Goal: Task Accomplishment & Management: Use online tool/utility

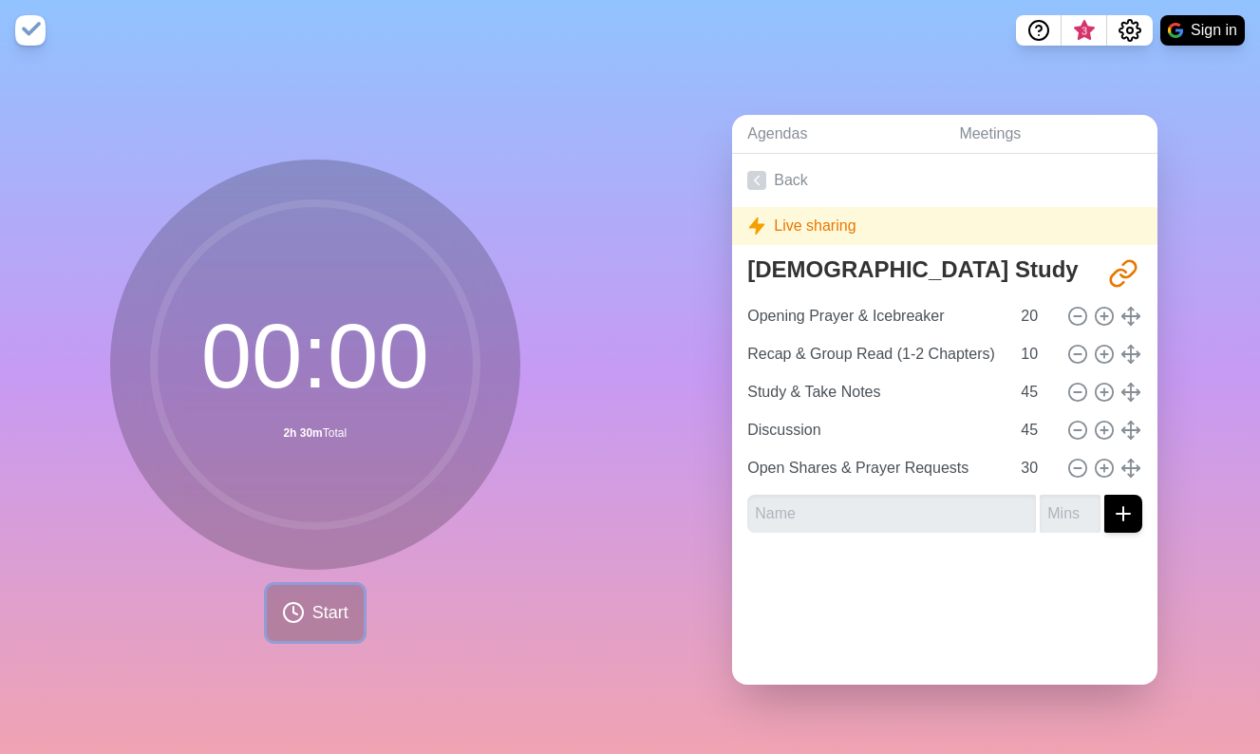
click at [309, 614] on button "Start" at bounding box center [315, 613] width 97 height 56
click at [328, 625] on button "Start" at bounding box center [315, 613] width 97 height 56
click at [828, 228] on div "Live sharing" at bounding box center [944, 226] width 425 height 38
click at [320, 607] on span "Start" at bounding box center [330, 613] width 36 height 26
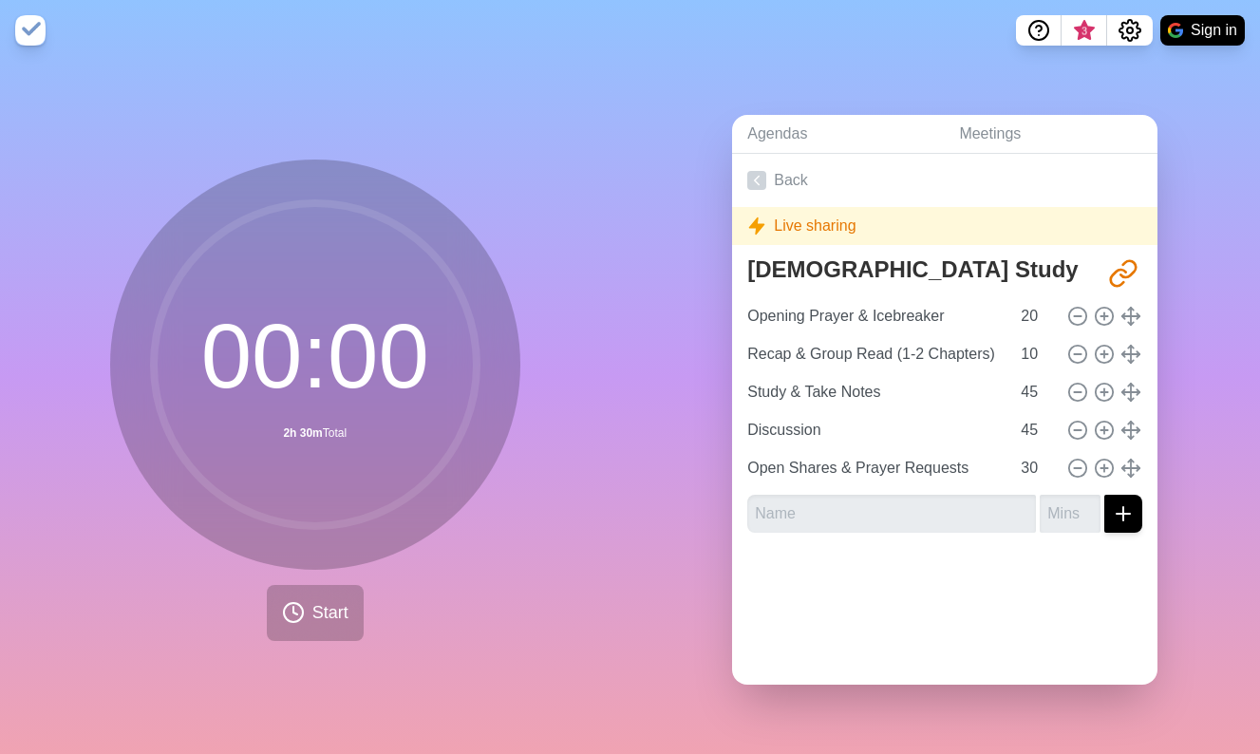
click at [846, 238] on div "Live sharing" at bounding box center [944, 226] width 425 height 38
click at [824, 233] on div "Live sharing" at bounding box center [944, 226] width 425 height 38
click at [1121, 271] on icon "Share link" at bounding box center [1123, 273] width 30 height 30
click at [1129, 276] on icon "Share link" at bounding box center [1128, 268] width 15 height 16
click at [1196, 29] on button "Sign in" at bounding box center [1202, 30] width 84 height 30
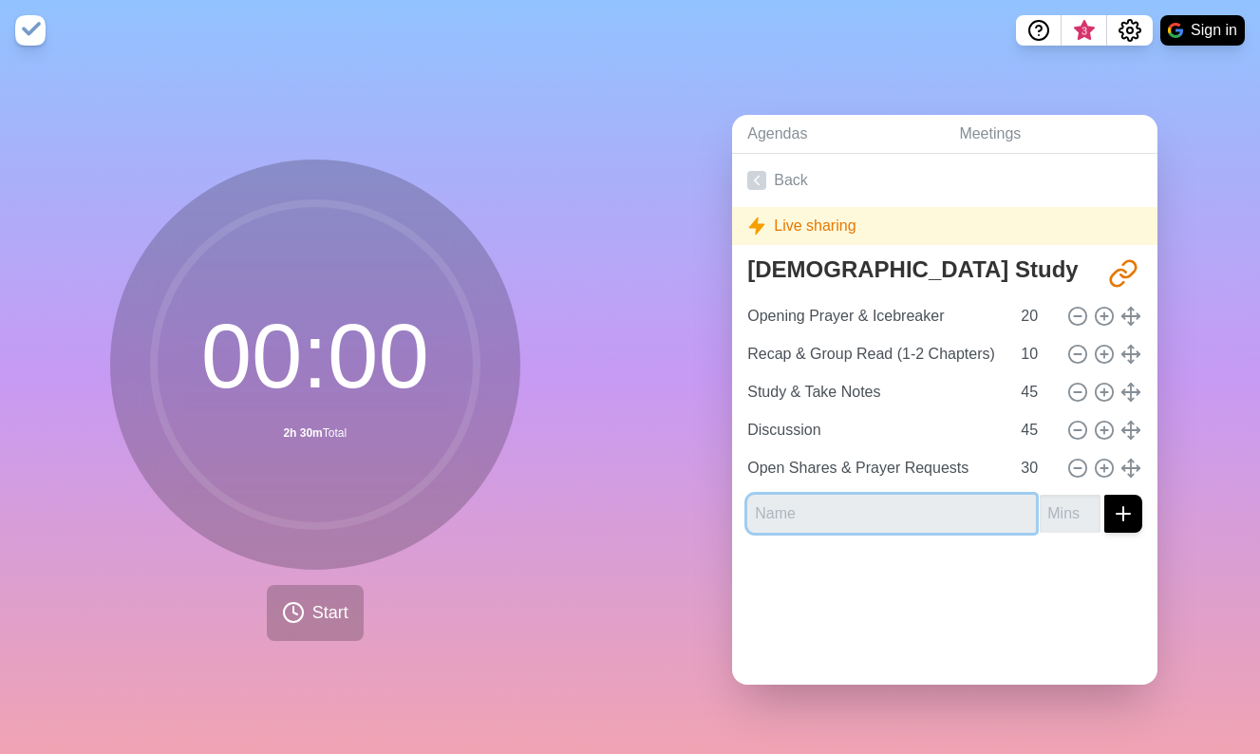
click at [903, 496] on input "text" at bounding box center [891, 514] width 289 height 38
click at [383, 357] on circle at bounding box center [315, 364] width 323 height 323
click at [279, 375] on circle at bounding box center [315, 364] width 323 height 323
click at [793, 178] on link "Back" at bounding box center [944, 180] width 425 height 53
click at [761, 179] on icon at bounding box center [756, 180] width 19 height 19
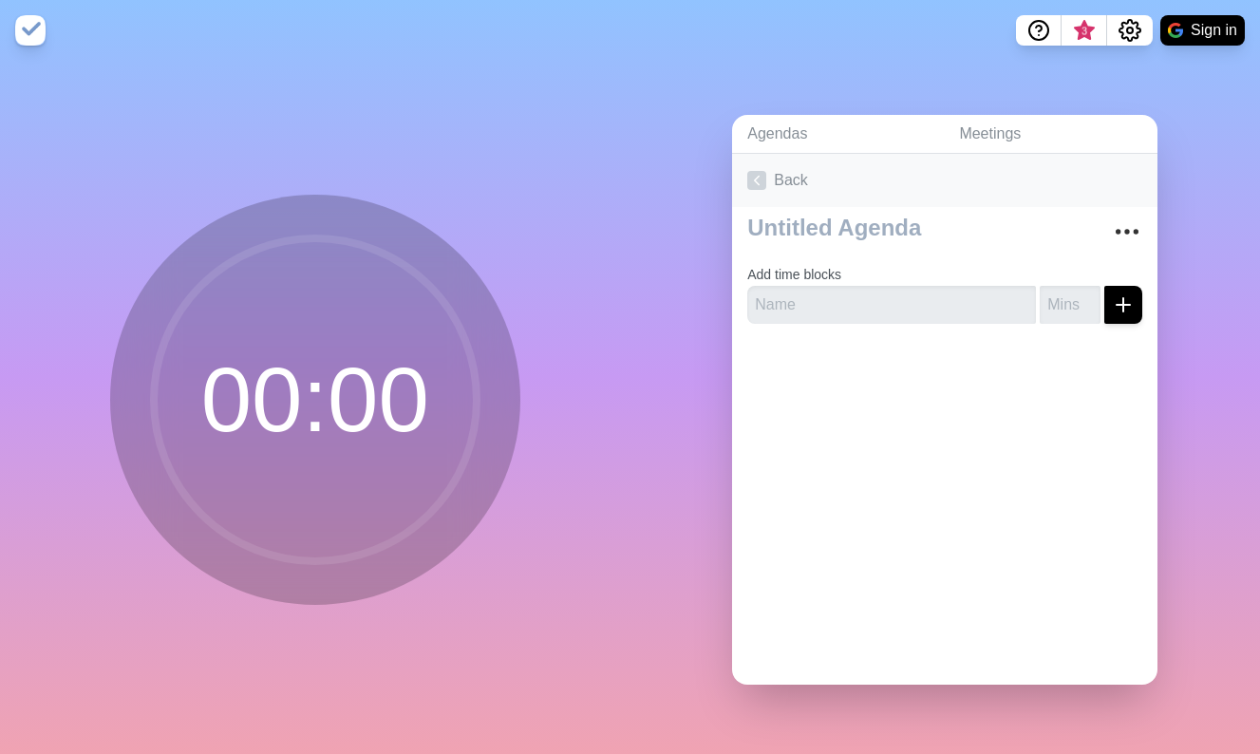
click at [765, 181] on icon at bounding box center [756, 180] width 19 height 19
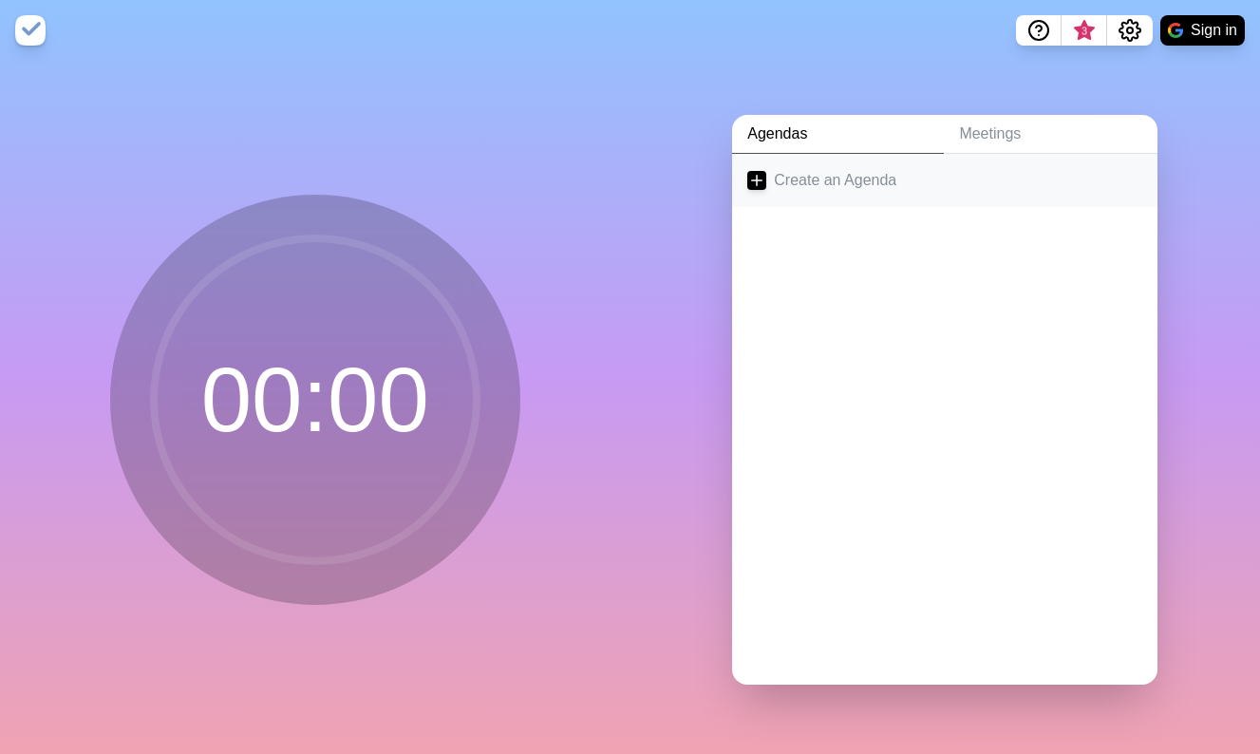
click at [765, 181] on icon at bounding box center [756, 180] width 19 height 19
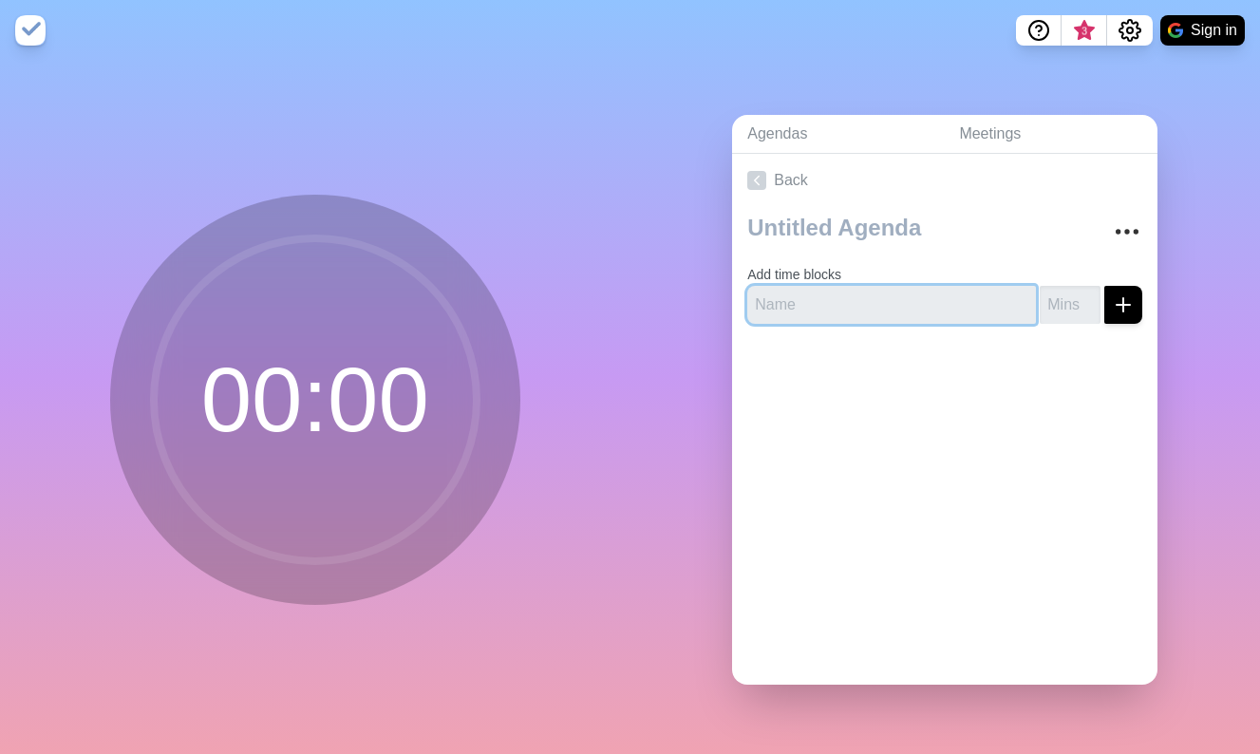
click at [851, 314] on input "text" at bounding box center [891, 305] width 289 height 38
click at [1076, 297] on input "number" at bounding box center [1069, 305] width 61 height 38
type input "10"
click at [1137, 311] on button "submit" at bounding box center [1123, 305] width 38 height 38
click at [948, 300] on input "text" at bounding box center [891, 305] width 289 height 38
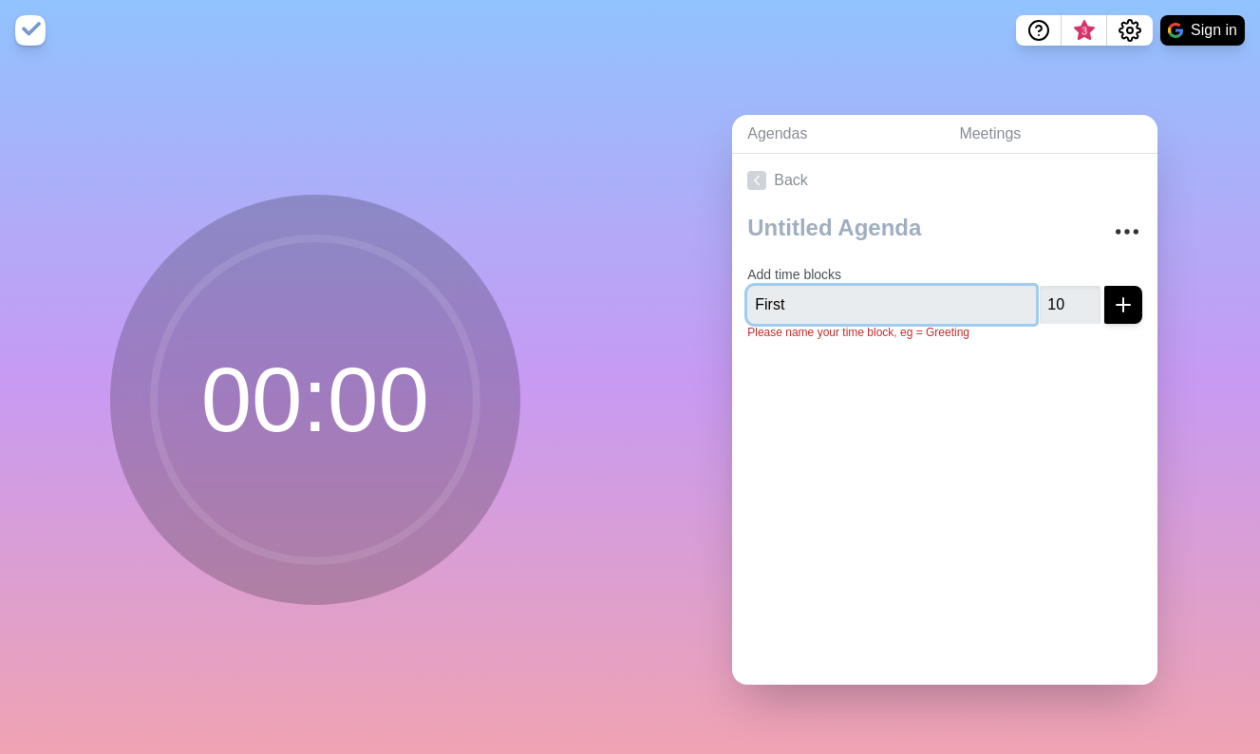
type input "First"
click at [1104, 286] on button "submit" at bounding box center [1123, 305] width 38 height 38
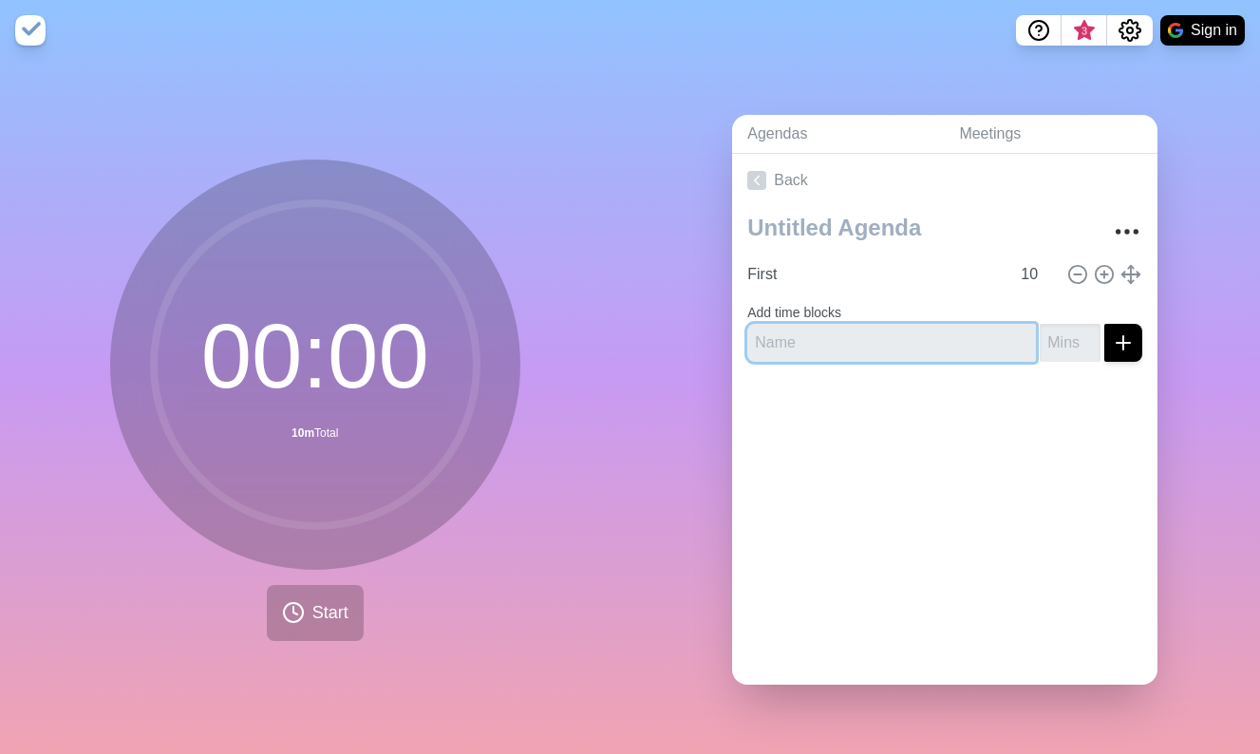
click at [958, 349] on input "text" at bounding box center [891, 343] width 289 height 38
type input "Second"
click at [1063, 340] on input "number" at bounding box center [1069, 343] width 61 height 38
type input "20"
click at [1104, 324] on button "submit" at bounding box center [1123, 343] width 38 height 38
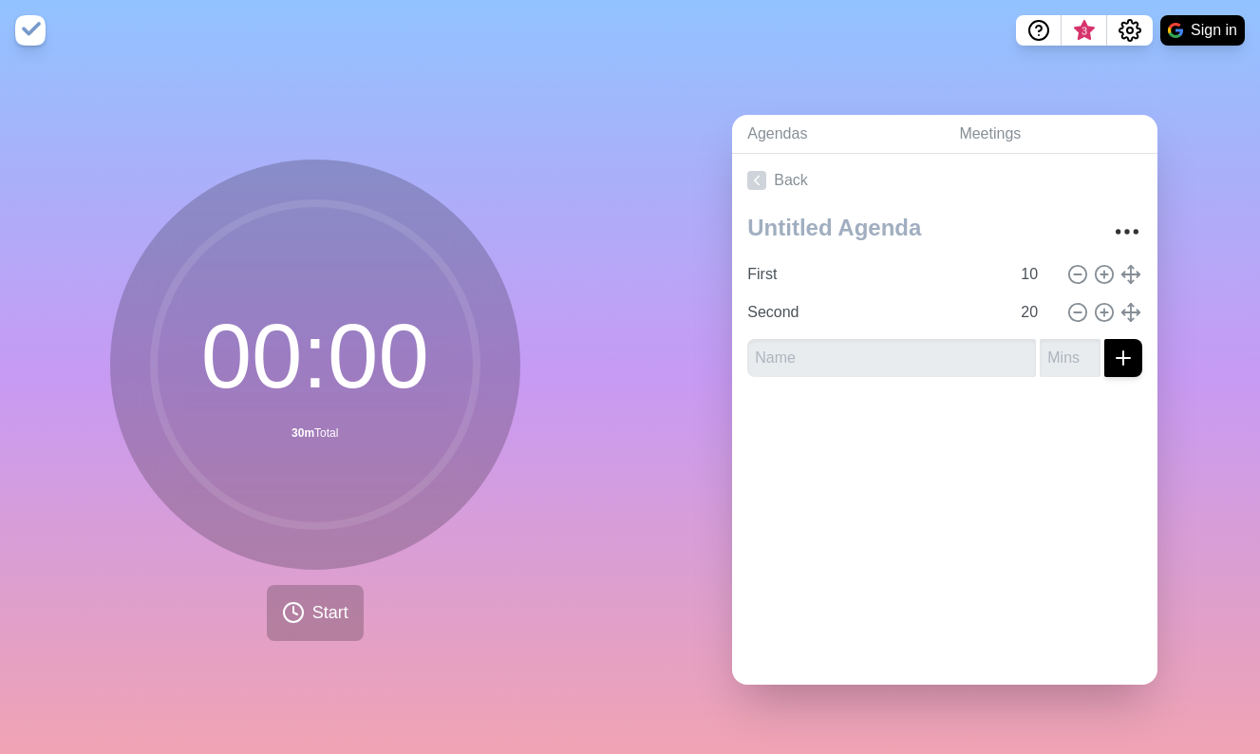
click at [891, 487] on div "Back First 10 Second 20" at bounding box center [944, 419] width 425 height 531
click at [341, 608] on span "Start" at bounding box center [330, 613] width 36 height 26
click at [312, 608] on span "Start" at bounding box center [330, 613] width 36 height 26
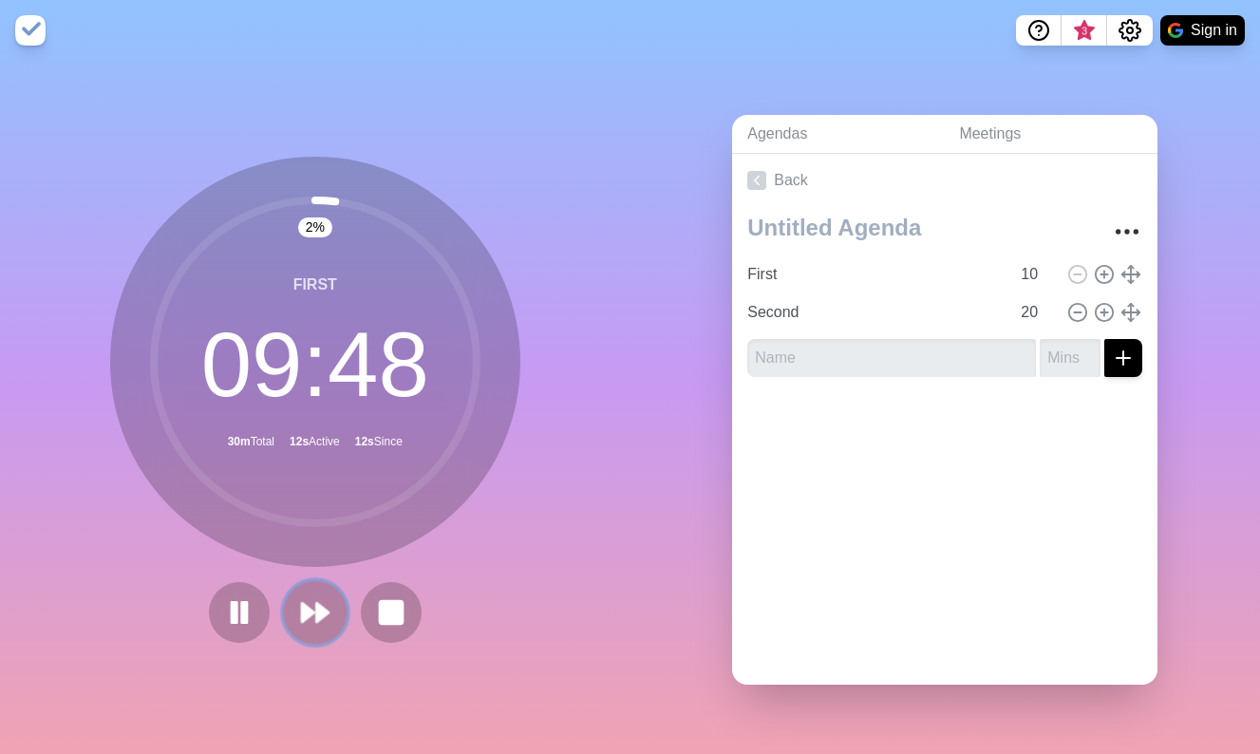
click at [303, 621] on polygon at bounding box center [308, 612] width 12 height 19
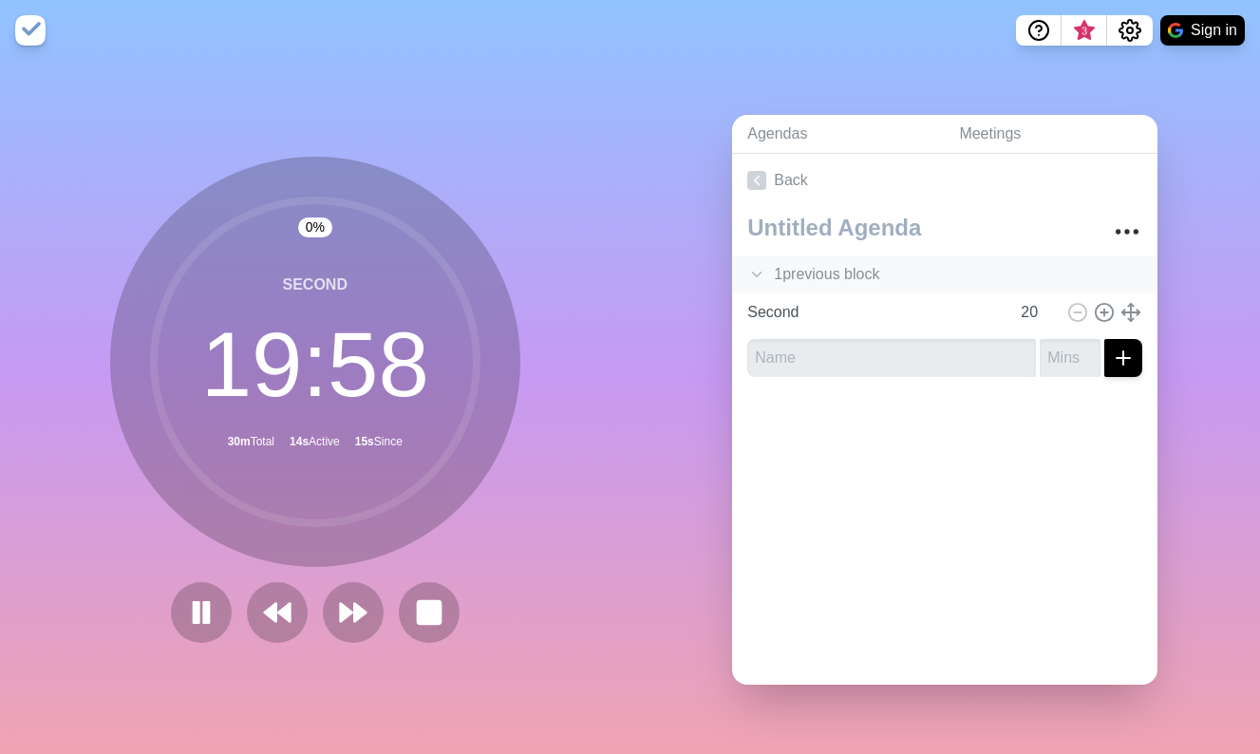
click at [761, 281] on icon at bounding box center [756, 274] width 19 height 19
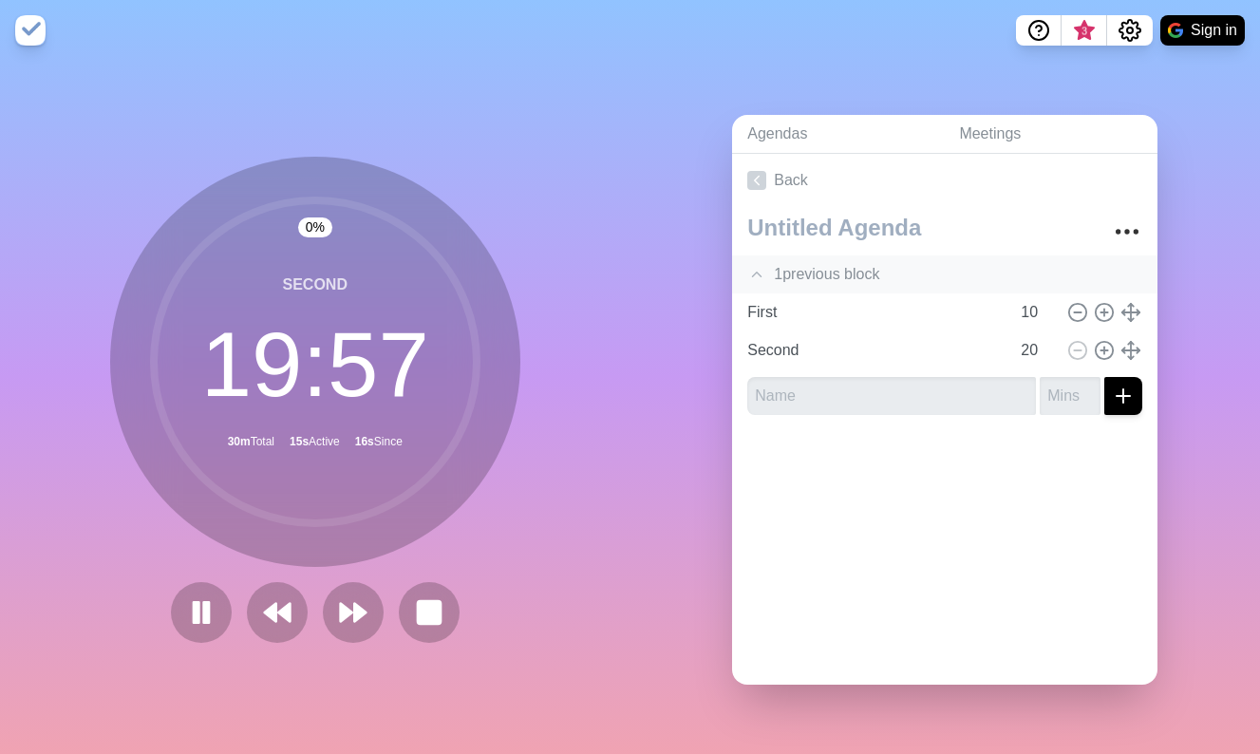
click at [761, 281] on icon at bounding box center [756, 274] width 19 height 19
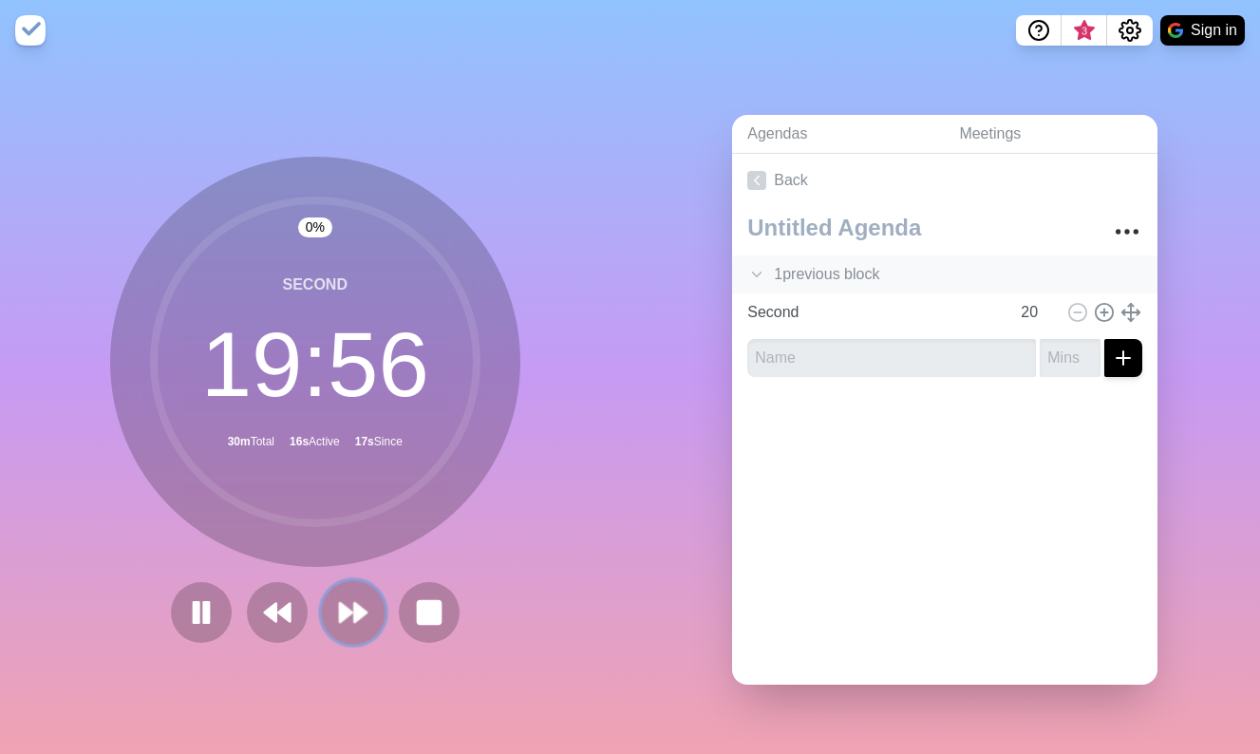
click at [347, 624] on icon at bounding box center [353, 612] width 32 height 32
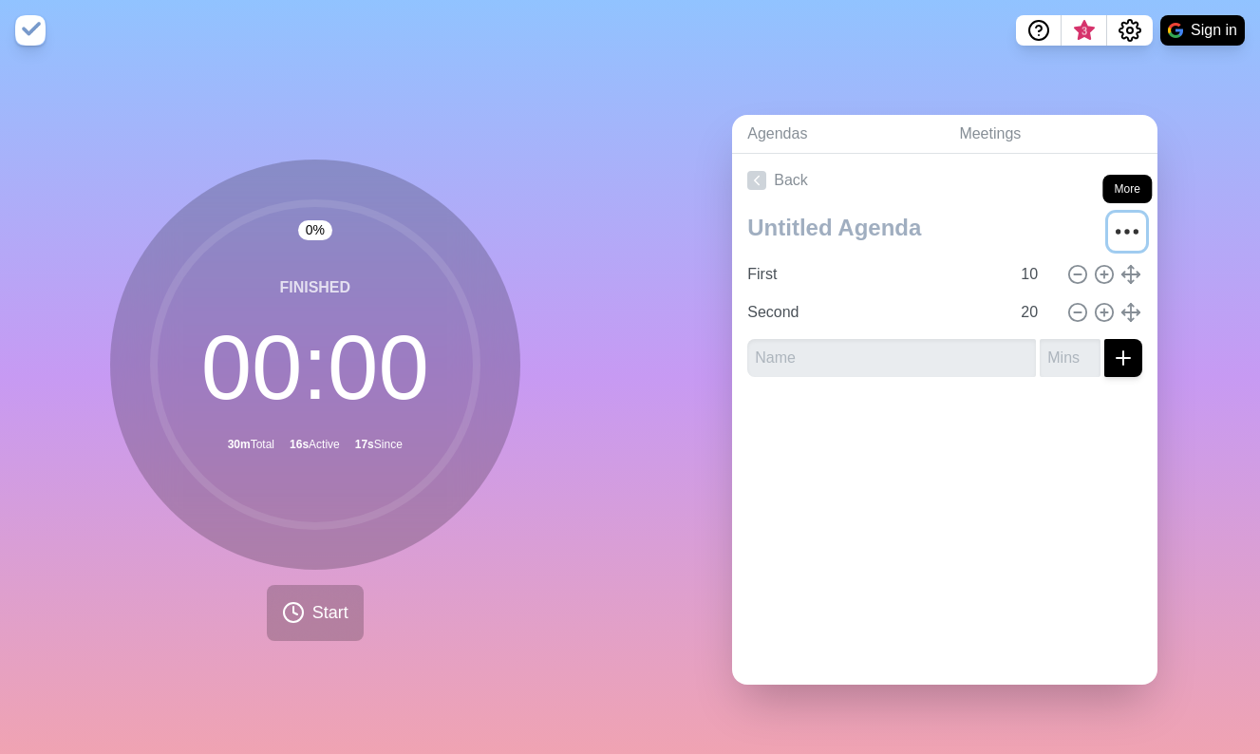
click at [1129, 218] on icon "More" at bounding box center [1127, 231] width 30 height 30
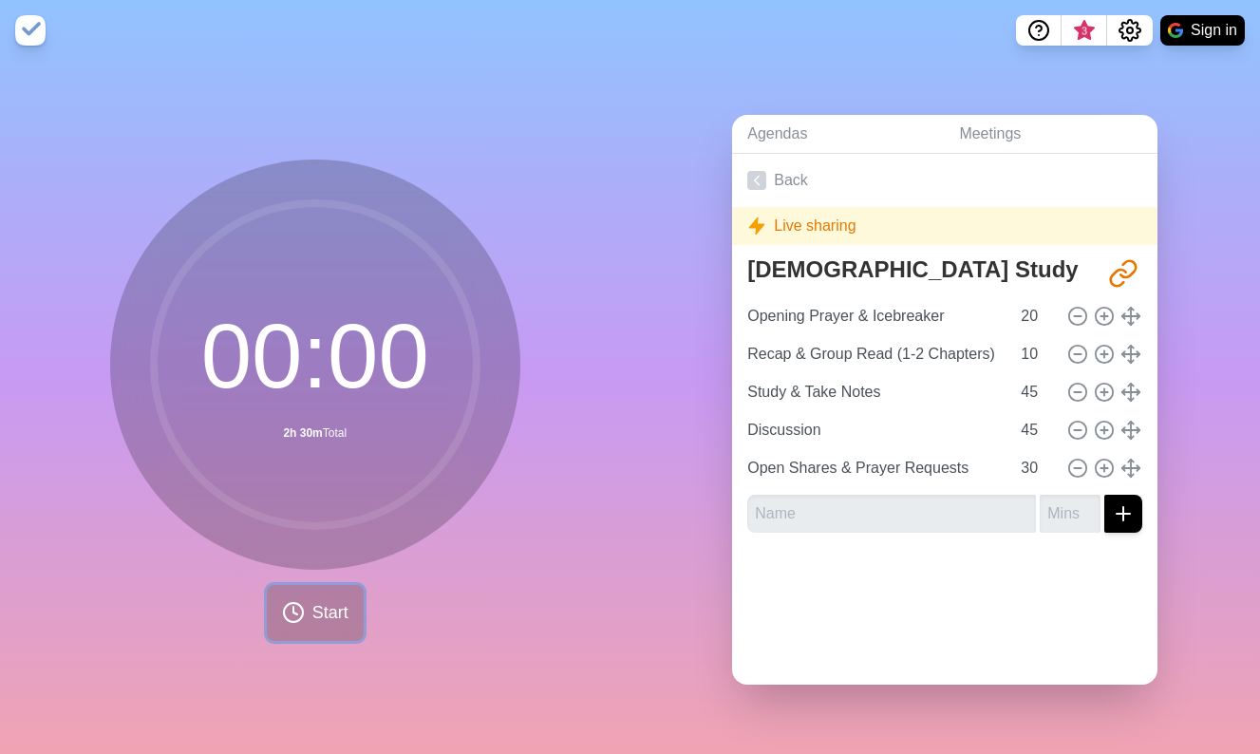
click at [353, 598] on button "Start" at bounding box center [315, 613] width 97 height 56
click at [327, 607] on span "Start" at bounding box center [330, 613] width 36 height 26
click at [333, 356] on circle at bounding box center [315, 364] width 323 height 323
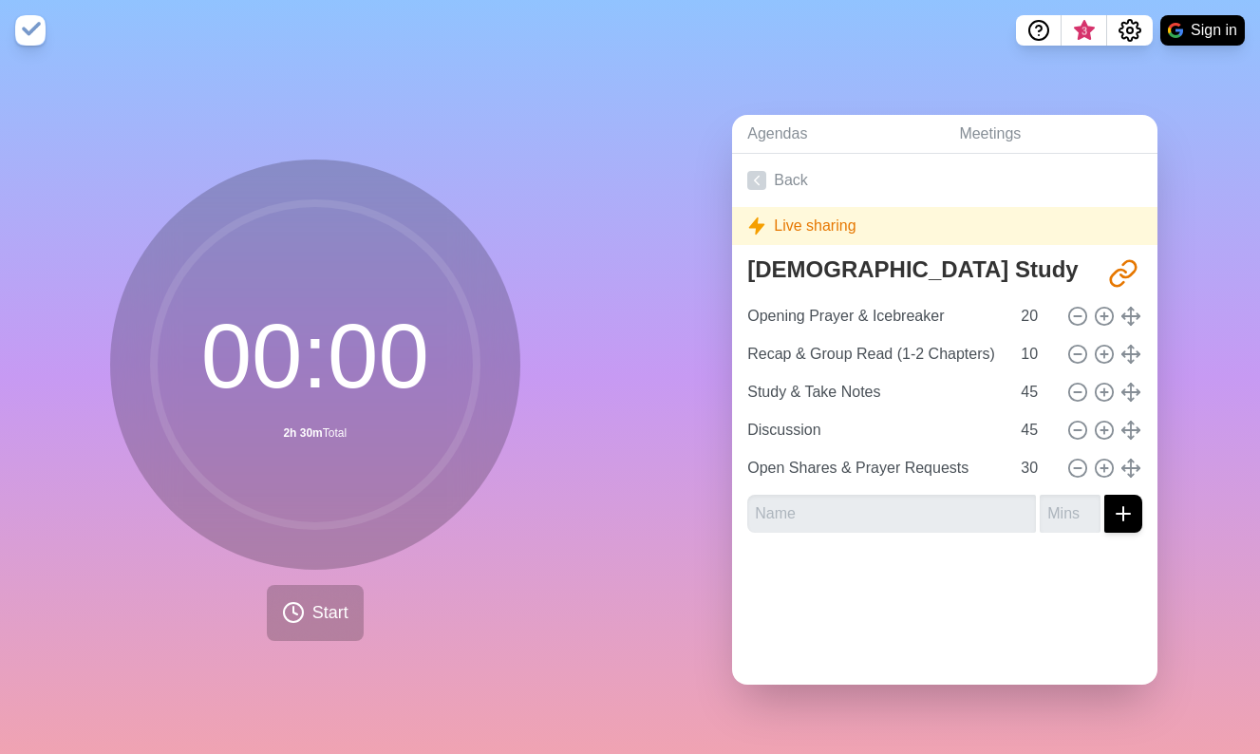
click at [329, 286] on circle at bounding box center [315, 364] width 323 height 323
click at [786, 175] on link "Back" at bounding box center [944, 180] width 425 height 53
click at [779, 176] on link "Back" at bounding box center [944, 180] width 425 height 53
click at [1125, 279] on icon "Share link" at bounding box center [1123, 273] width 30 height 30
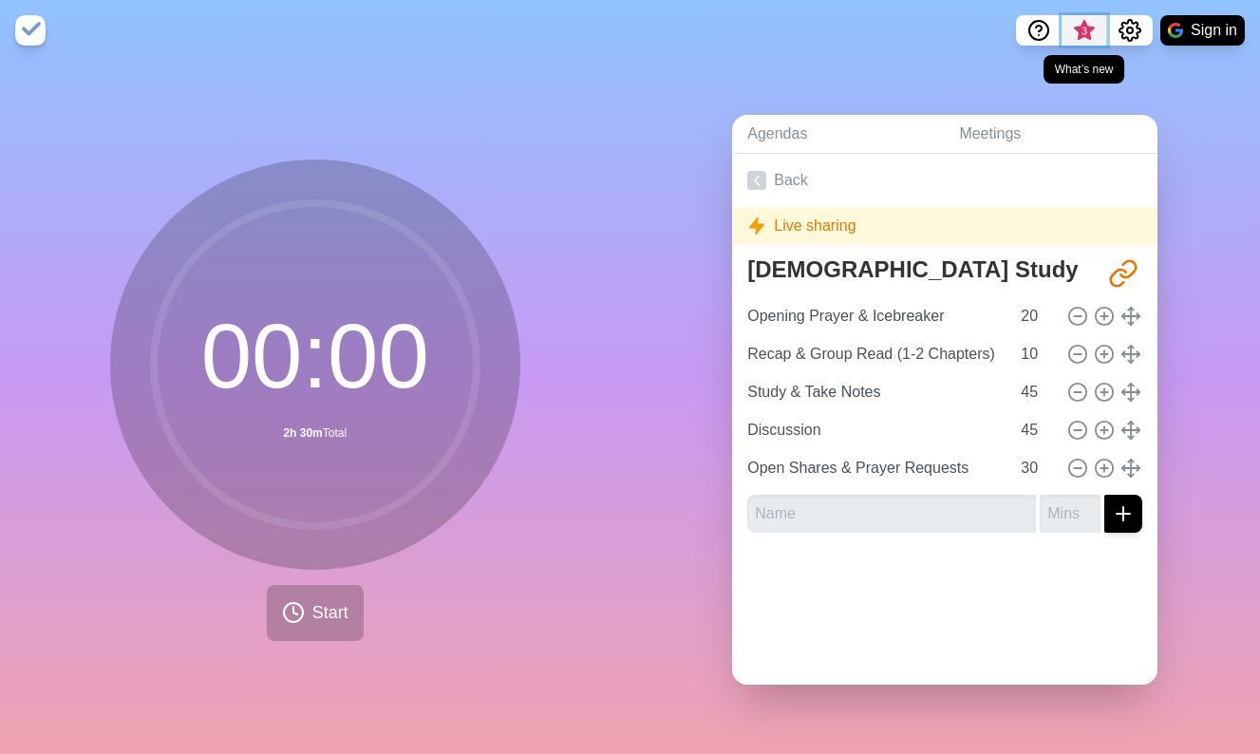
click at [1080, 16] on span "3" at bounding box center [1084, 36] width 30 height 40
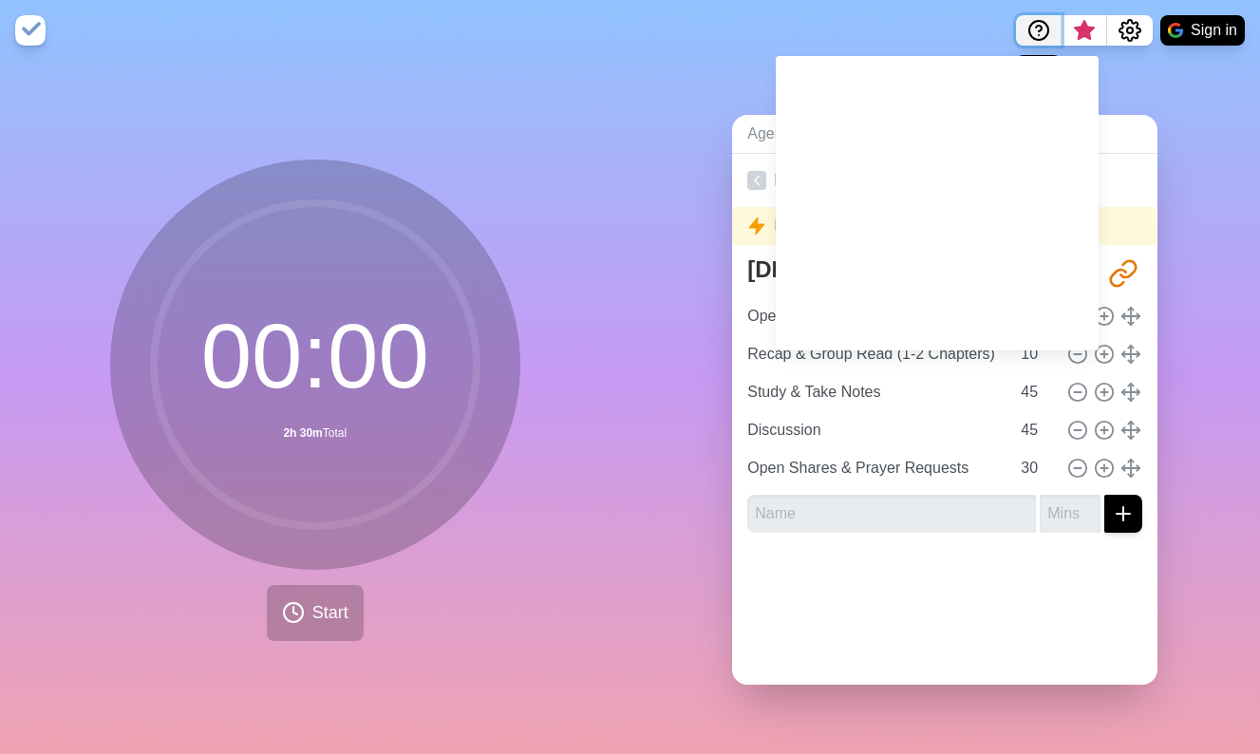
click at [1022, 18] on button "Help" at bounding box center [1039, 30] width 46 height 30
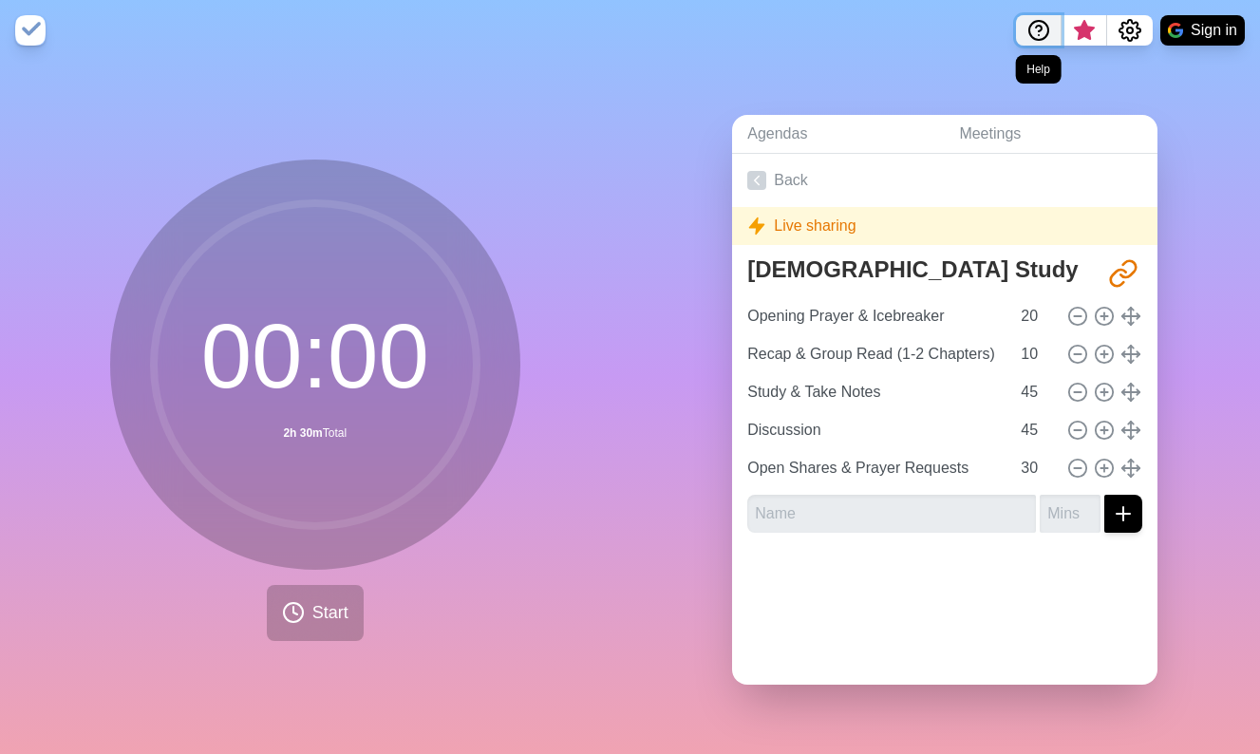
click at [1034, 23] on icon "Help" at bounding box center [1038, 30] width 23 height 23
click at [1120, 13] on nav "Sign in" at bounding box center [630, 30] width 1260 height 61
click at [1120, 28] on icon "Settings" at bounding box center [1129, 30] width 21 height 21
click at [1188, 39] on button "Sign in" at bounding box center [1202, 30] width 84 height 30
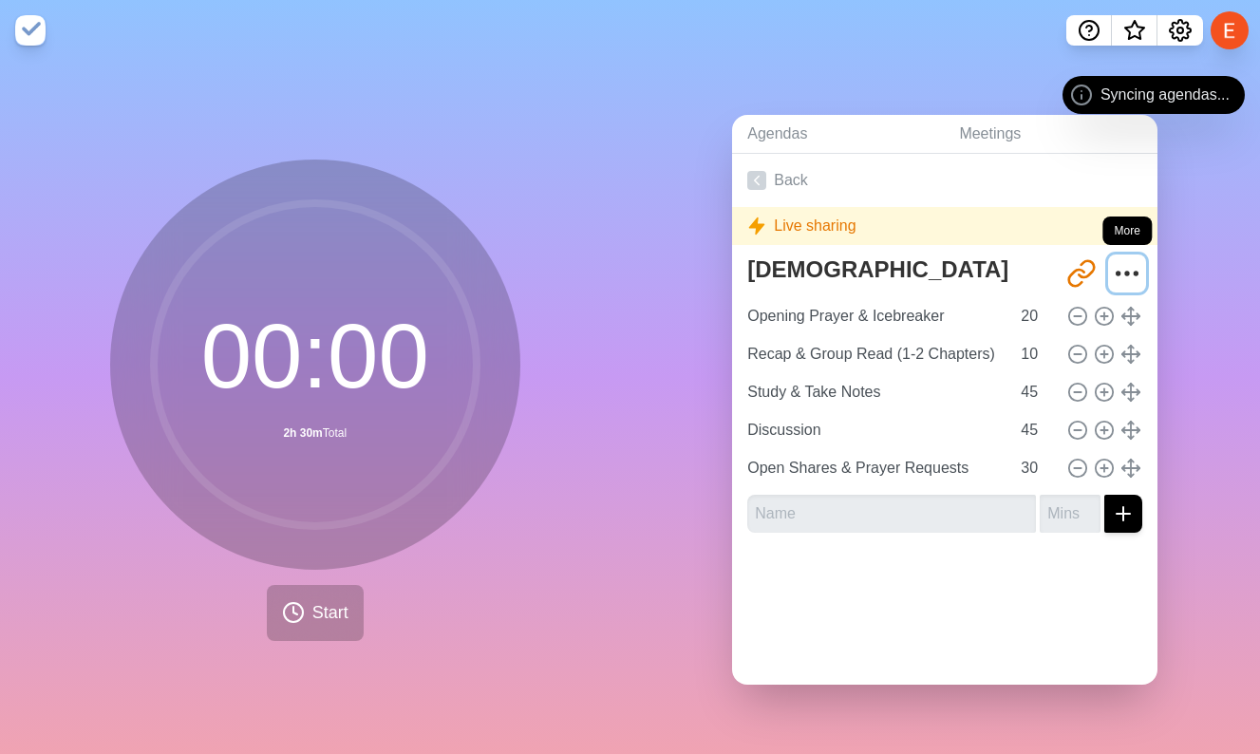
click at [1124, 277] on icon "More" at bounding box center [1127, 273] width 30 height 30
click at [1125, 274] on icon "More" at bounding box center [1127, 273] width 30 height 30
click at [1084, 100] on icon at bounding box center [1081, 95] width 23 height 23
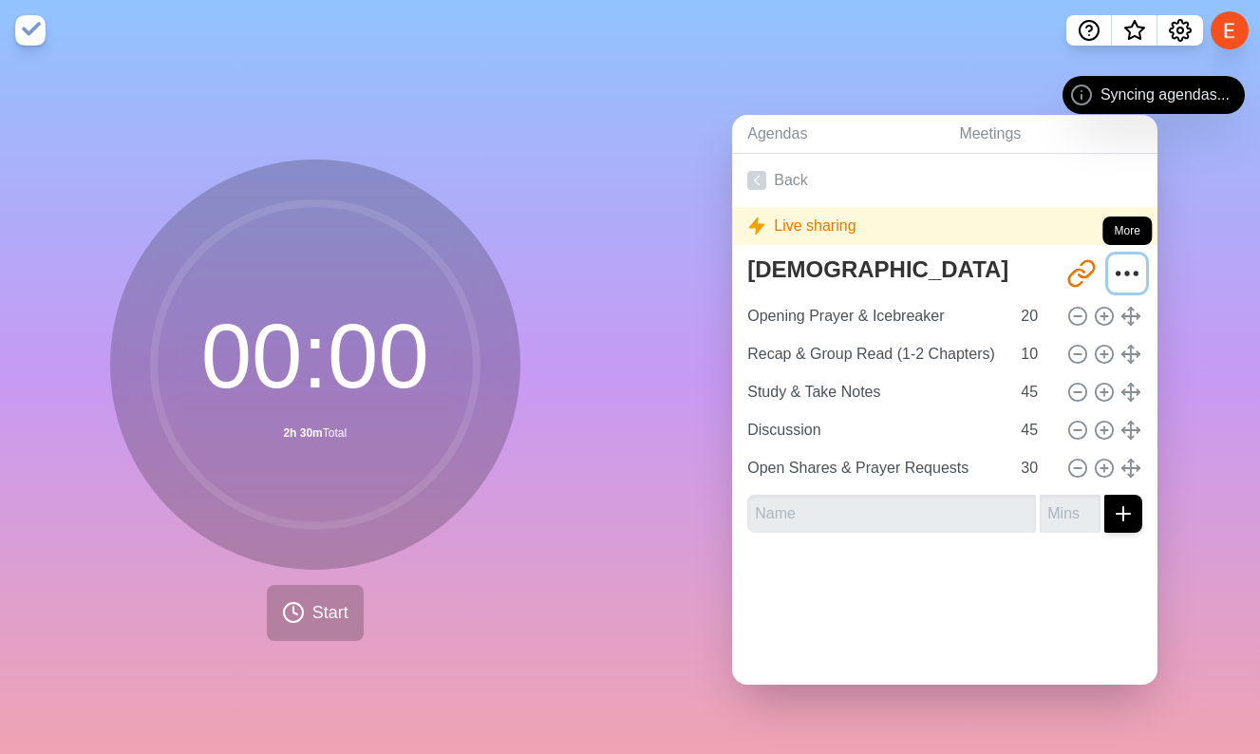
click at [1126, 273] on circle "More" at bounding box center [1127, 272] width 3 height 3
click at [793, 186] on link "Back" at bounding box center [944, 180] width 425 height 53
click at [758, 178] on icon at bounding box center [756, 180] width 19 height 19
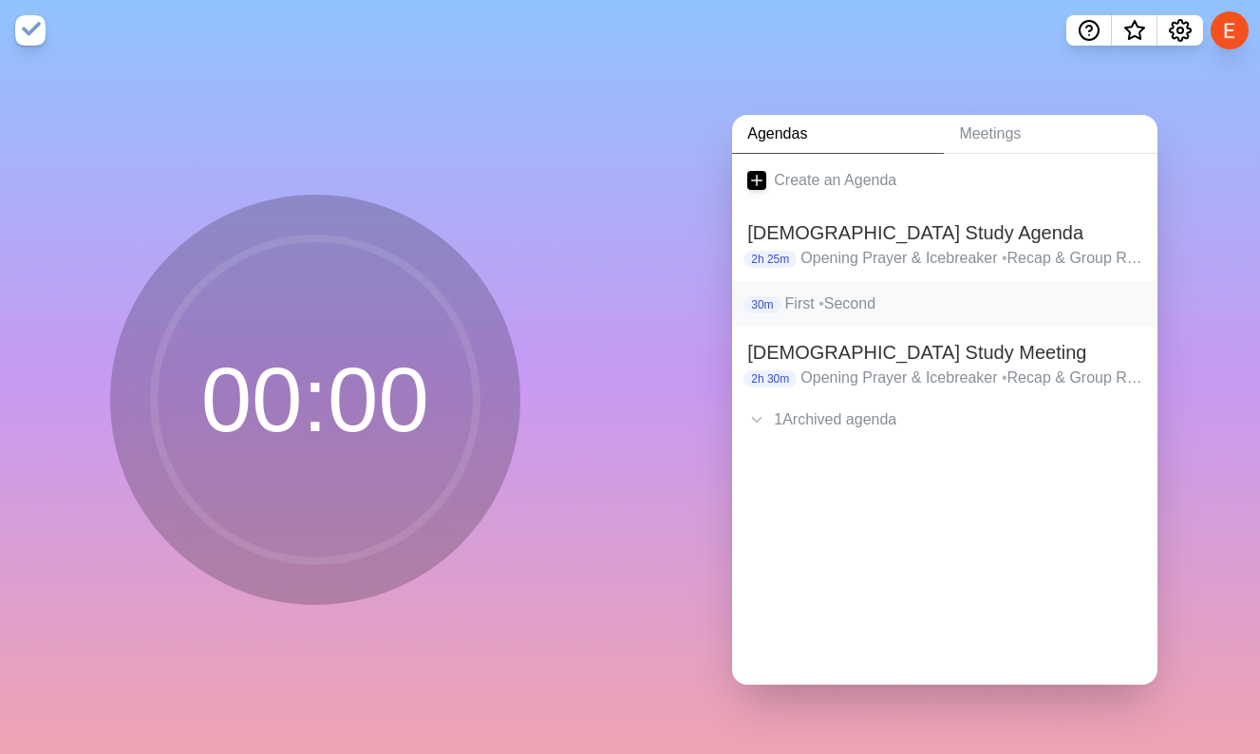
click at [850, 313] on p "First • Second" at bounding box center [964, 303] width 358 height 23
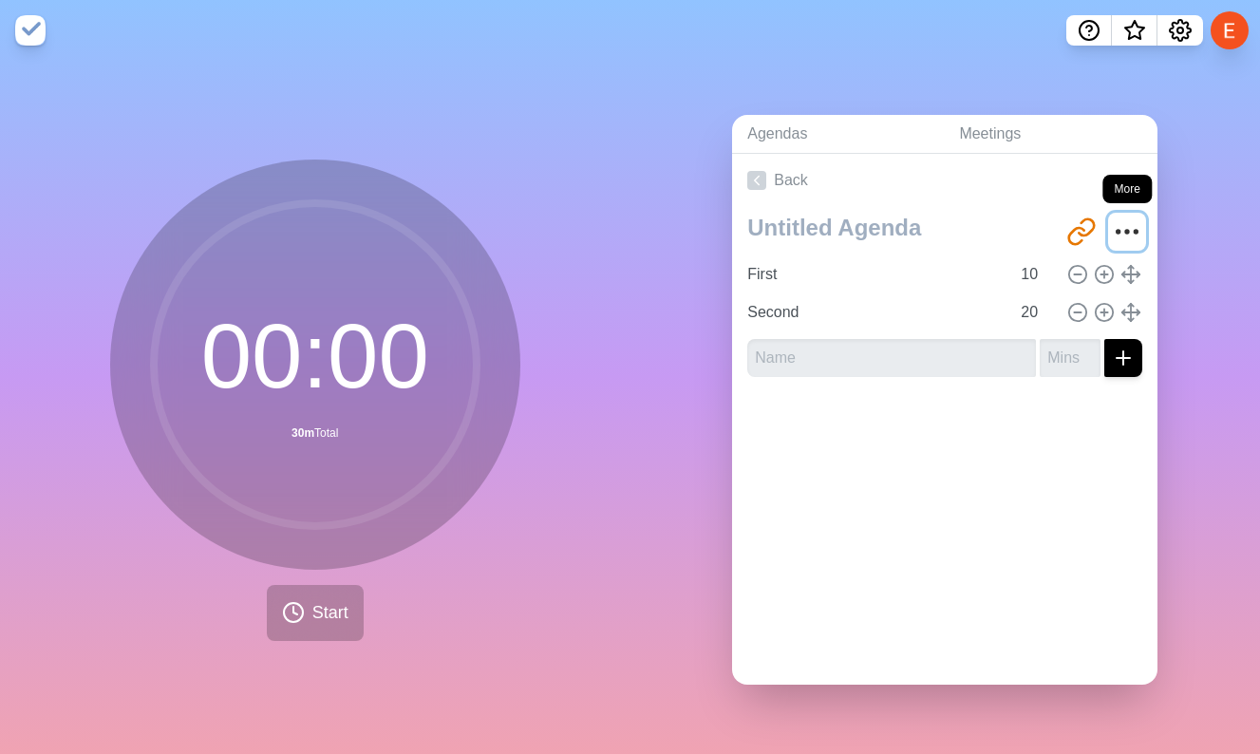
click at [1131, 230] on icon "More" at bounding box center [1127, 231] width 30 height 30
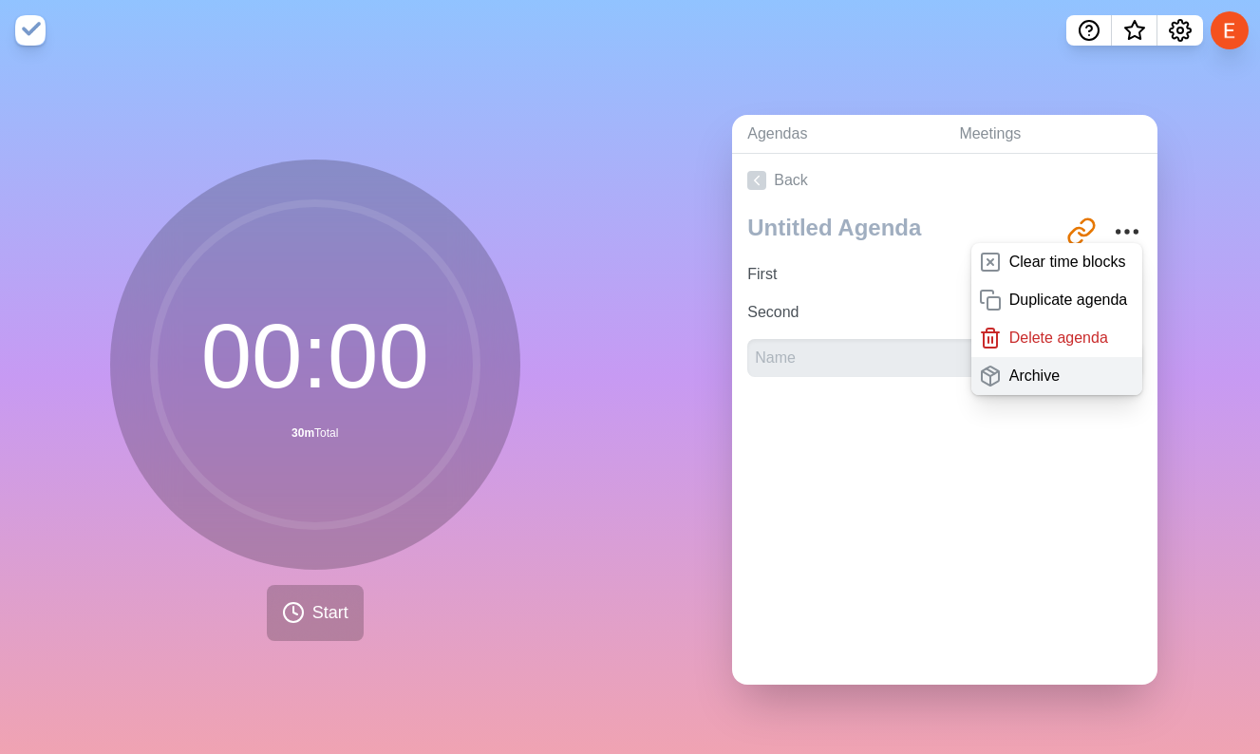
click at [1076, 370] on div "Archive" at bounding box center [1057, 376] width 172 height 38
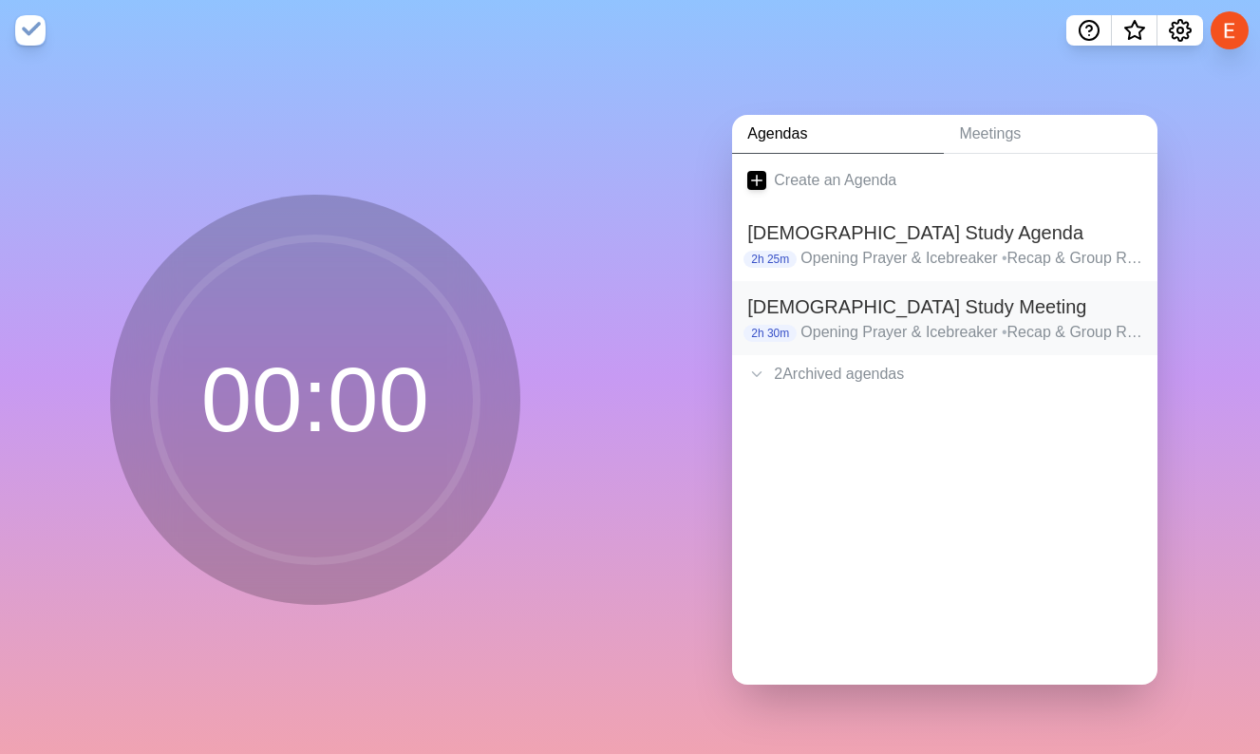
click at [877, 328] on p "Opening Prayer & Icebreaker • Recap & Group Read (1-2 Chapters) • Study & Take …" at bounding box center [971, 332] width 342 height 23
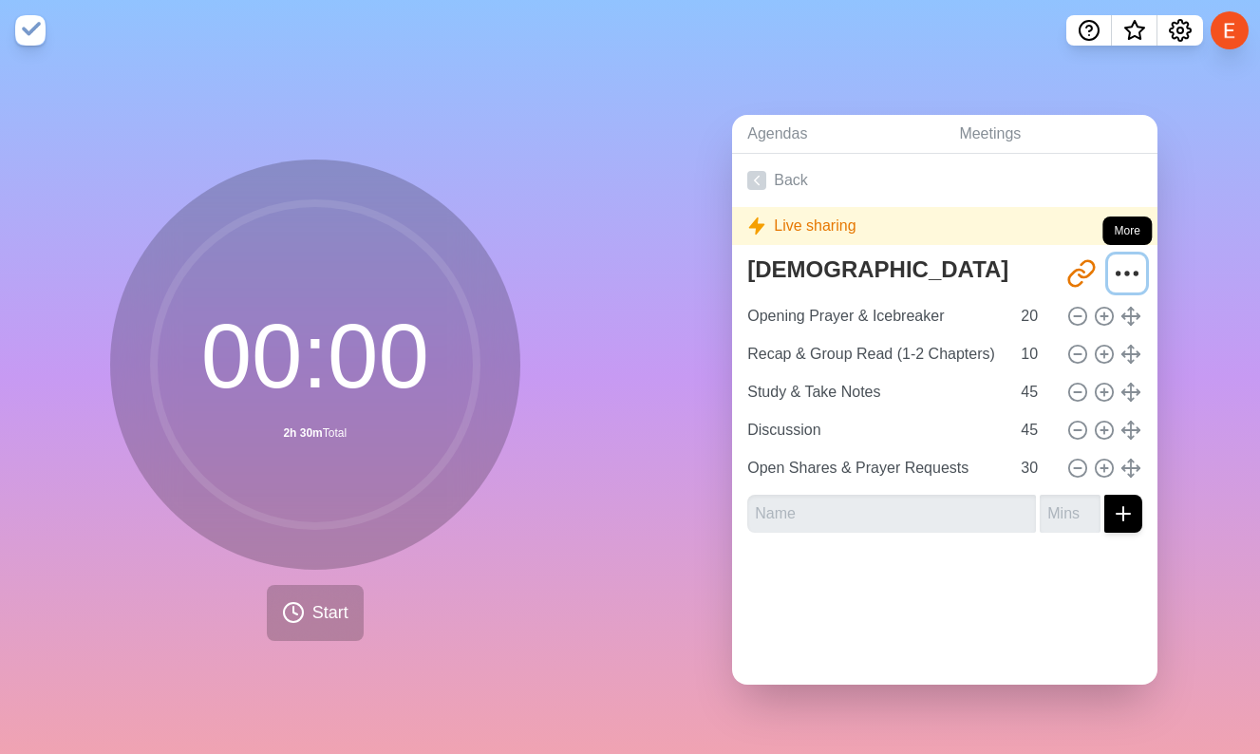
click at [1131, 271] on icon "More" at bounding box center [1127, 273] width 30 height 30
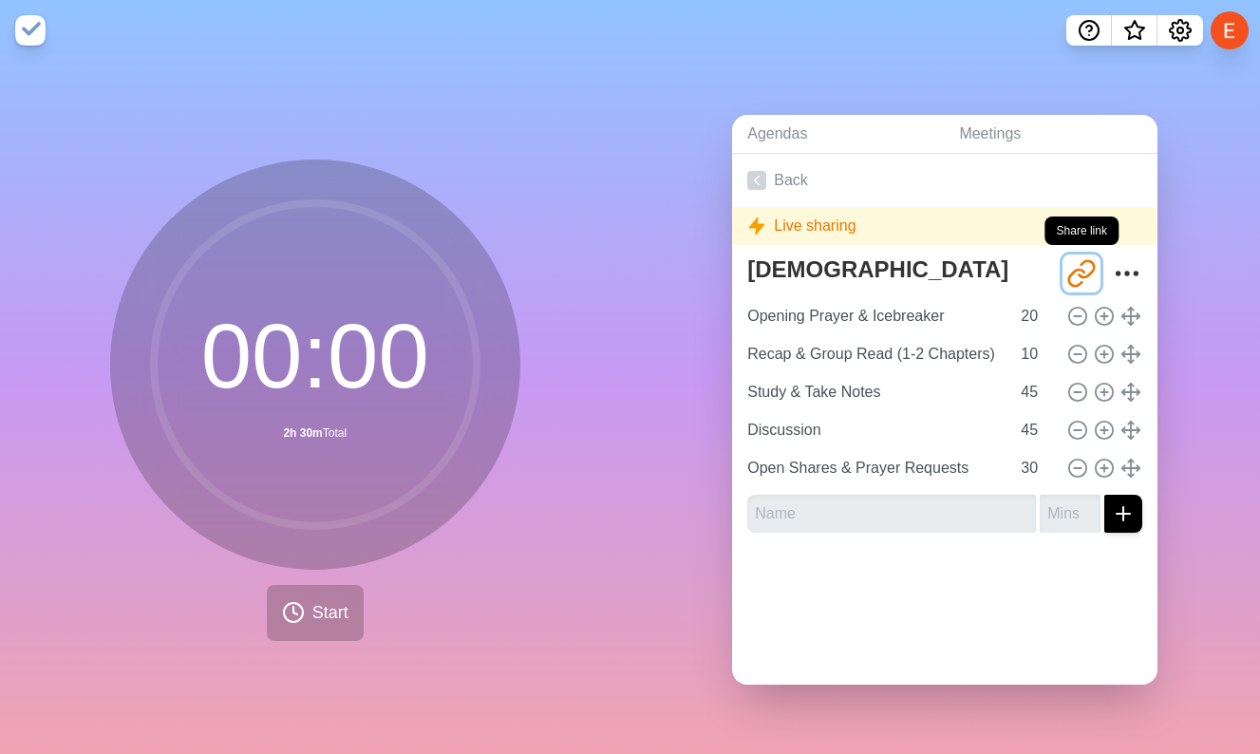
click at [1079, 274] on icon "Share link" at bounding box center [1086, 268] width 15 height 16
click at [1132, 274] on icon "More" at bounding box center [1127, 273] width 30 height 30
click at [755, 189] on icon at bounding box center [756, 180] width 19 height 19
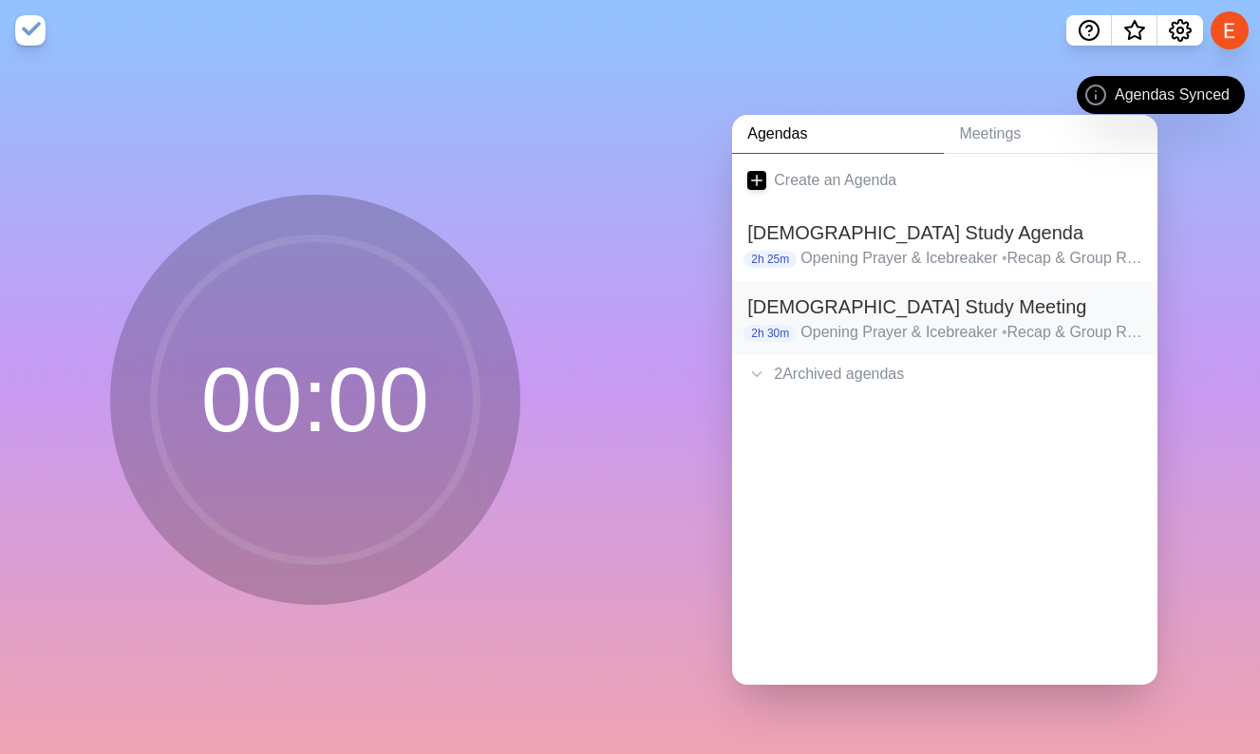
click at [1113, 305] on h2 "[DEMOGRAPHIC_DATA] Study Meeting" at bounding box center [944, 306] width 395 height 28
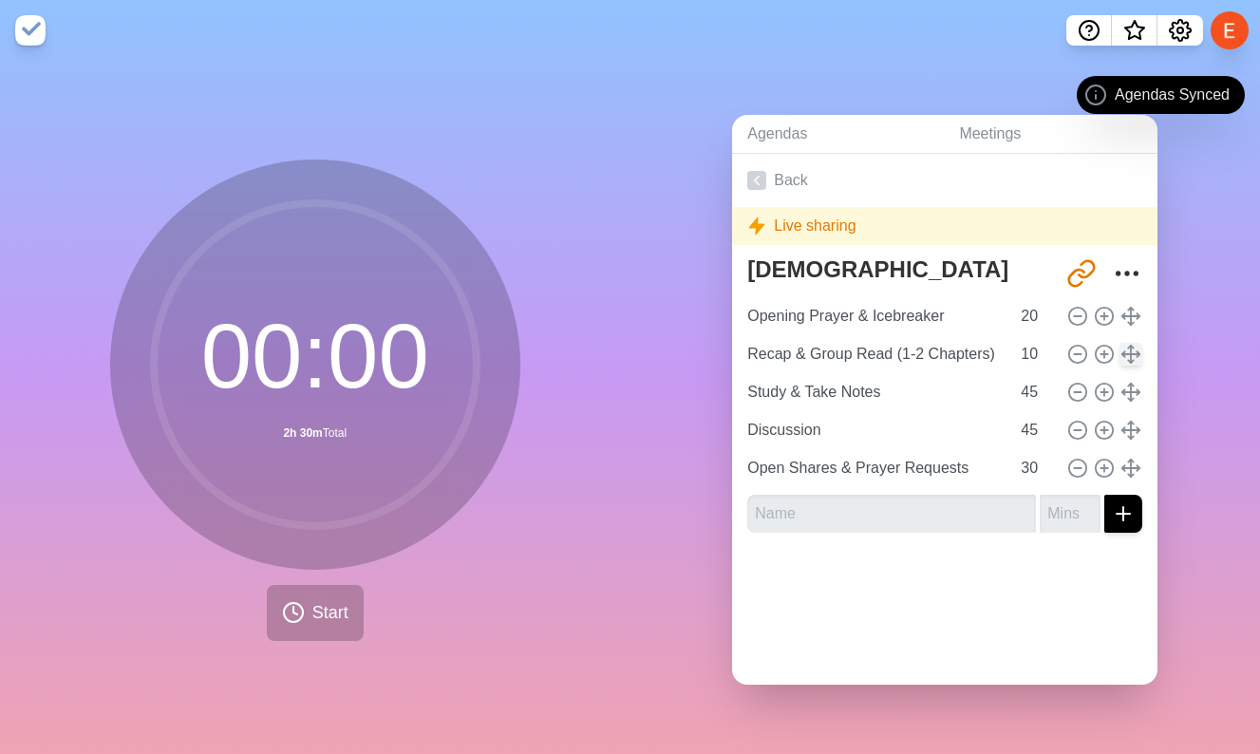
click at [1121, 297] on div "Opening Prayer & Icebreaker 20 Recap & Group Read (1-2 Chapters) 10 Study & Tak…" at bounding box center [944, 392] width 395 height 190
click at [1136, 274] on circle "More" at bounding box center [1135, 272] width 3 height 3
click at [776, 183] on link "Back" at bounding box center [944, 180] width 425 height 53
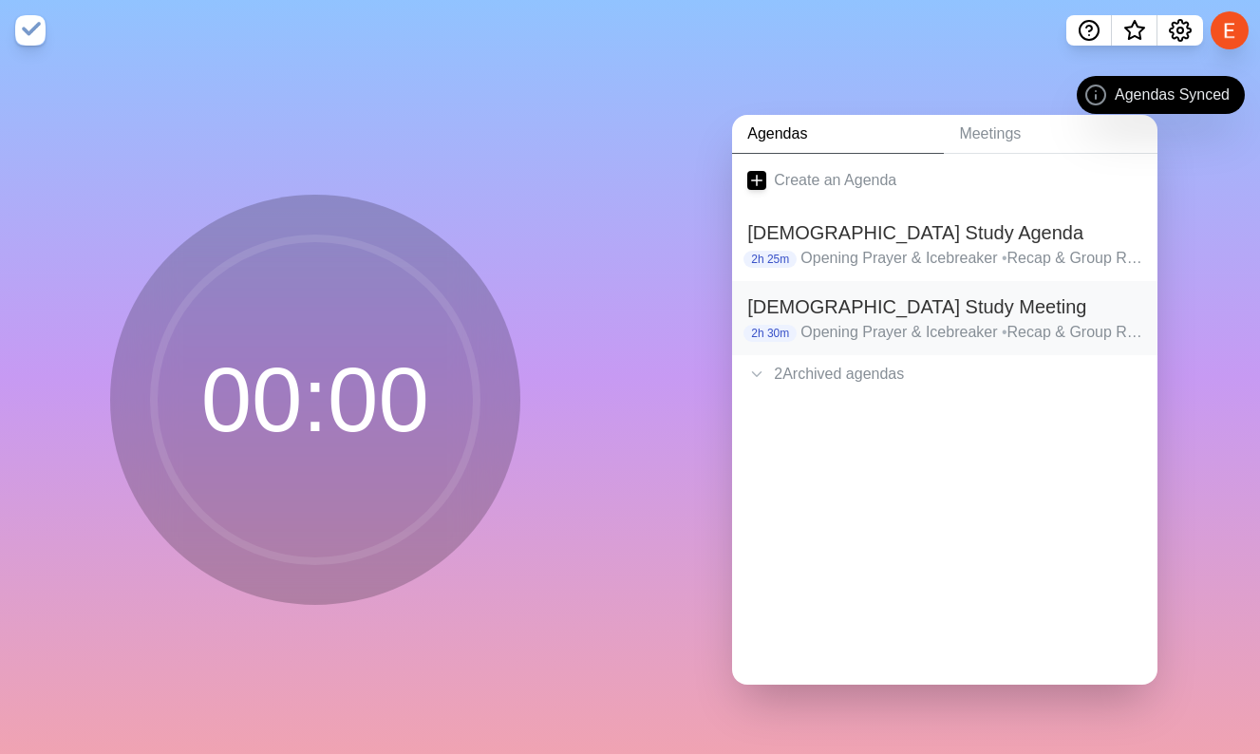
click at [1117, 292] on h2 "[DEMOGRAPHIC_DATA] Study Meeting" at bounding box center [944, 306] width 395 height 28
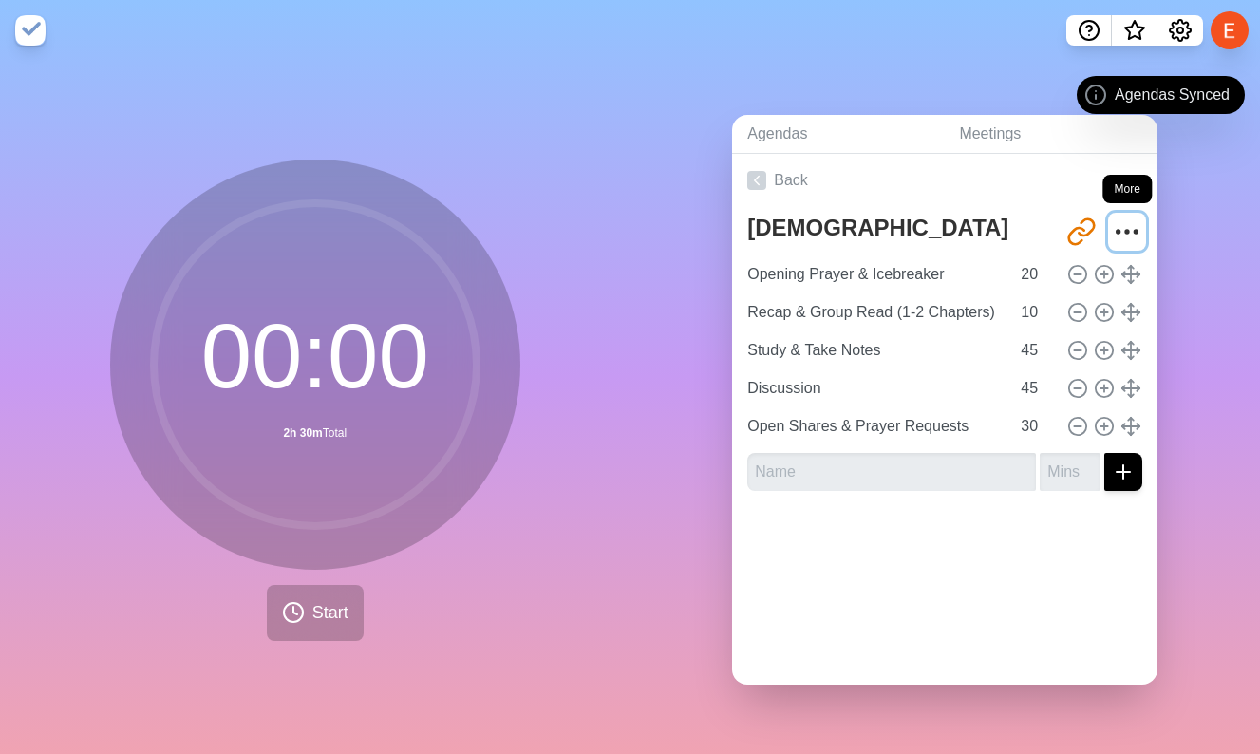
click at [1132, 247] on icon "More" at bounding box center [1127, 231] width 30 height 30
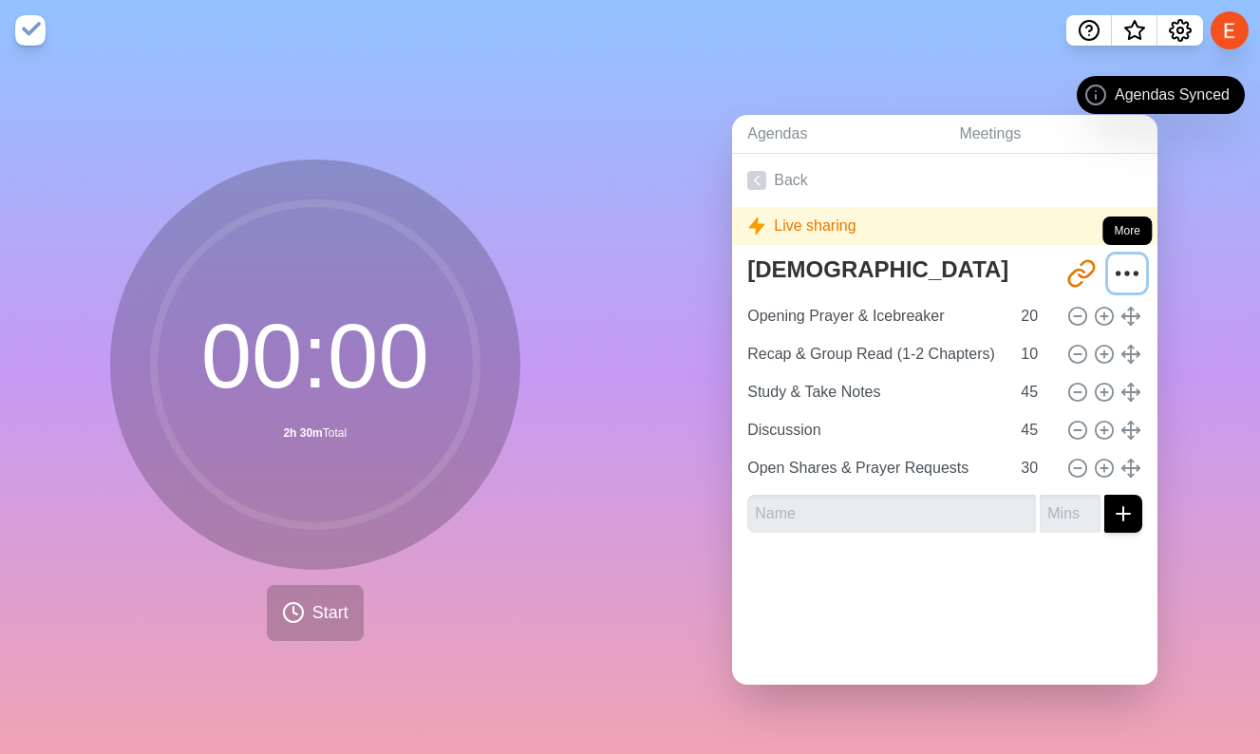
click at [1132, 264] on icon "More" at bounding box center [1127, 273] width 30 height 30
click at [1120, 264] on icon "More" at bounding box center [1127, 273] width 30 height 30
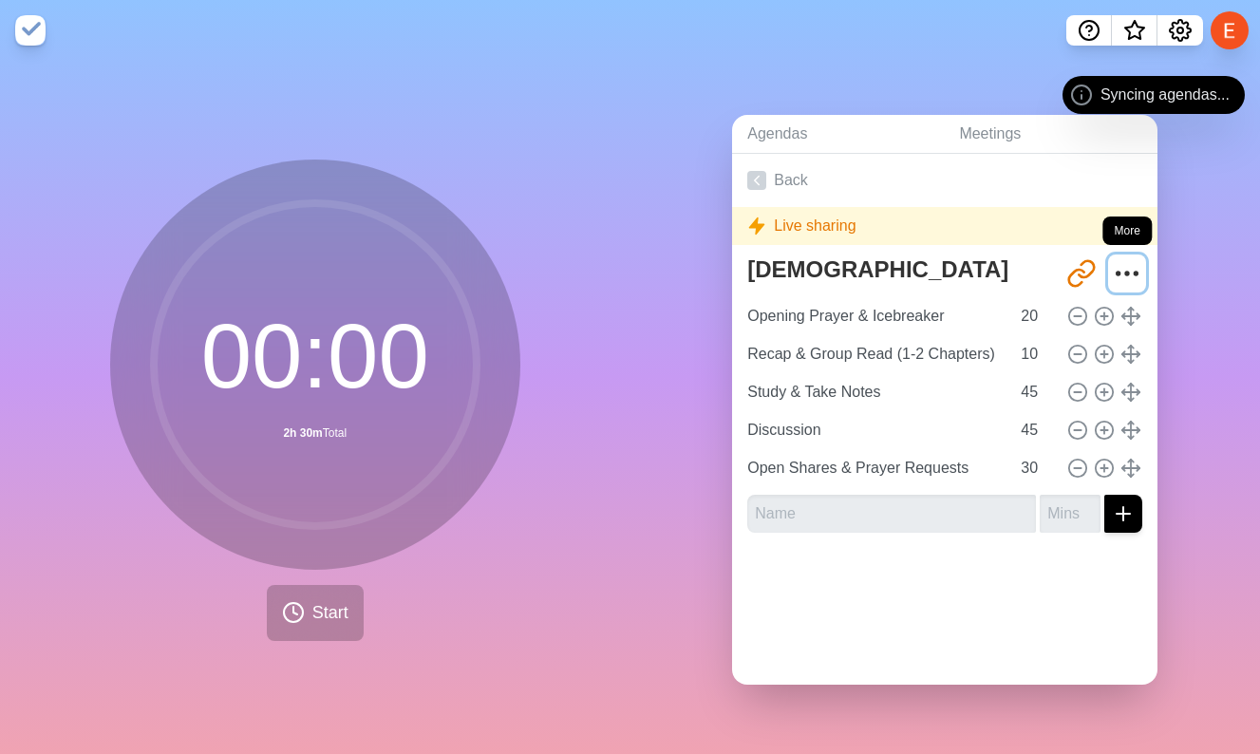
click at [1120, 268] on icon "More" at bounding box center [1127, 273] width 30 height 30
click at [1130, 258] on icon "More" at bounding box center [1127, 273] width 30 height 30
click at [1087, 263] on icon "Share link" at bounding box center [1081, 273] width 30 height 30
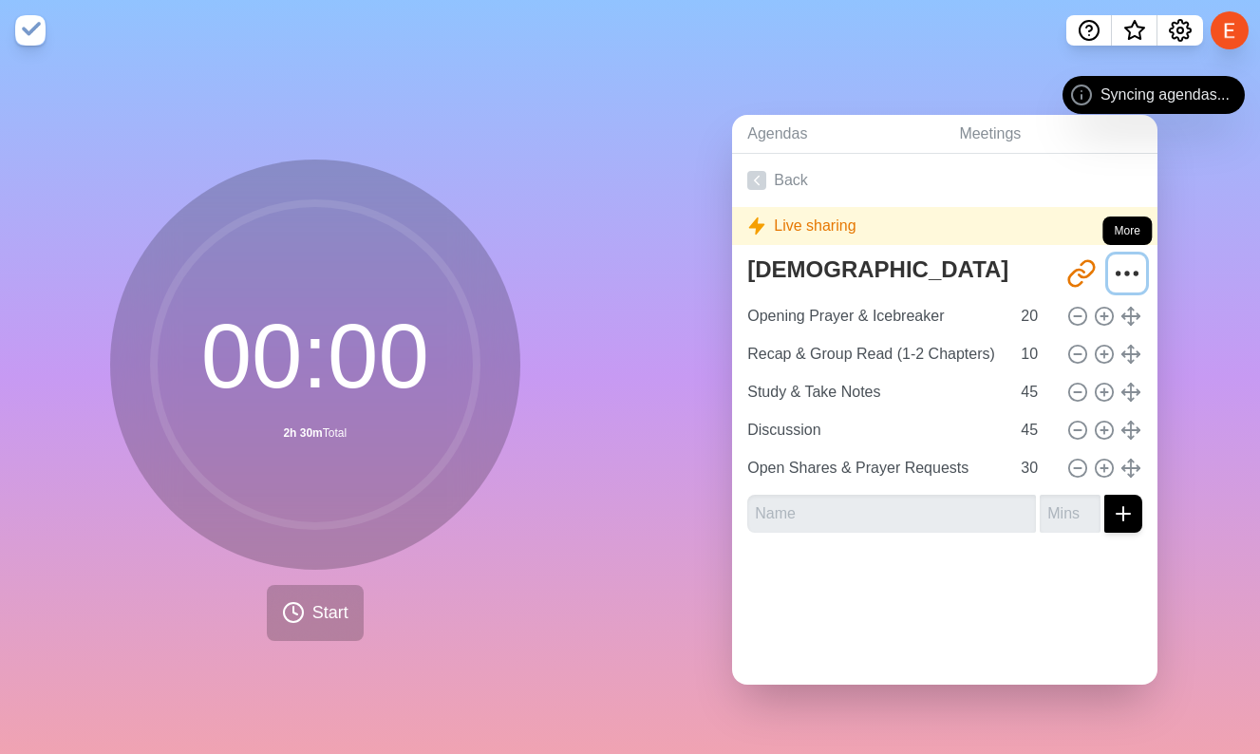
click at [1127, 279] on icon "More" at bounding box center [1127, 273] width 30 height 30
click at [327, 600] on span "Start" at bounding box center [330, 613] width 36 height 26
click at [327, 595] on button "Start" at bounding box center [315, 613] width 97 height 56
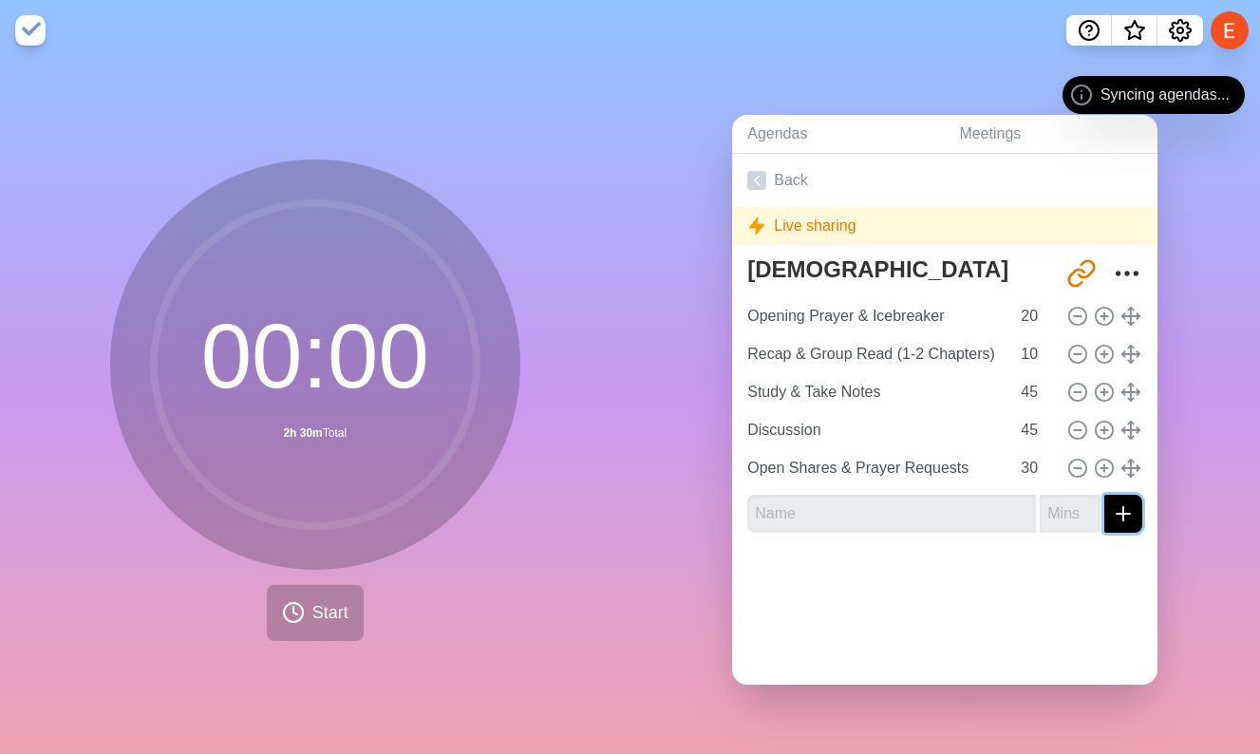
click at [1119, 529] on button "submit" at bounding box center [1123, 514] width 38 height 38
click at [1125, 482] on div "Open Shares & Prayer Requests 30" at bounding box center [944, 468] width 410 height 38
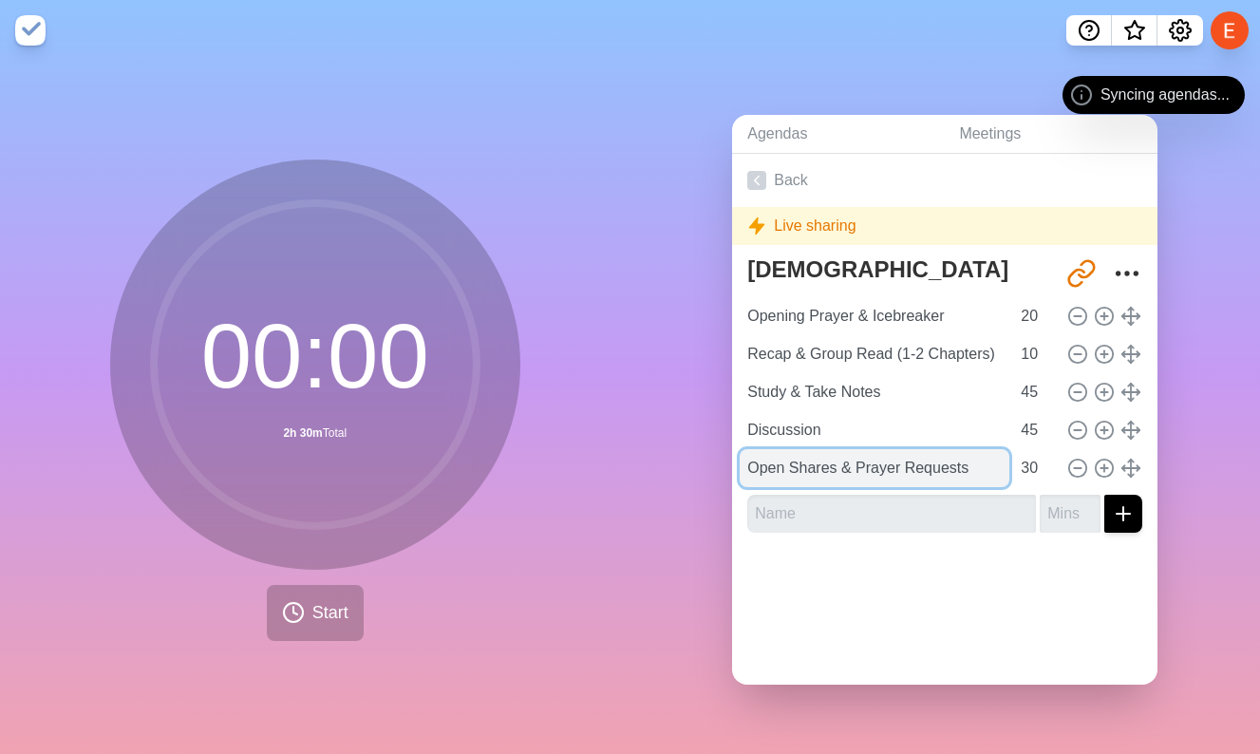
drag, startPoint x: 994, startPoint y: 480, endPoint x: 781, endPoint y: 477, distance: 212.7
click at [781, 477] on input "Open Shares & Prayer Requests" at bounding box center [874, 468] width 270 height 38
type input "Op"
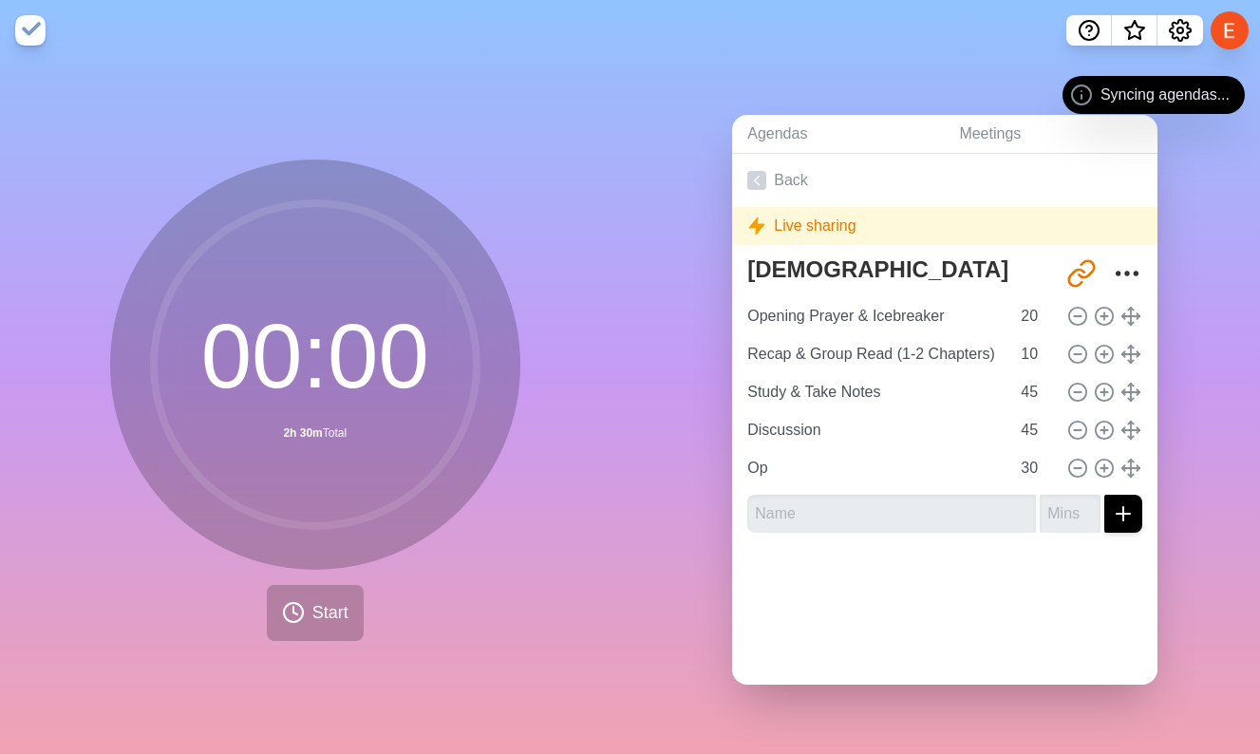
click at [857, 617] on div at bounding box center [944, 586] width 425 height 76
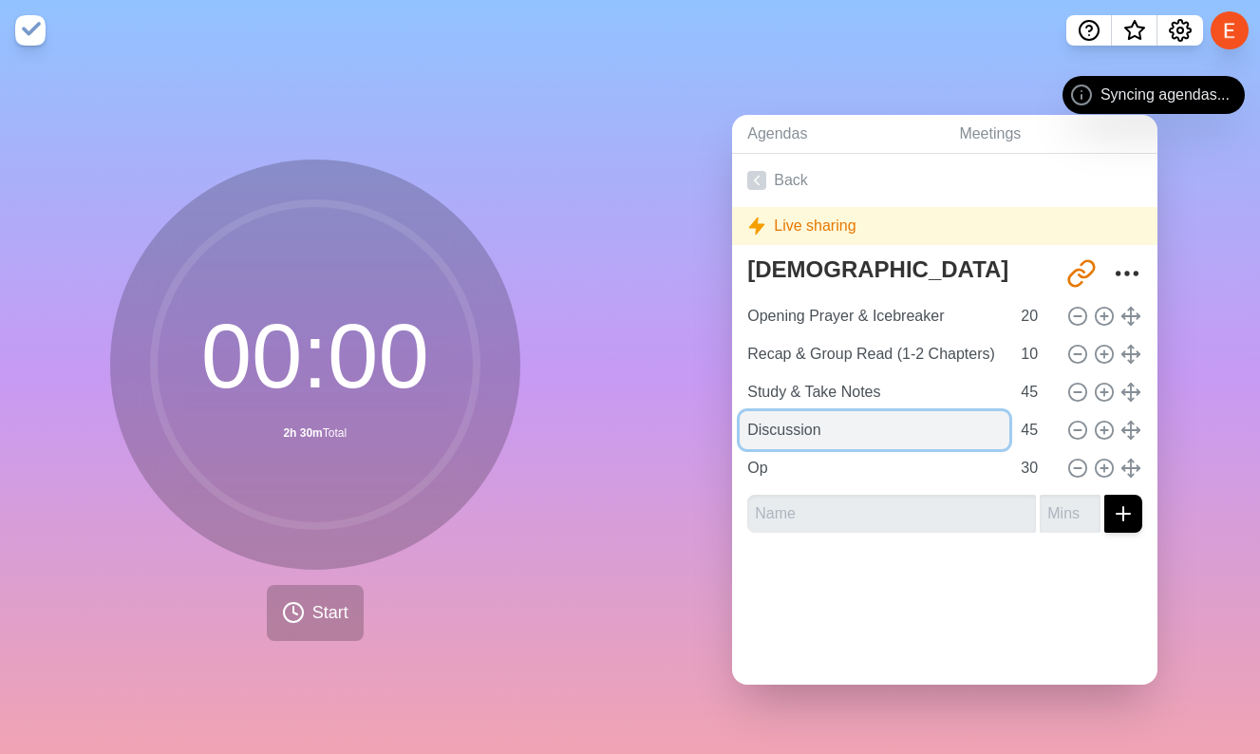
click at [886, 427] on input "Discussion" at bounding box center [874, 430] width 270 height 38
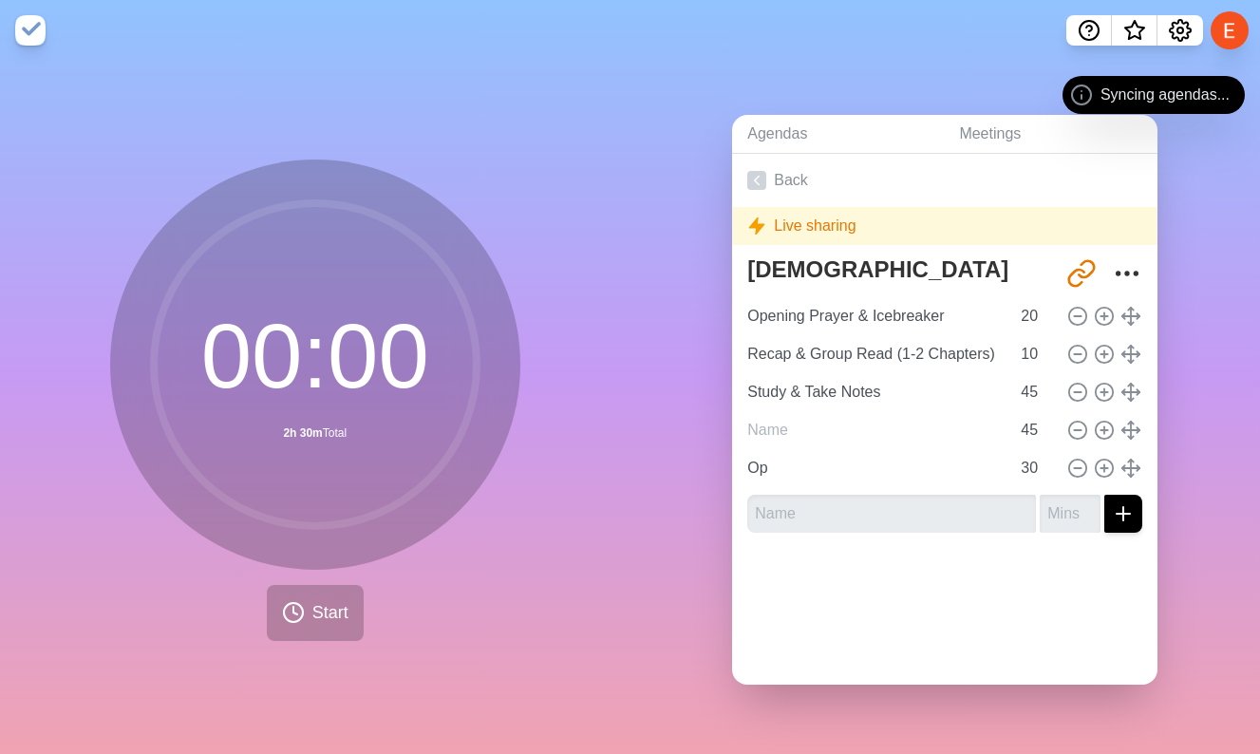
click at [1062, 432] on div at bounding box center [1102, 430] width 80 height 23
click at [1082, 432] on icon at bounding box center [1077, 430] width 21 height 21
click at [1126, 474] on icon at bounding box center [1130, 468] width 21 height 21
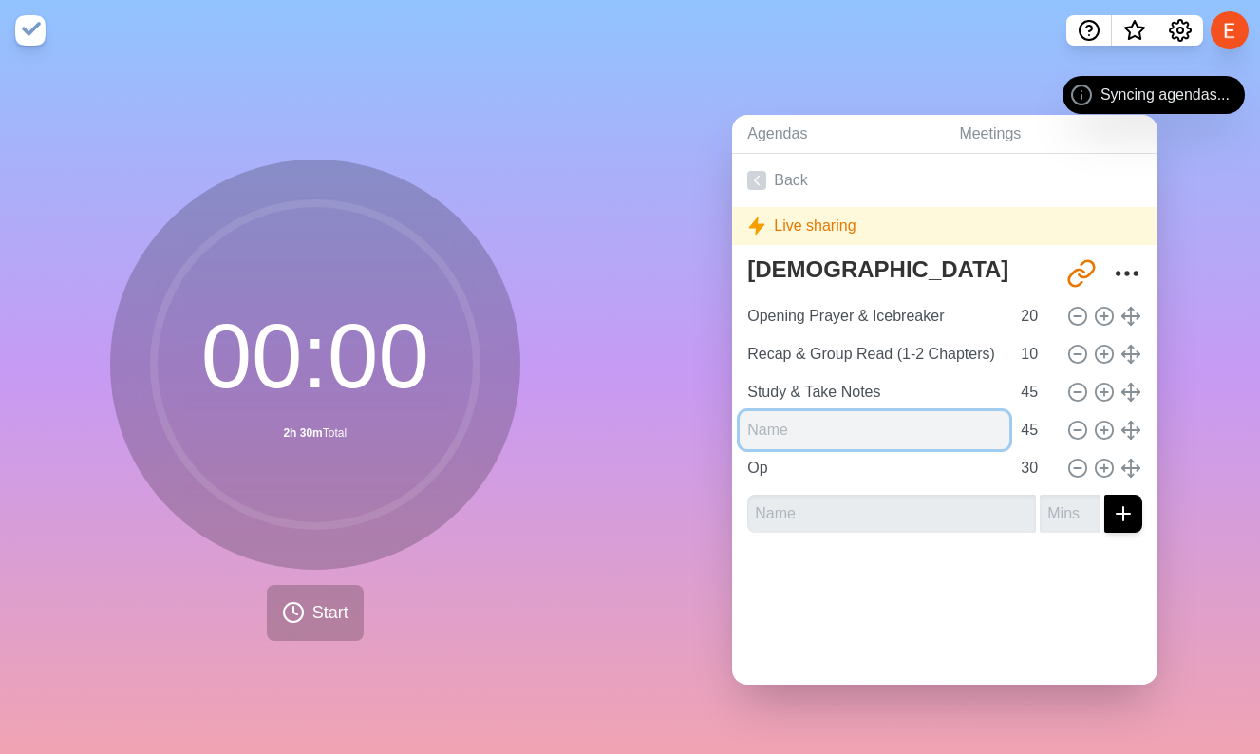
click at [890, 439] on input "text" at bounding box center [874, 430] width 270 height 38
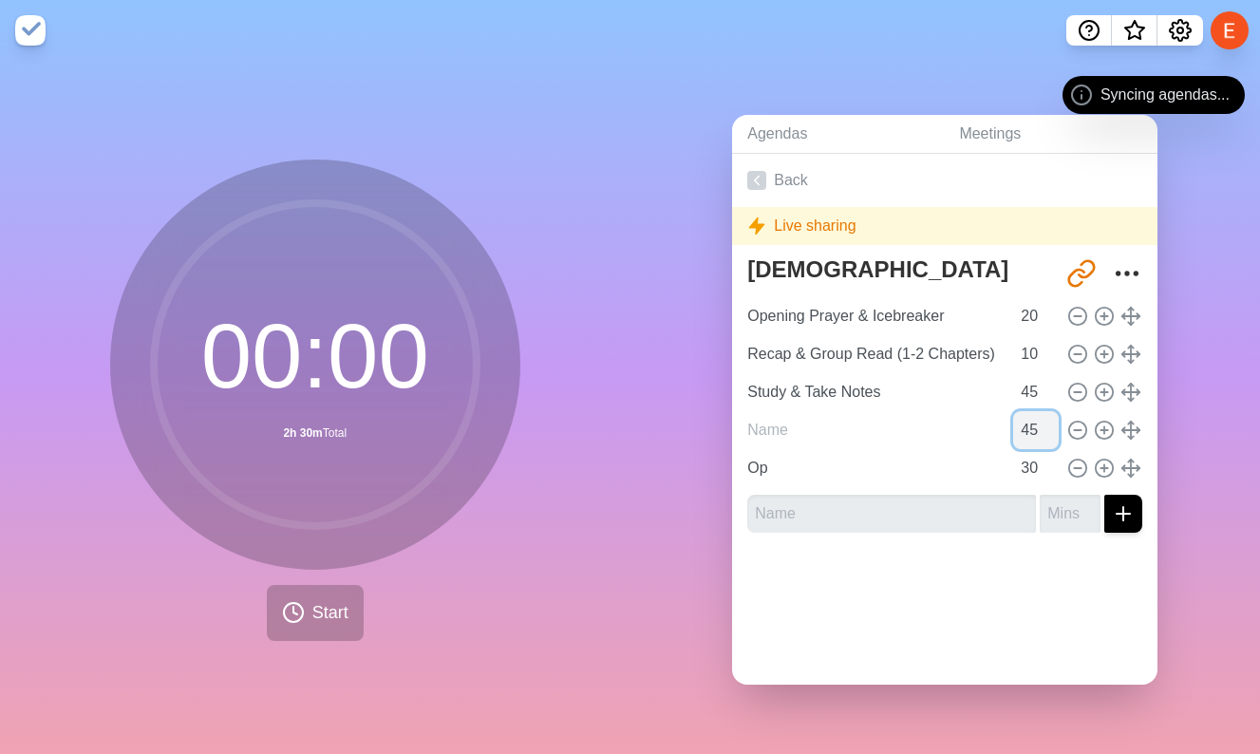
click at [1041, 435] on input "45" at bounding box center [1036, 430] width 46 height 38
type input "4"
click at [1018, 482] on input "30" at bounding box center [1036, 468] width 46 height 38
click at [1023, 477] on input "30" at bounding box center [1036, 468] width 46 height 38
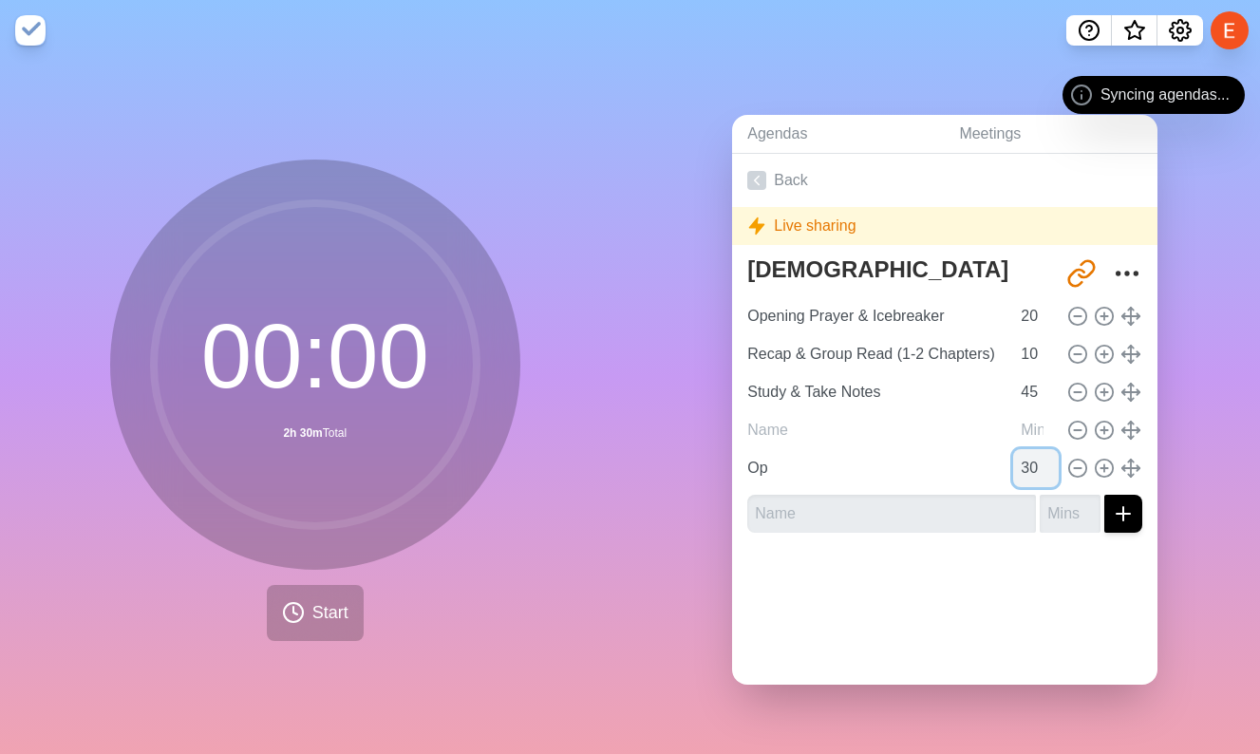
click at [1023, 477] on input "30" at bounding box center [1036, 468] width 46 height 38
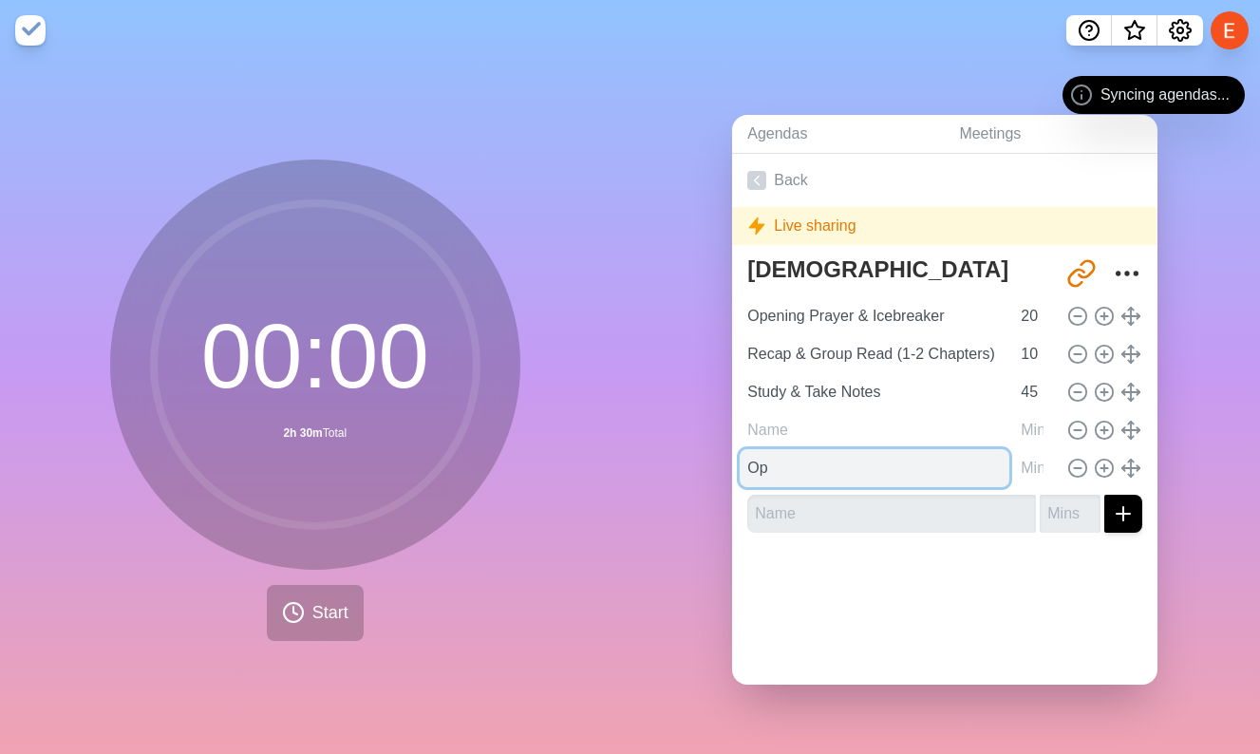
click at [925, 478] on input "Op" at bounding box center [874, 468] width 270 height 38
click at [924, 478] on input "Op" at bounding box center [874, 468] width 270 height 38
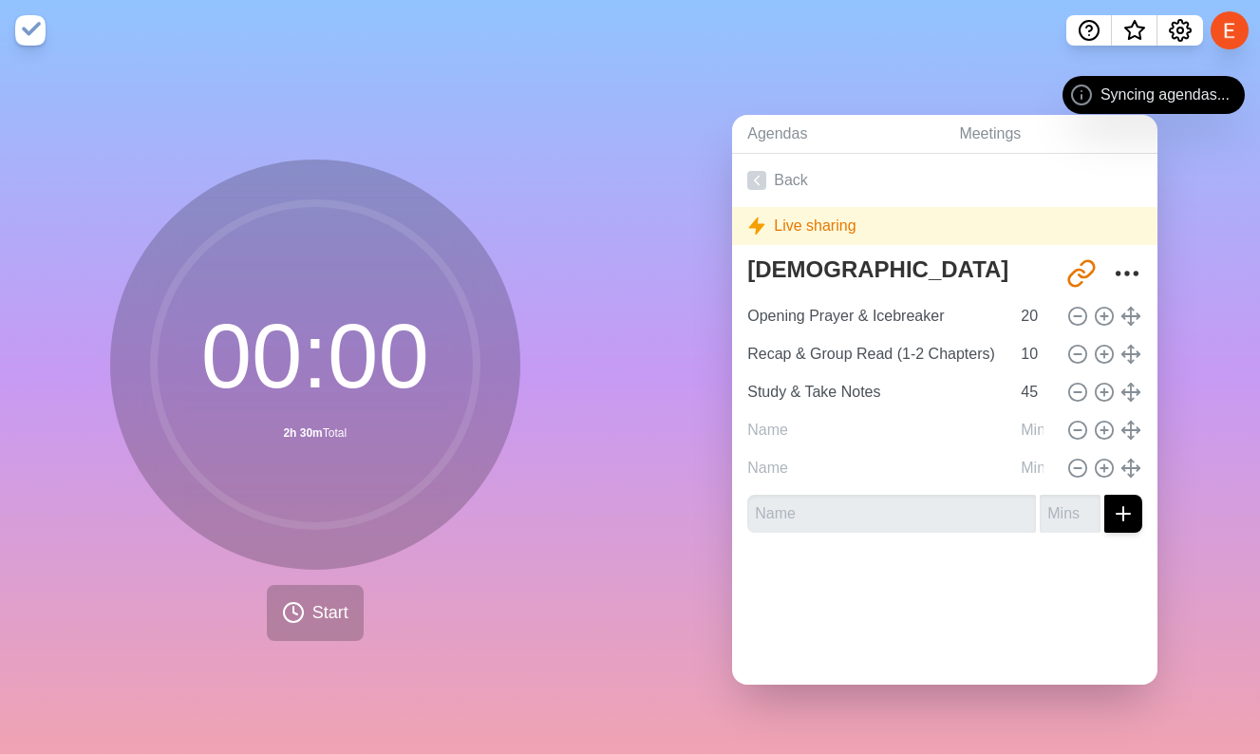
click at [991, 558] on div at bounding box center [944, 586] width 425 height 76
click at [1069, 479] on div at bounding box center [944, 468] width 410 height 38
click at [1076, 468] on line at bounding box center [1078, 468] width 7 height 0
click at [1133, 458] on icon at bounding box center [1130, 468] width 21 height 21
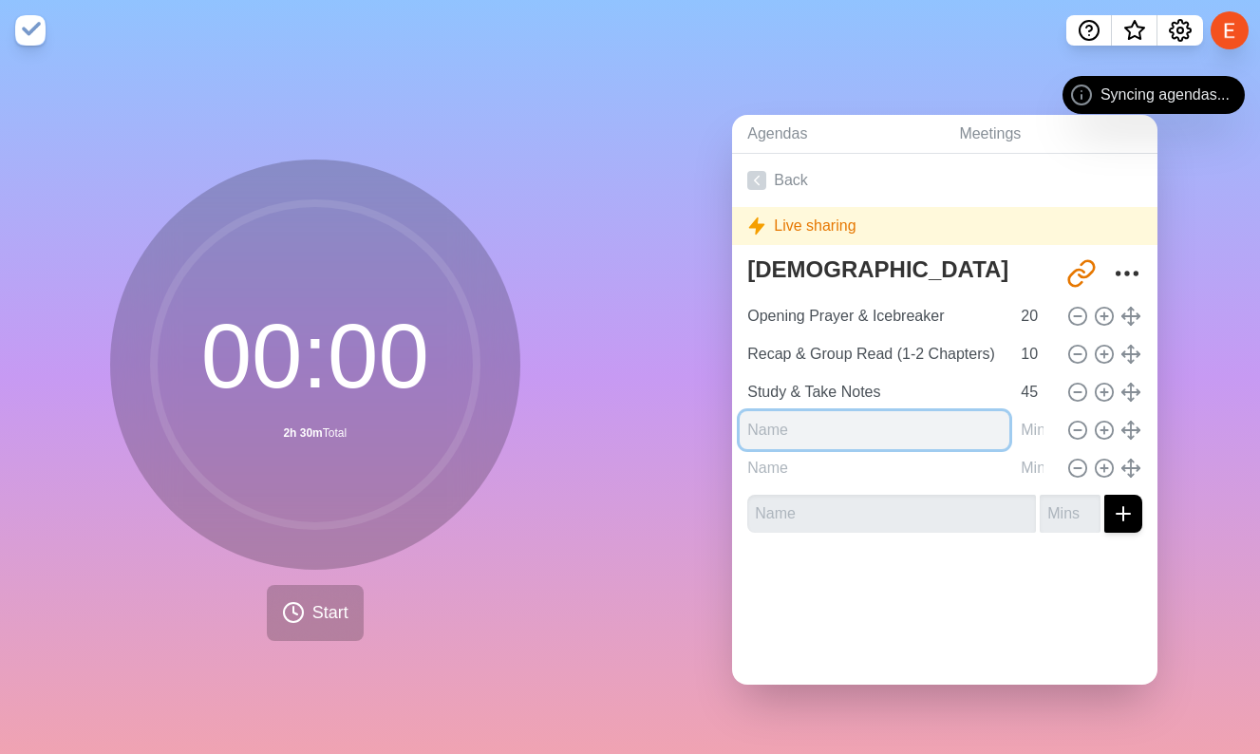
click at [860, 440] on input "text" at bounding box center [874, 430] width 270 height 38
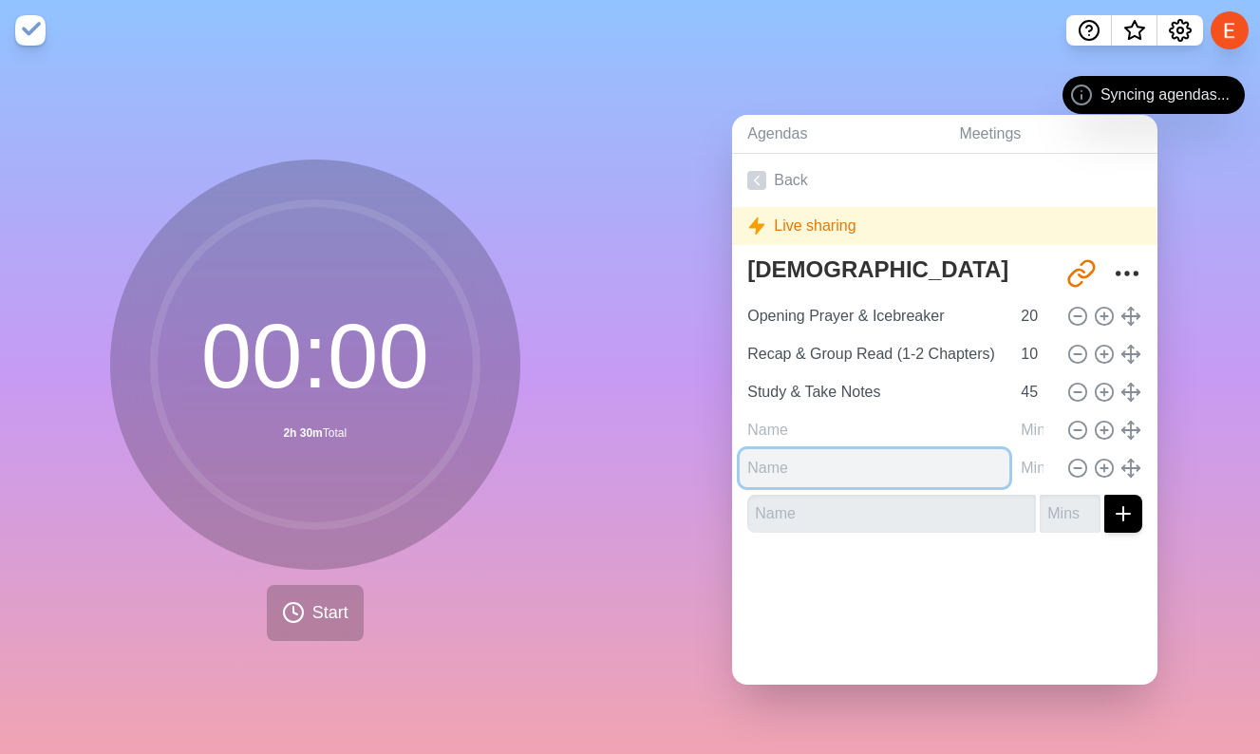
click at [833, 455] on input "text" at bounding box center [874, 468] width 270 height 38
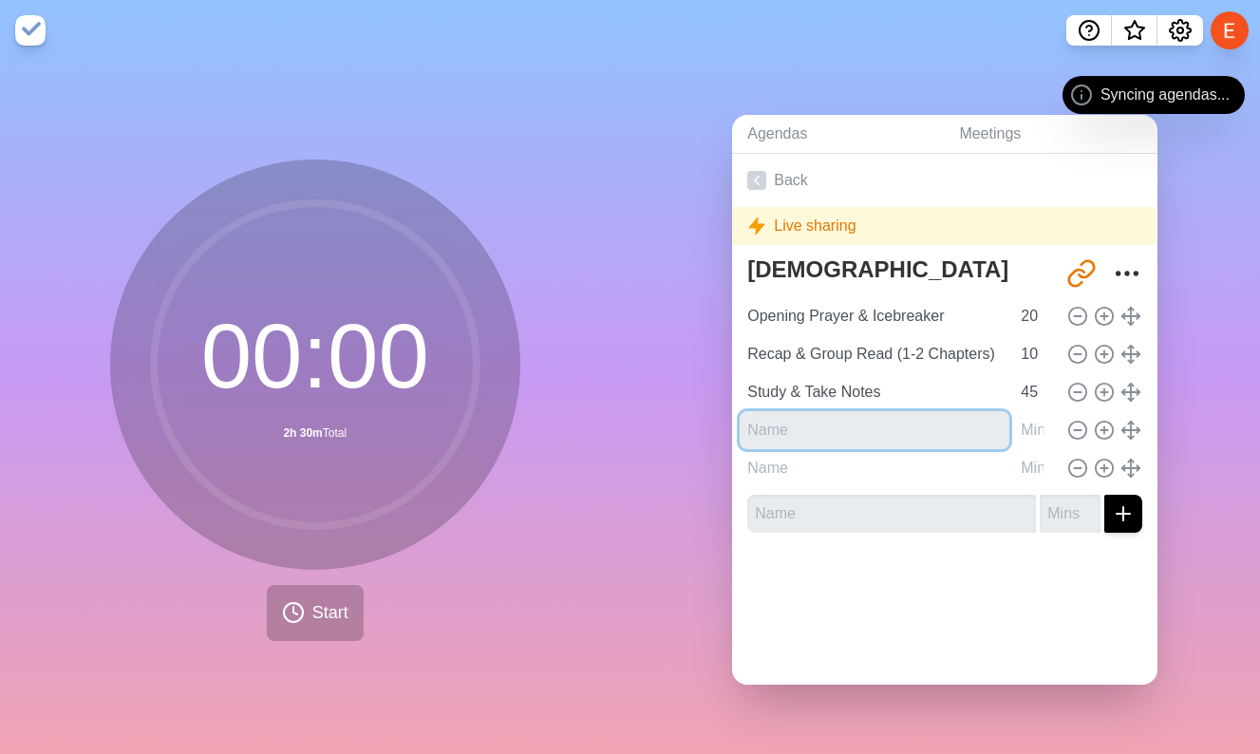
drag, startPoint x: 820, startPoint y: 424, endPoint x: 838, endPoint y: 730, distance: 306.2
click at [838, 730] on div "Agendas Meetings Back Live sharing [DEMOGRAPHIC_DATA] Study Meeting [URL][DOMAI…" at bounding box center [945, 407] width 630 height 693
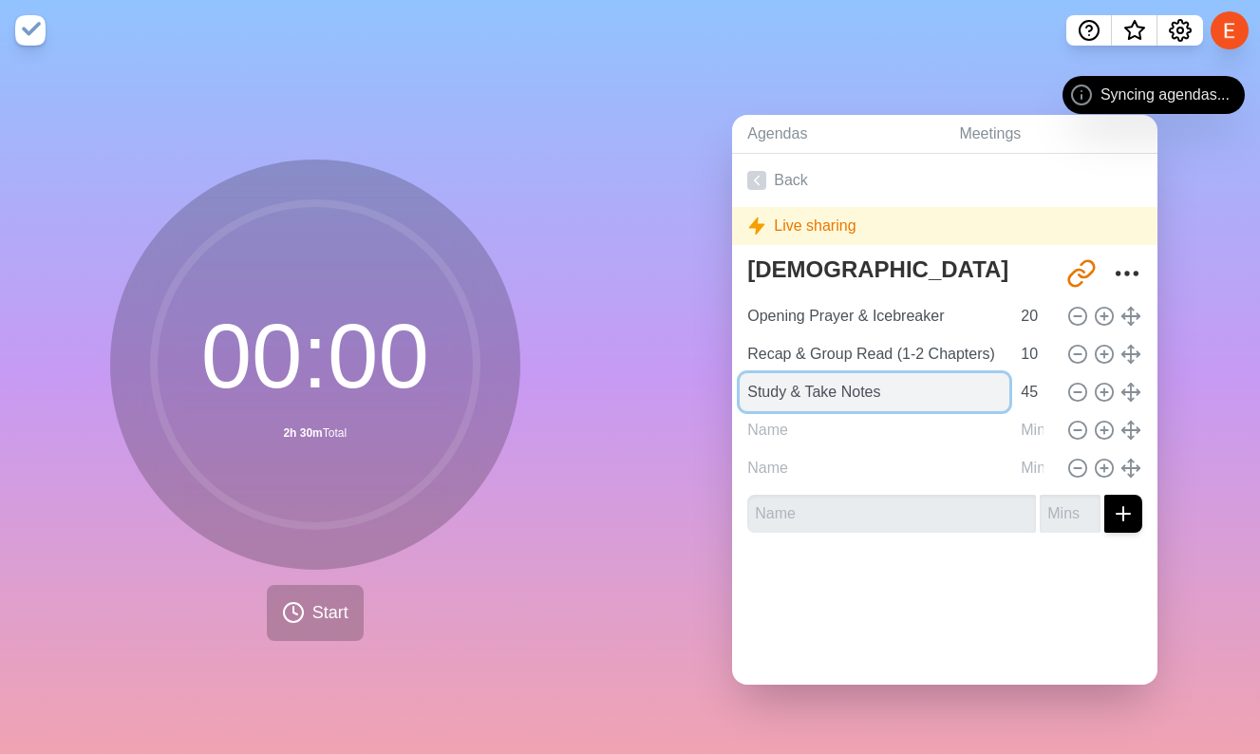
click at [956, 398] on input "Study & Take Notes" at bounding box center [874, 392] width 270 height 38
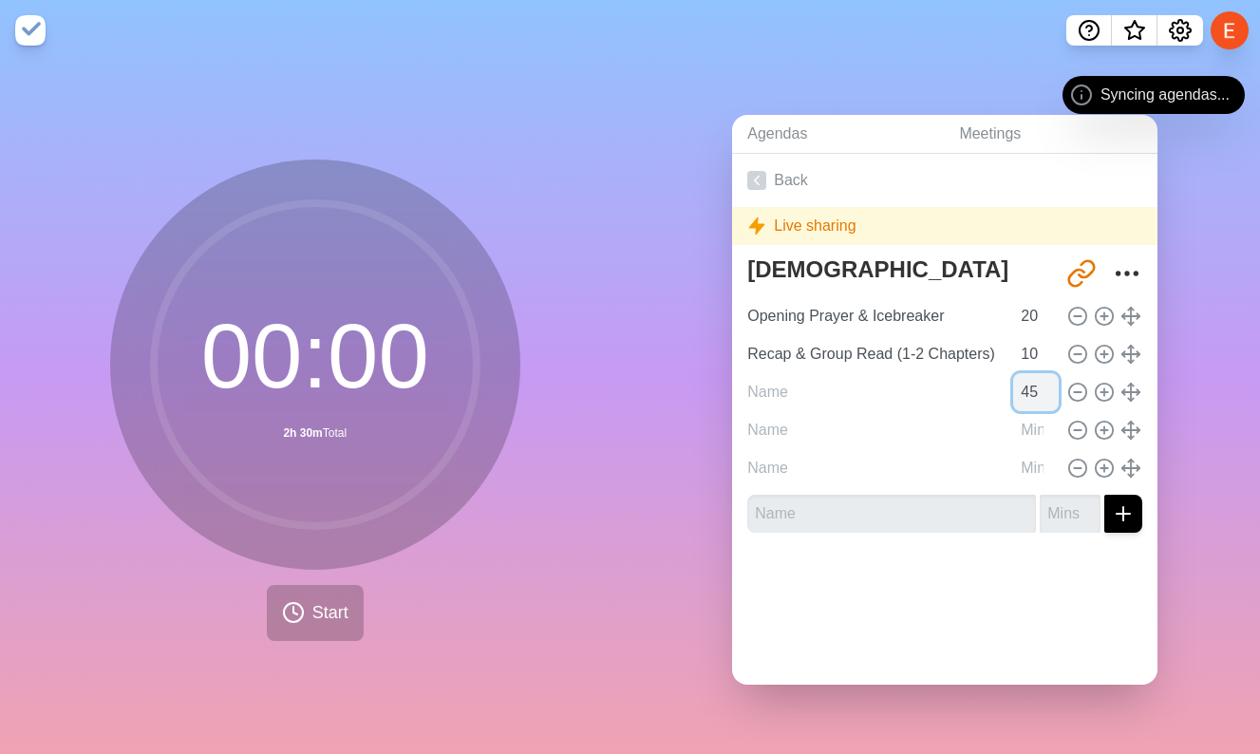
click at [1035, 391] on input "45" at bounding box center [1036, 392] width 46 height 38
type input "4"
click at [750, 181] on icon at bounding box center [756, 180] width 19 height 19
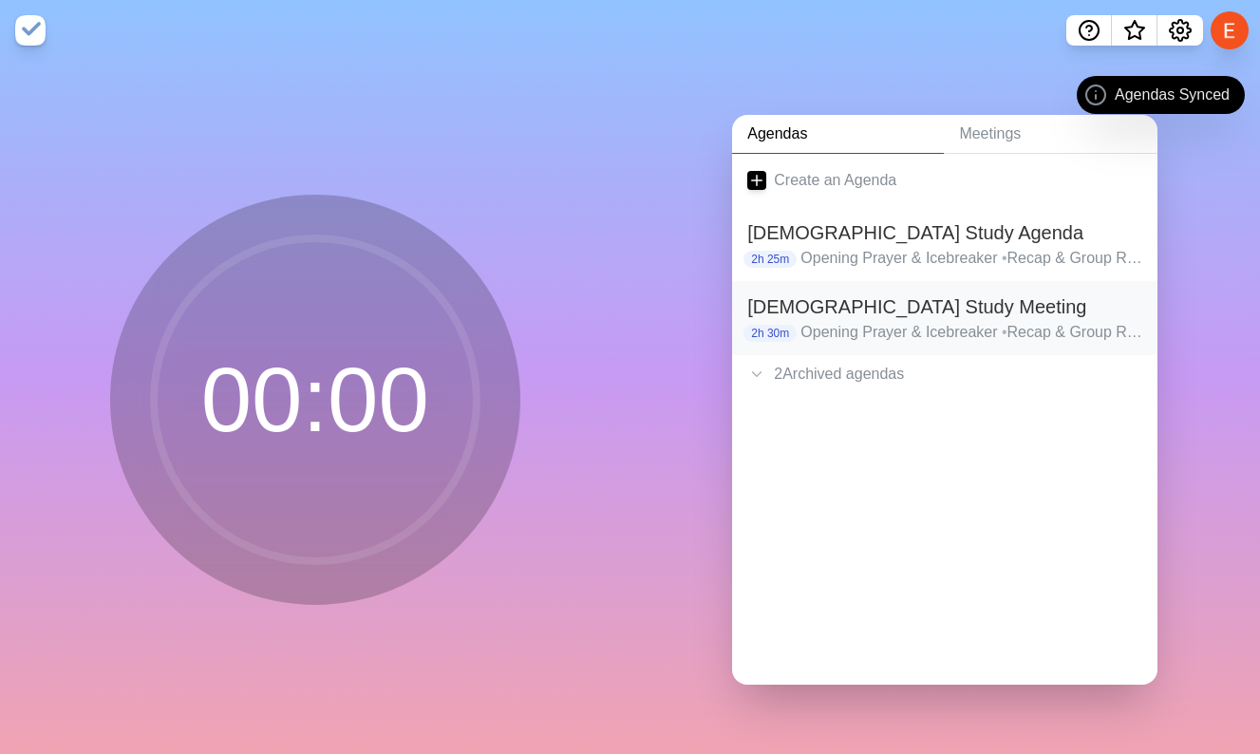
click at [1104, 322] on p "Opening Prayer & Icebreaker • Recap & Group Read (1-2 Chapters) • Study & Take …" at bounding box center [971, 332] width 342 height 23
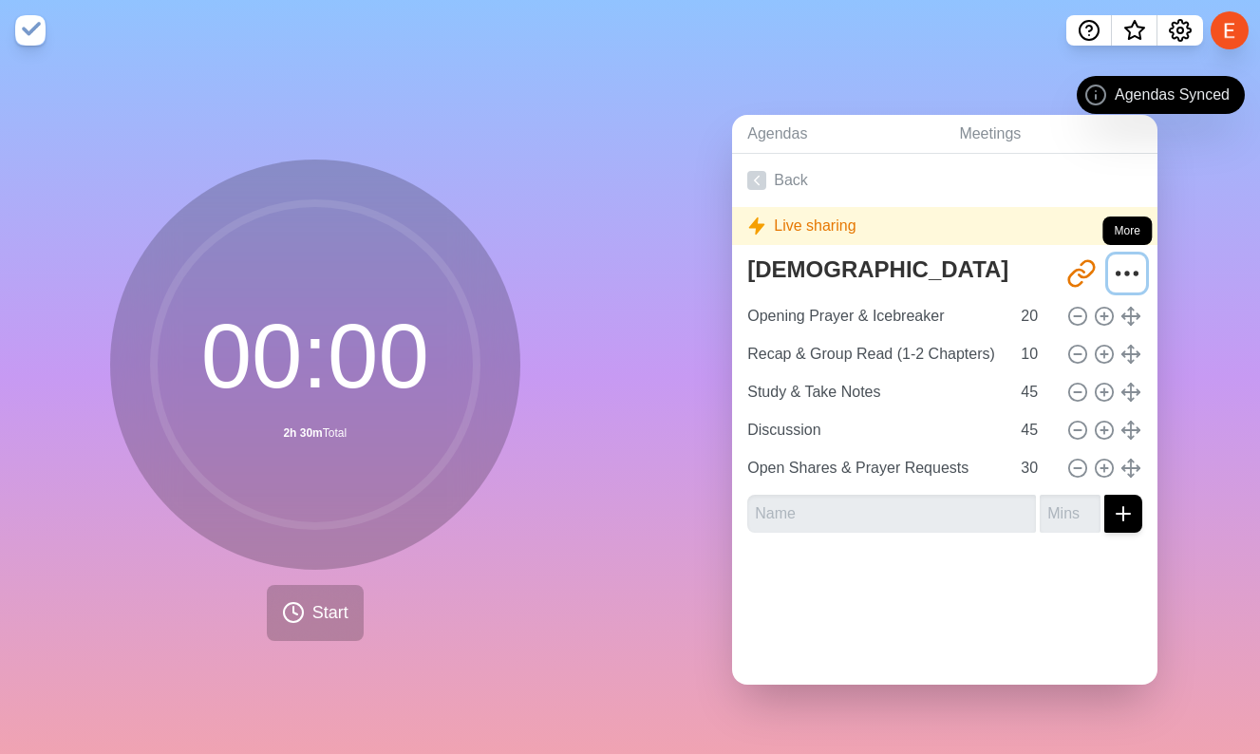
click at [1129, 276] on icon "More" at bounding box center [1127, 273] width 30 height 30
click at [1072, 271] on icon "Share link" at bounding box center [1081, 273] width 30 height 30
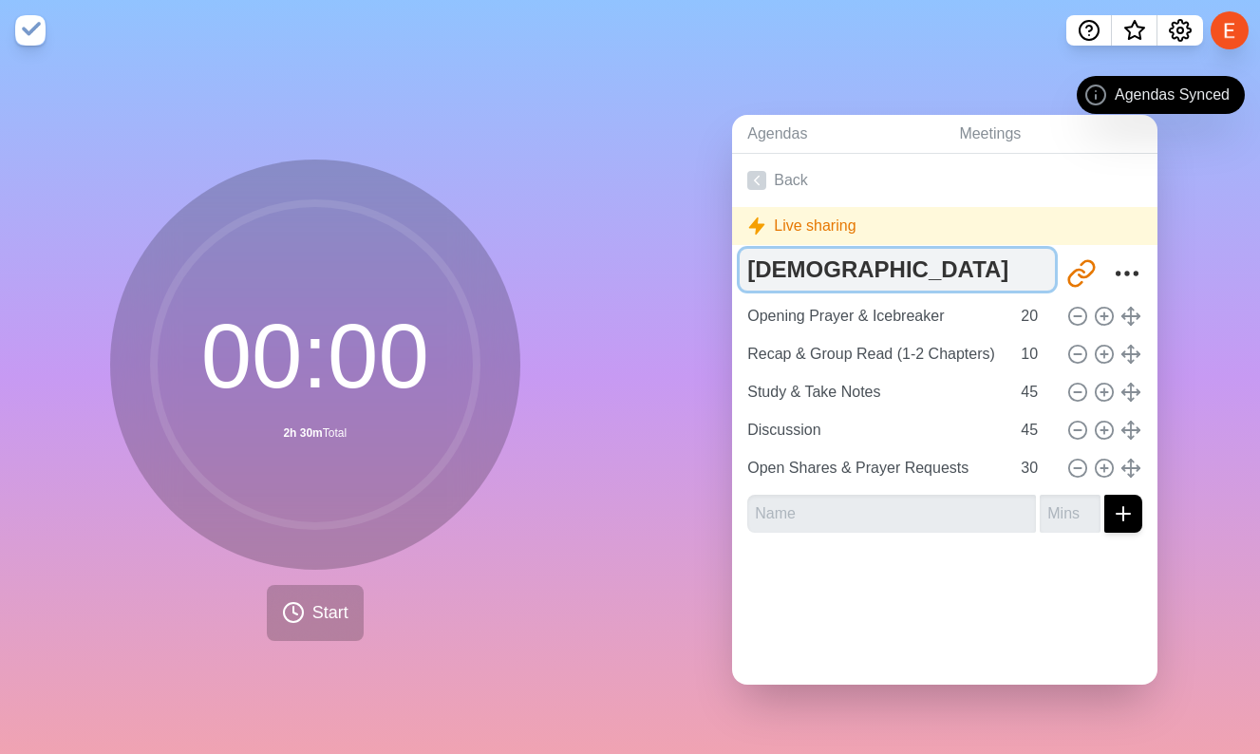
click at [1024, 252] on textarea "[DEMOGRAPHIC_DATA] Study Meeting" at bounding box center [896, 270] width 315 height 42
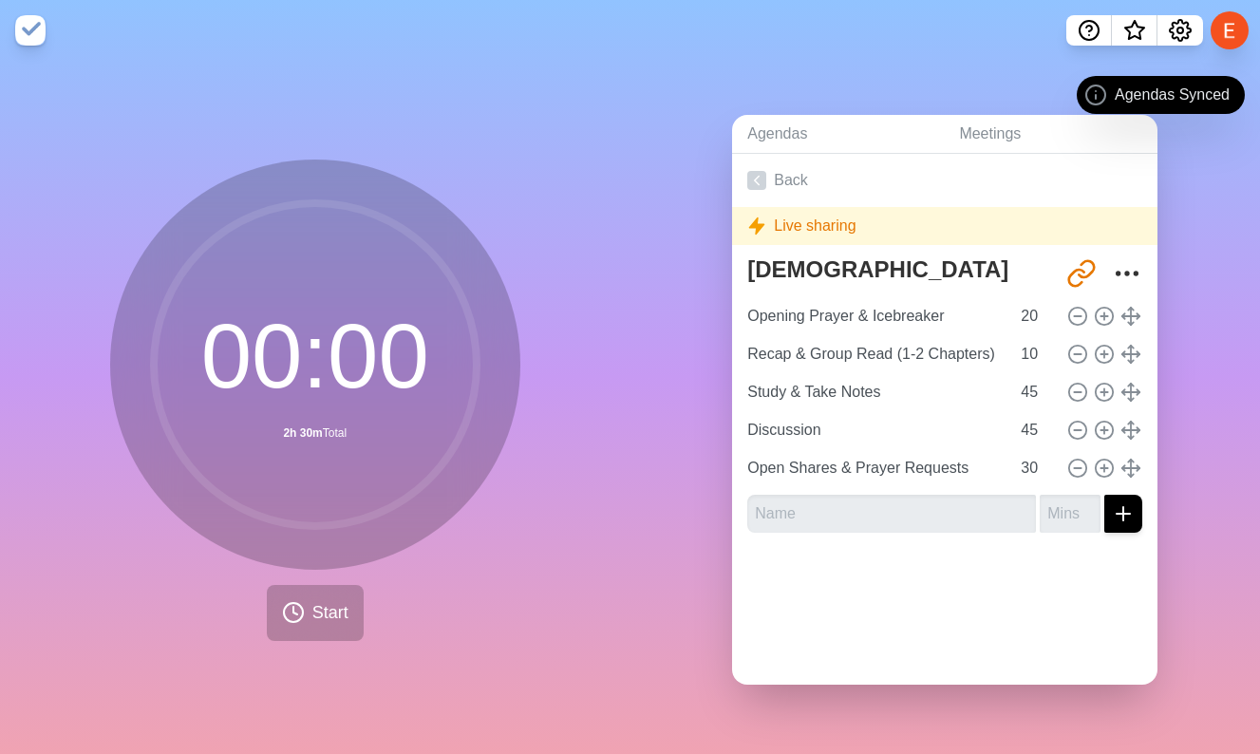
click at [939, 234] on div "Live sharing" at bounding box center [944, 226] width 425 height 38
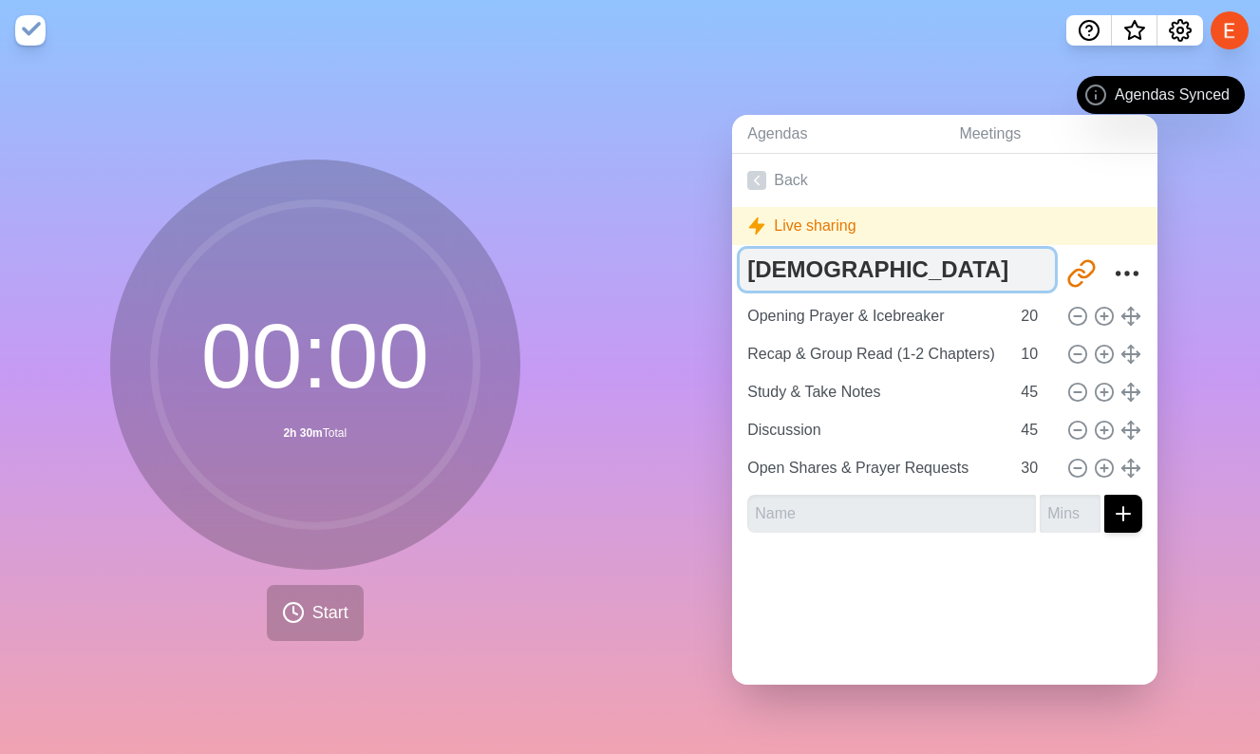
click at [953, 276] on textarea "[DEMOGRAPHIC_DATA] Study Meeting" at bounding box center [896, 270] width 315 height 42
type textarea "Bad"
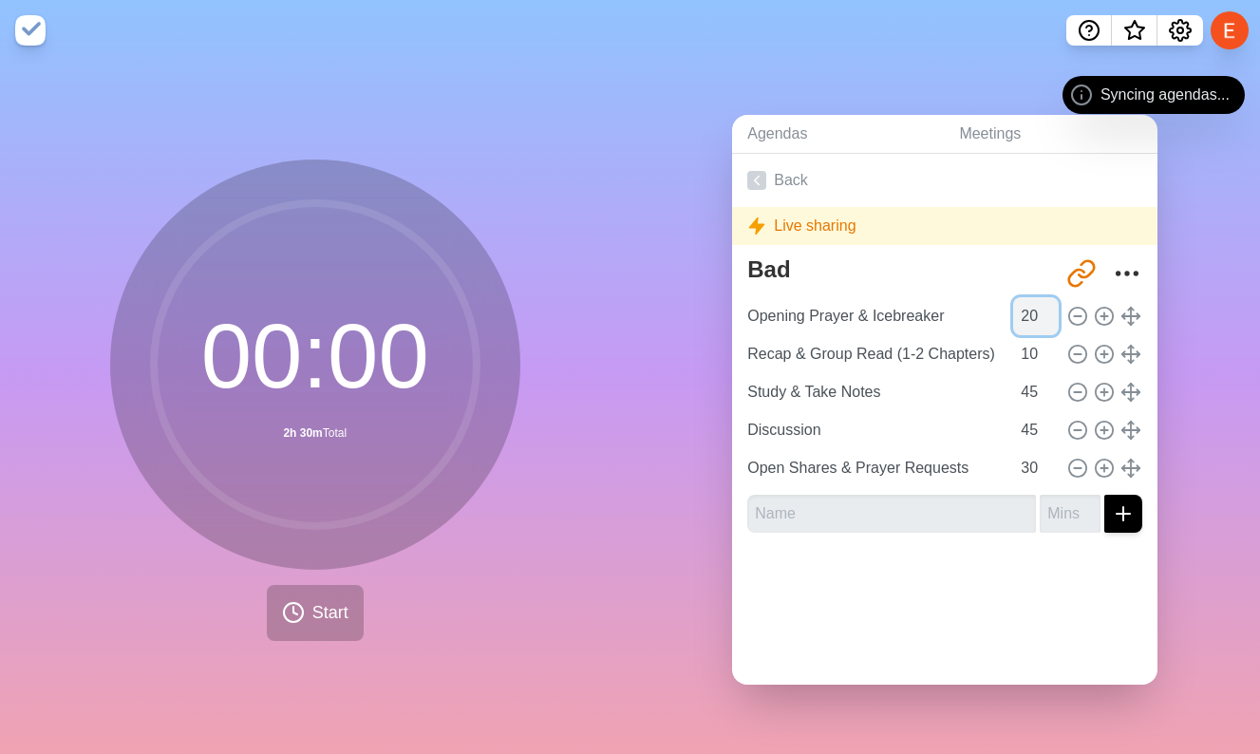
click at [1030, 318] on input "20" at bounding box center [1036, 316] width 46 height 38
click at [1036, 359] on input "10" at bounding box center [1036, 354] width 46 height 38
click at [1038, 311] on input "0" at bounding box center [1036, 316] width 46 height 38
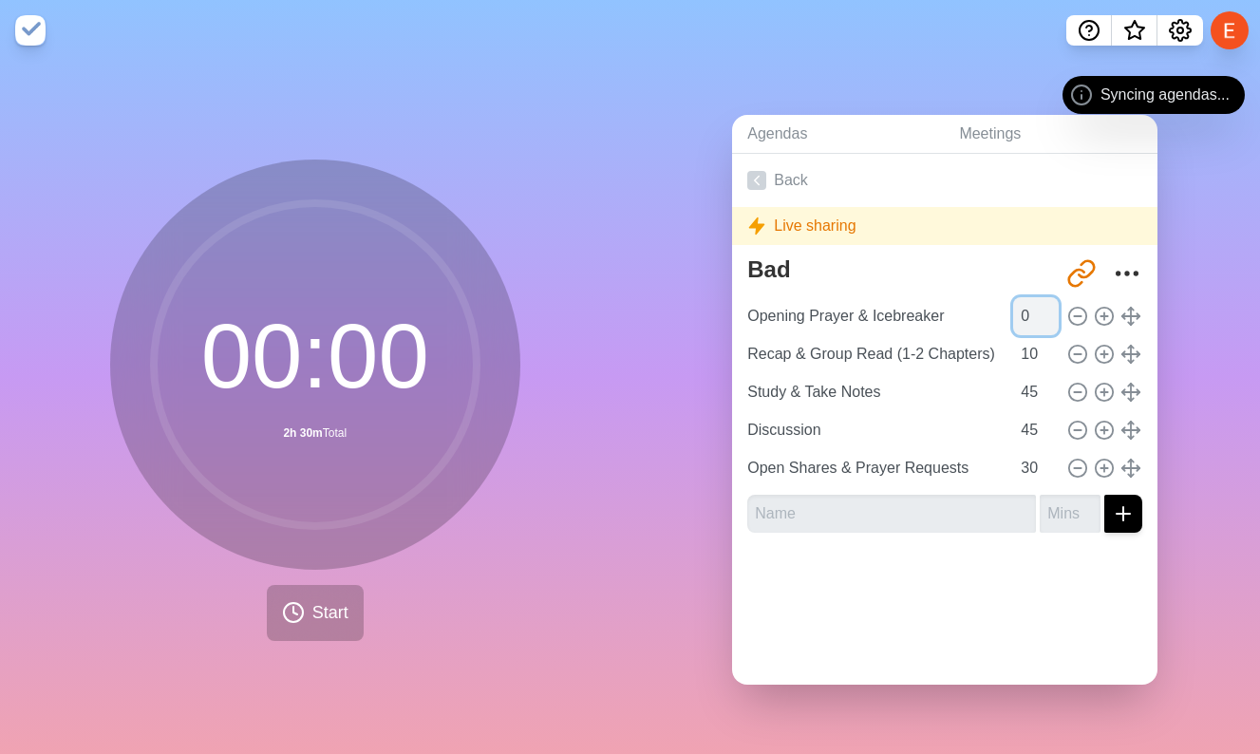
click at [1038, 311] on input "0" at bounding box center [1036, 316] width 46 height 38
type input "0"
type input "1"
click at [1031, 351] on input "10" at bounding box center [1036, 354] width 46 height 38
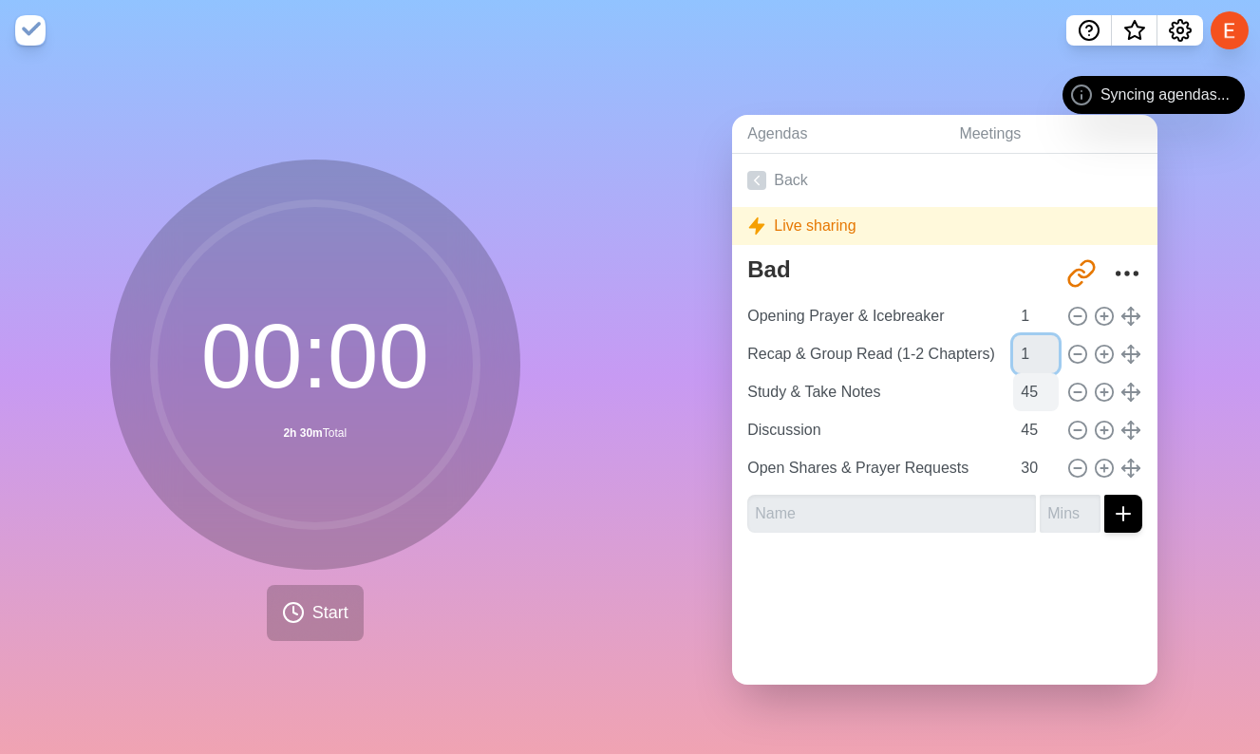
type input "1"
click at [1032, 405] on input "45" at bounding box center [1036, 392] width 46 height 38
click at [1032, 403] on input "45" at bounding box center [1036, 392] width 46 height 38
click at [1032, 400] on input "451" at bounding box center [1036, 392] width 46 height 38
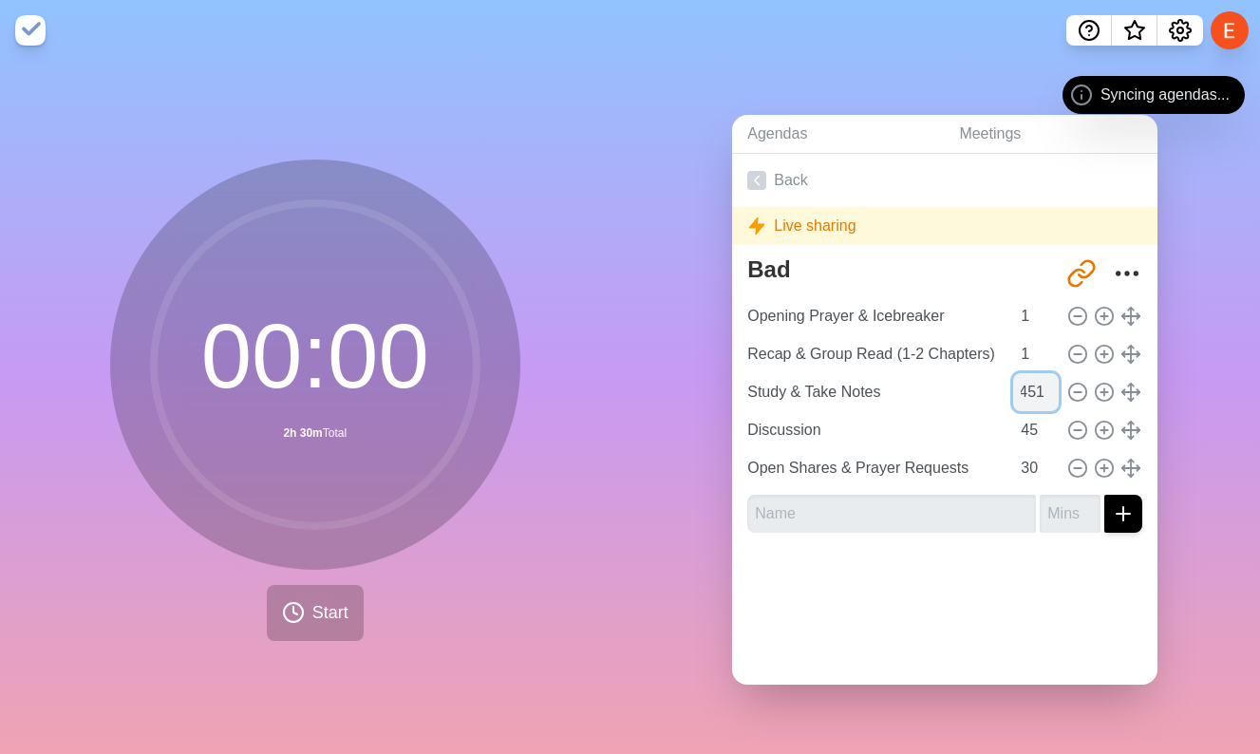
click at [1032, 400] on input "451" at bounding box center [1036, 392] width 46 height 38
type input "1"
click at [1038, 440] on input "45" at bounding box center [1036, 430] width 46 height 38
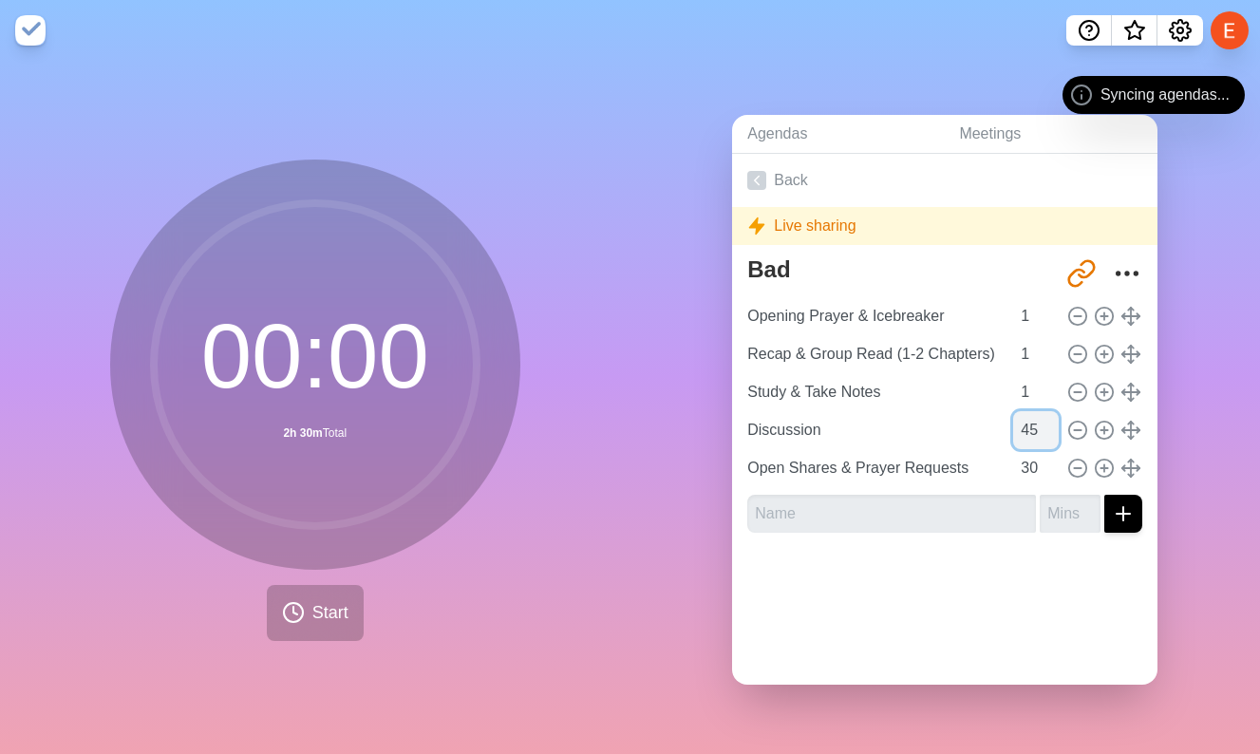
click at [1038, 440] on input "45" at bounding box center [1036, 430] width 46 height 38
type input "451"
click at [1033, 461] on input "30" at bounding box center [1036, 468] width 46 height 38
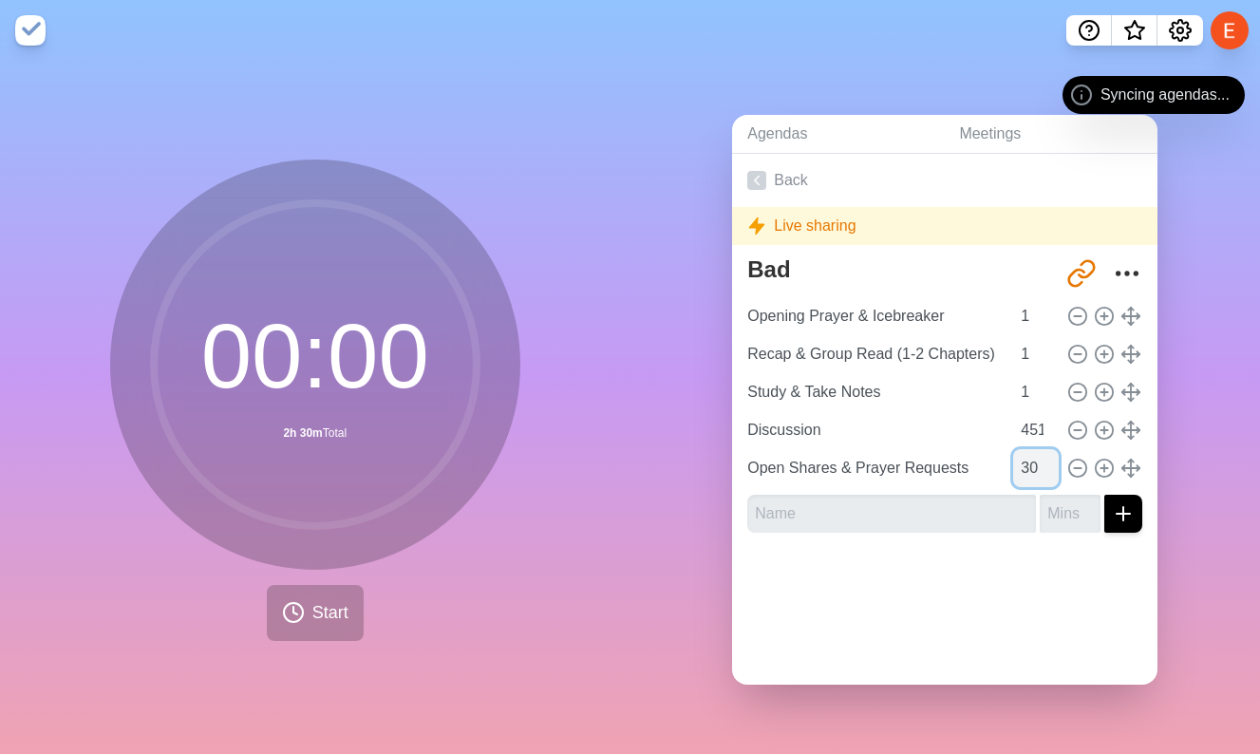
click at [1033, 461] on input "30" at bounding box center [1036, 468] width 46 height 38
type input "1"
click at [1029, 434] on input "451" at bounding box center [1036, 430] width 46 height 38
type input "1"
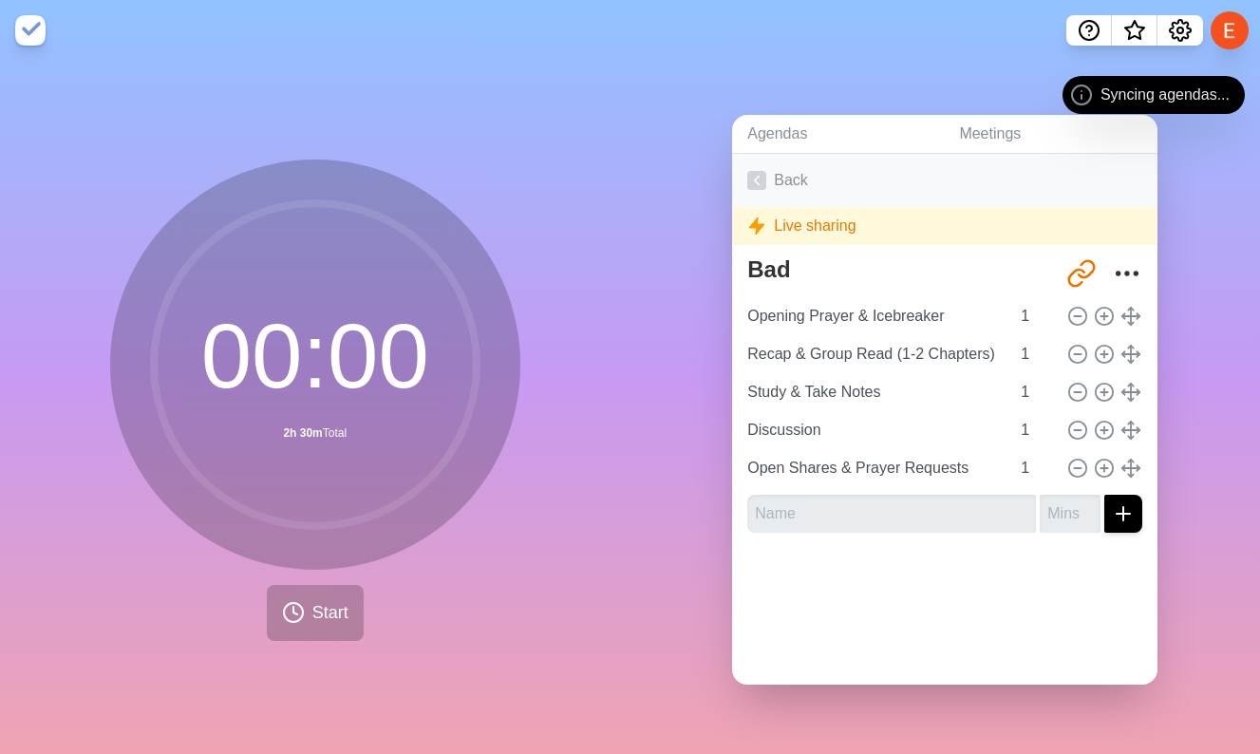
click at [762, 176] on icon at bounding box center [756, 180] width 19 height 19
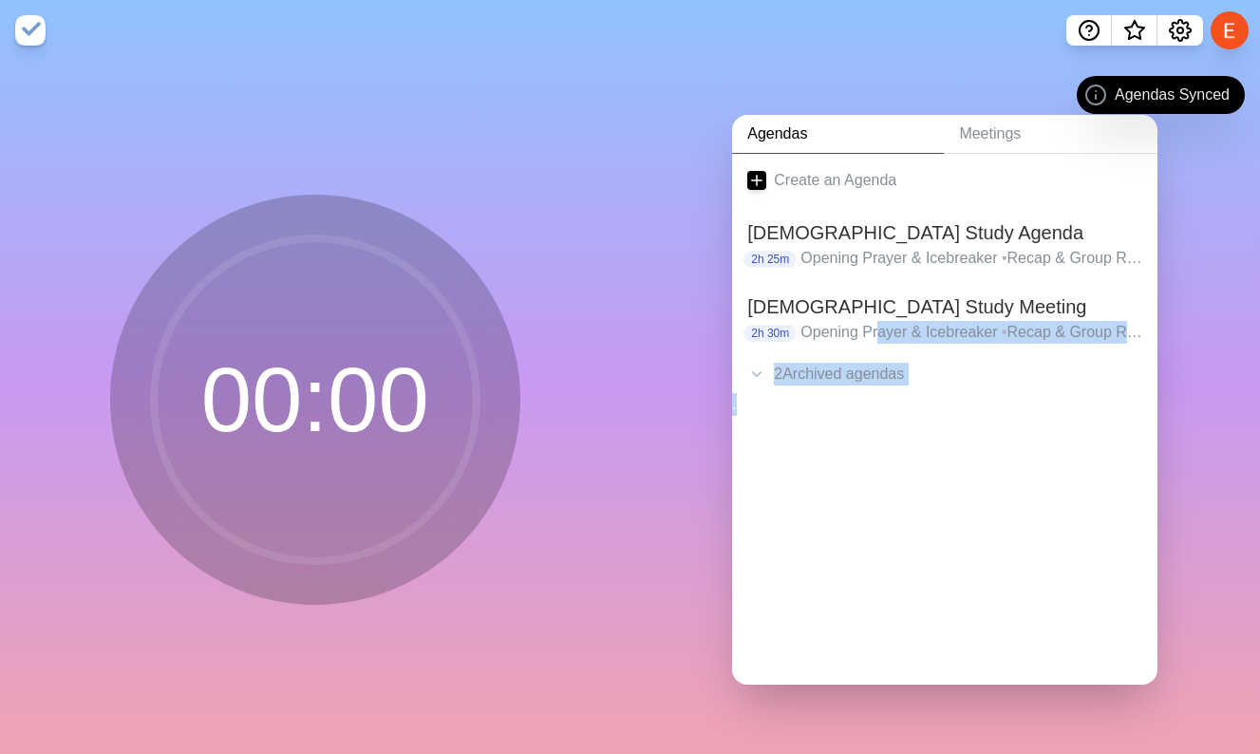
drag, startPoint x: 879, startPoint y: 325, endPoint x: 879, endPoint y: 392, distance: 67.4
click at [879, 392] on div "Create an Agenda [DEMOGRAPHIC_DATA] Study Agenda 2h 25m Opening Prayer & Icebre…" at bounding box center [944, 419] width 425 height 531
click at [880, 321] on p "Opening Prayer & Icebreaker • Recap & Group Read (1-2 Chapters) • Study & Take …" at bounding box center [971, 332] width 342 height 23
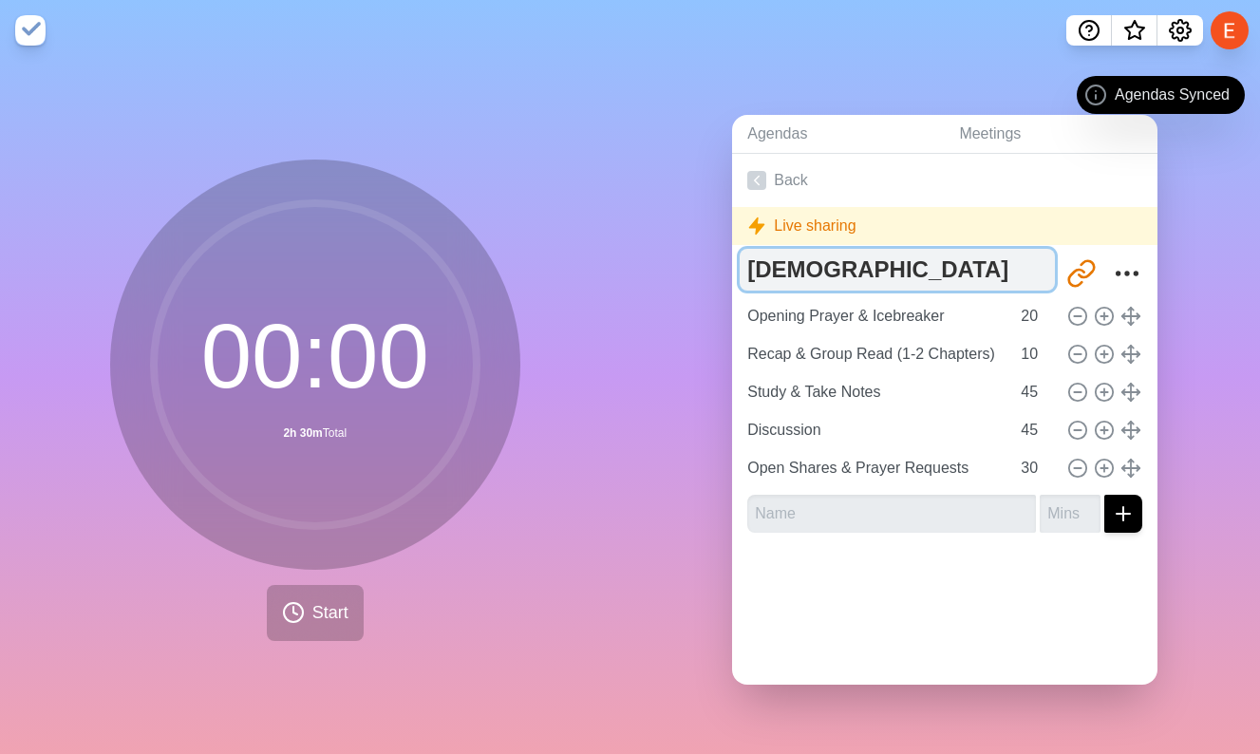
click at [844, 271] on textarea "[DEMOGRAPHIC_DATA] Study Meeting" at bounding box center [896, 270] width 315 height 42
click at [826, 255] on textarea "[DEMOGRAPHIC_DATA] Study Meeting" at bounding box center [896, 270] width 315 height 42
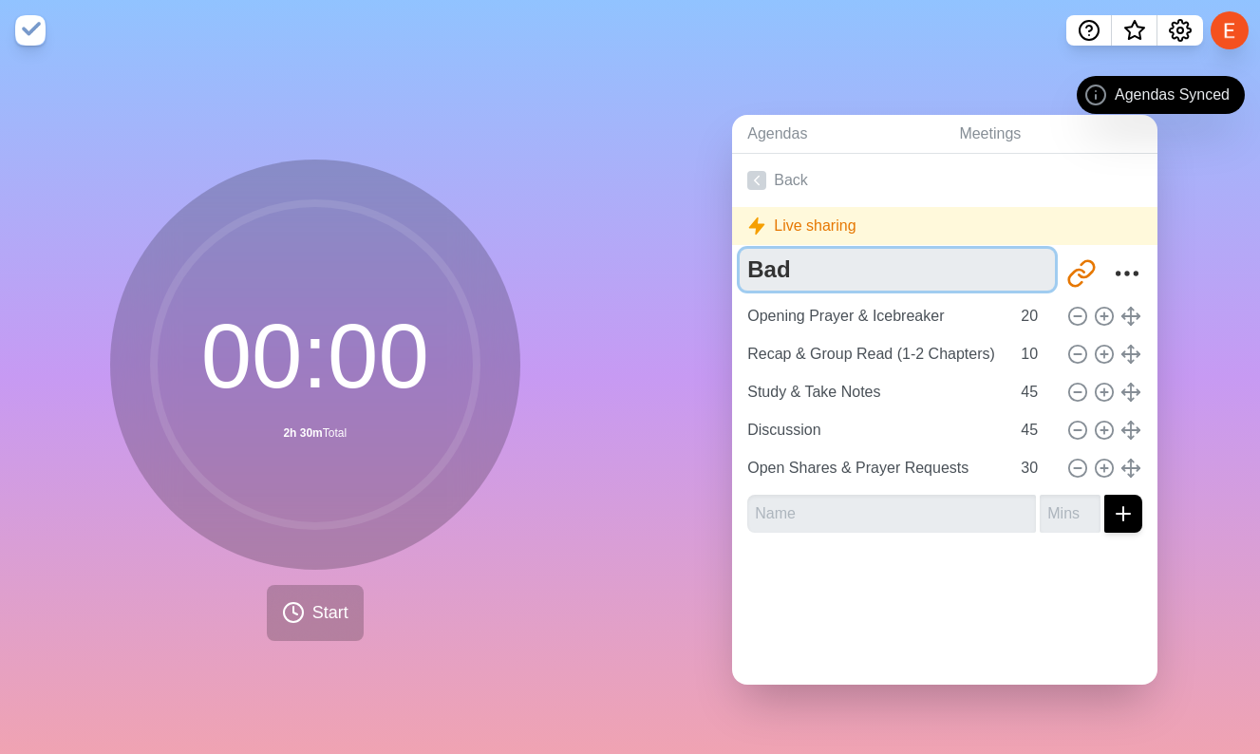
type textarea "Bad"
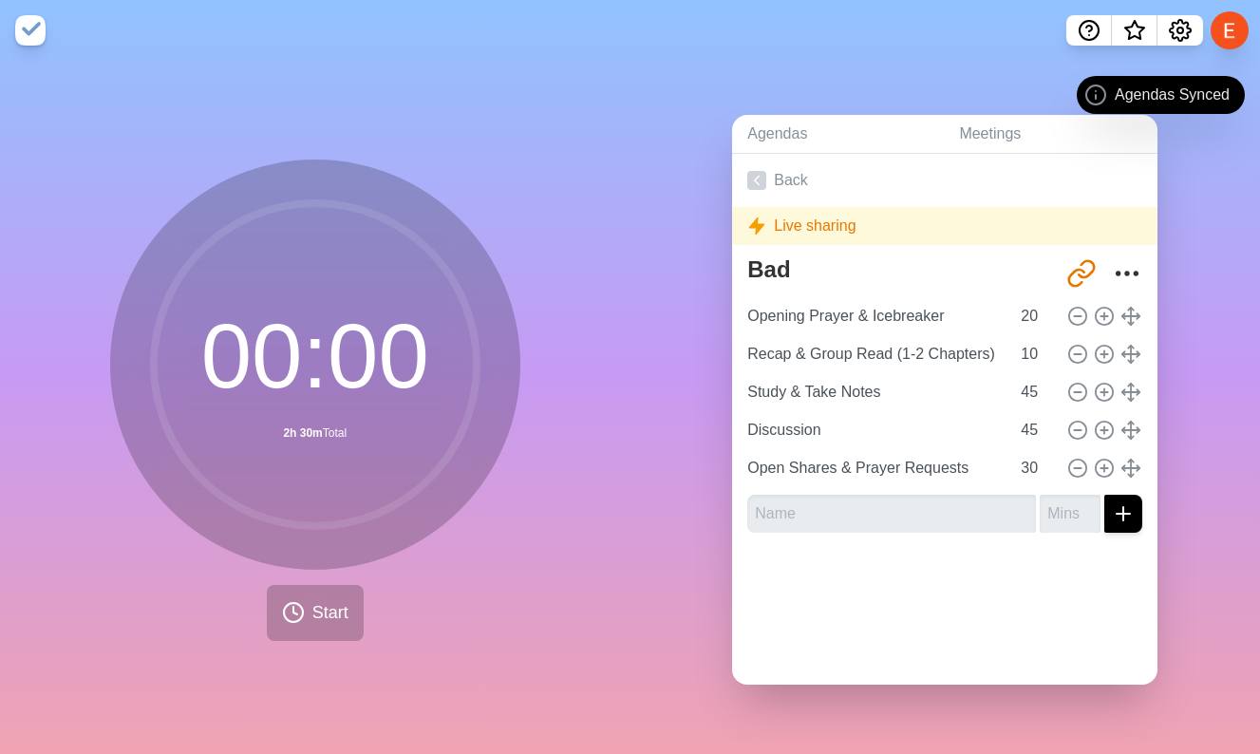
click at [635, 161] on div "Agendas Meetings Back Live sharing Bad [URL][DOMAIN_NAME] Opening Prayer & Iceb…" at bounding box center [945, 407] width 630 height 693
click at [27, 36] on img at bounding box center [30, 30] width 30 height 30
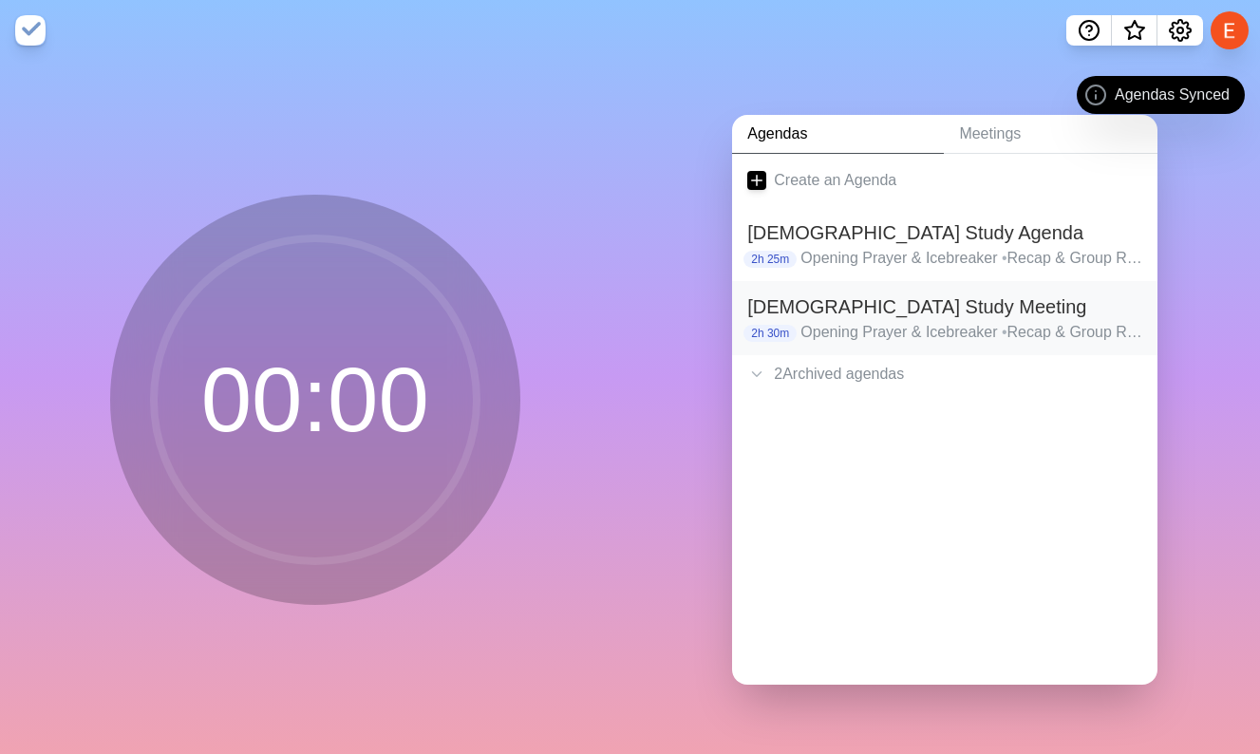
click at [906, 319] on h2 "[DEMOGRAPHIC_DATA] Study Meeting" at bounding box center [944, 306] width 395 height 28
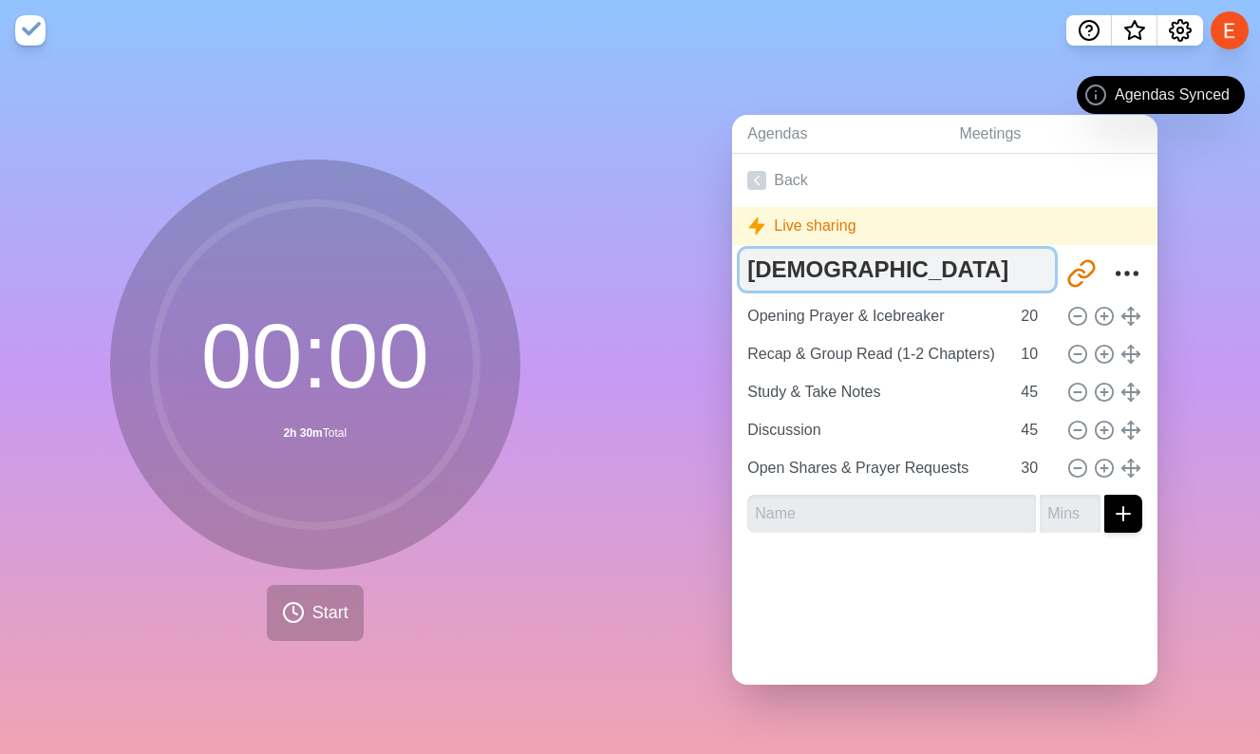
click at [922, 275] on textarea "[DEMOGRAPHIC_DATA] Study Meeting" at bounding box center [896, 270] width 315 height 42
drag, startPoint x: 763, startPoint y: 271, endPoint x: 1113, endPoint y: 271, distance: 349.3
click at [1113, 271] on div "Bible Study Meeting http://timeblocks.co/-OZqNCP5pKJbC61PdQmP" at bounding box center [944, 273] width 395 height 48
type textarea "Bad"
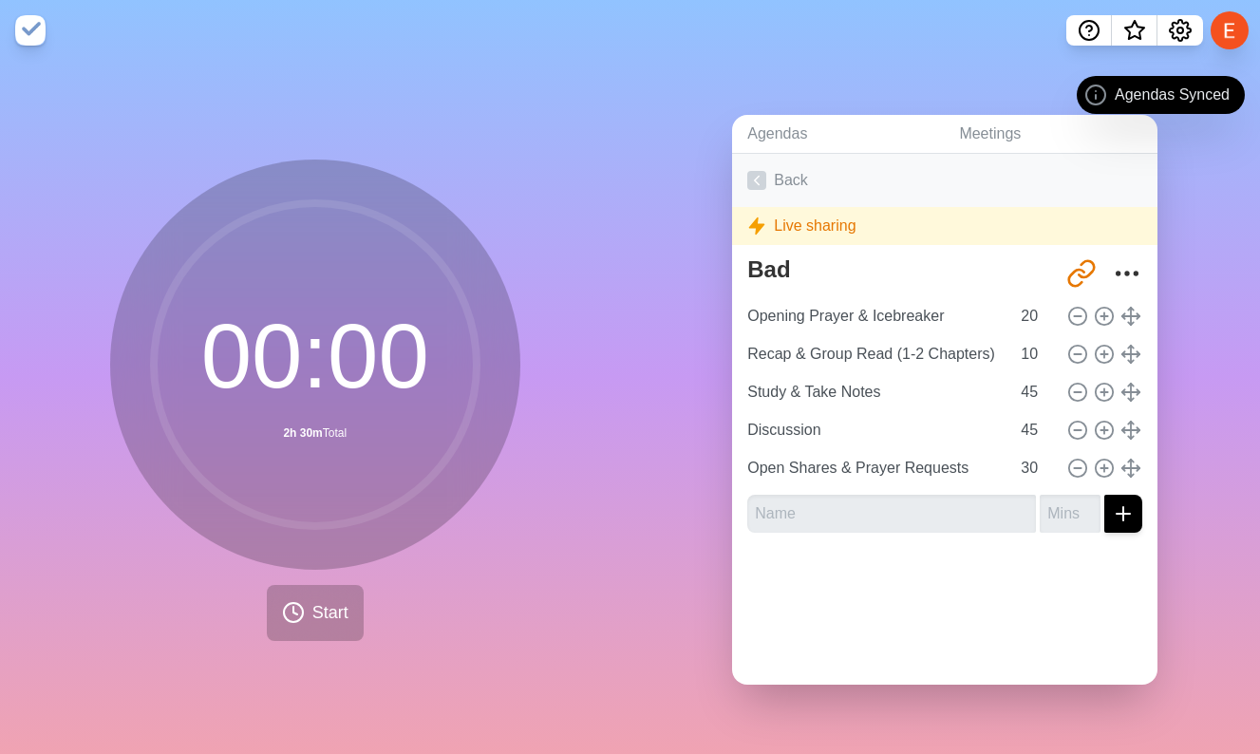
click at [947, 177] on link "Back" at bounding box center [944, 180] width 425 height 53
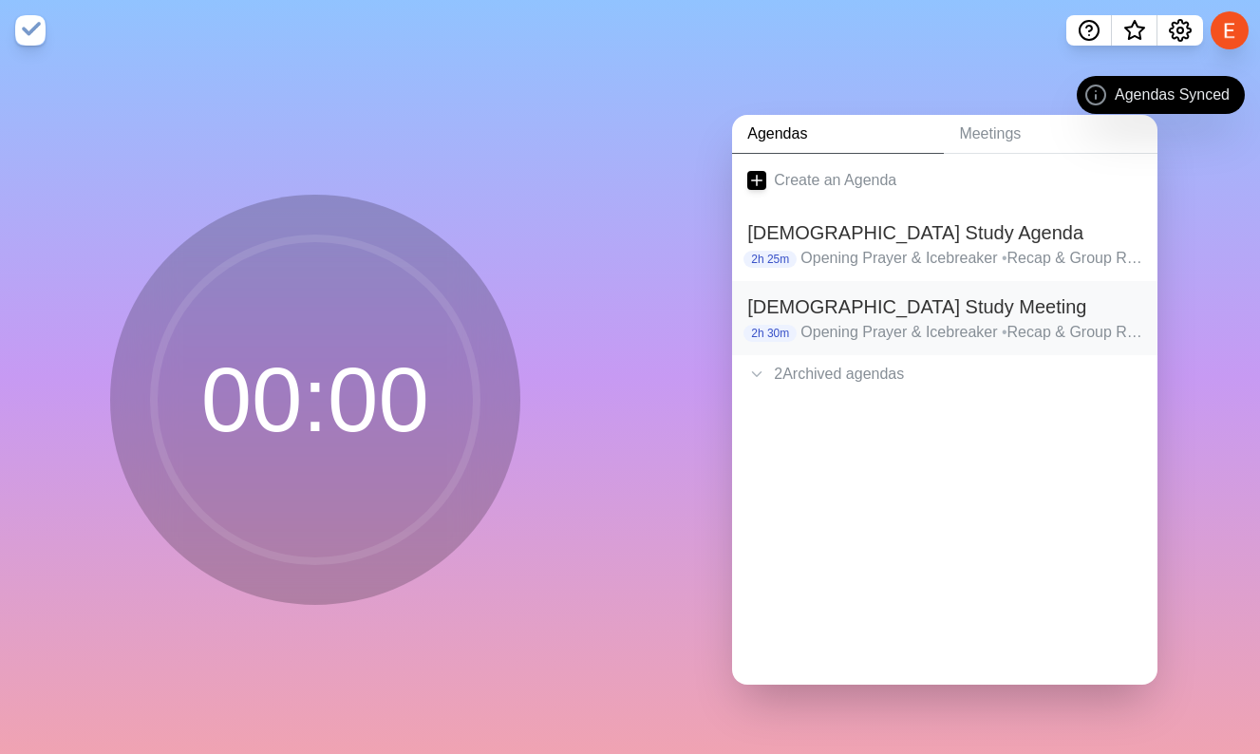
click at [757, 318] on h2 "[DEMOGRAPHIC_DATA] Study Meeting" at bounding box center [944, 306] width 395 height 28
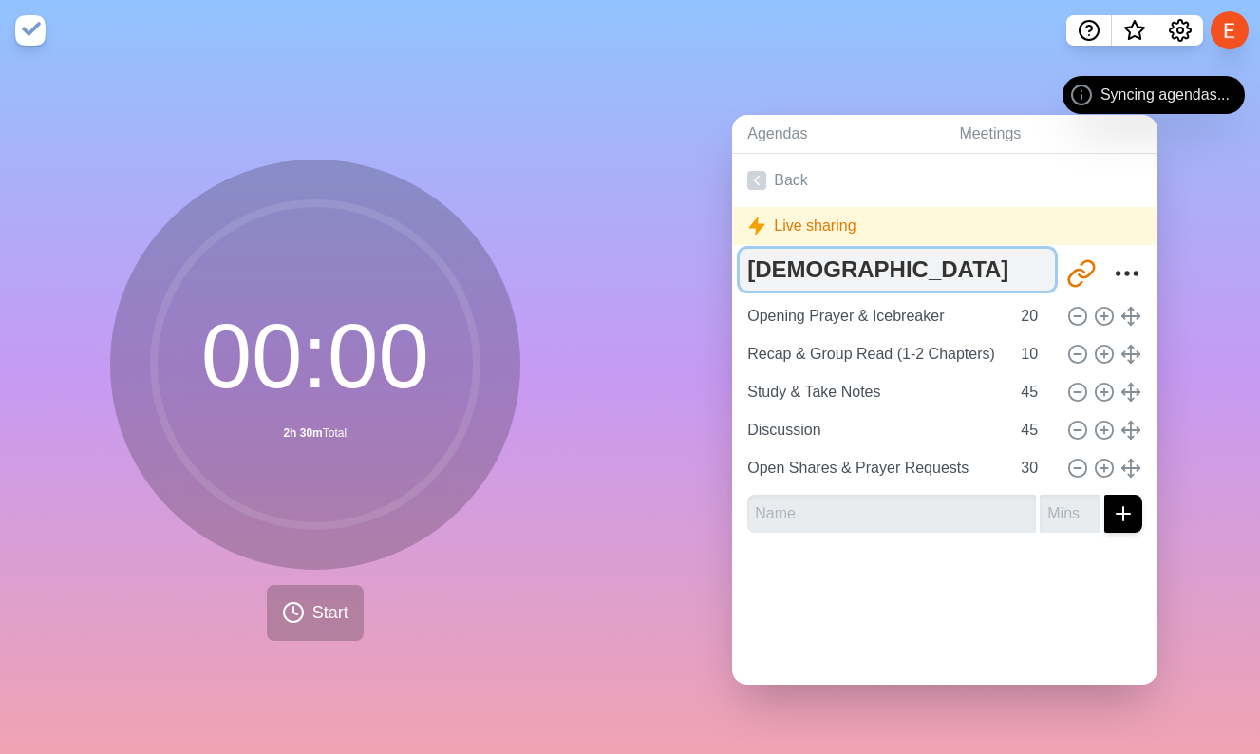
click at [939, 272] on textarea "[DEMOGRAPHIC_DATA] Study Meeting" at bounding box center [896, 270] width 315 height 42
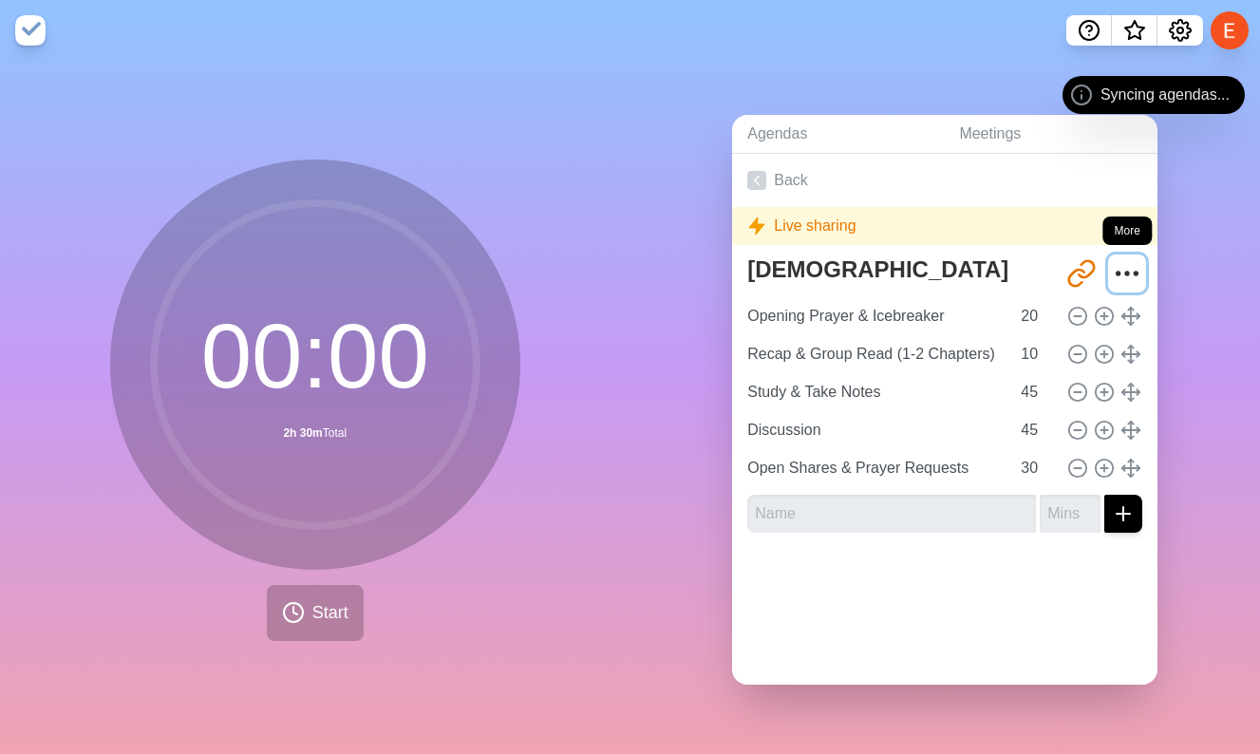
click at [1118, 278] on icon "More" at bounding box center [1127, 273] width 30 height 30
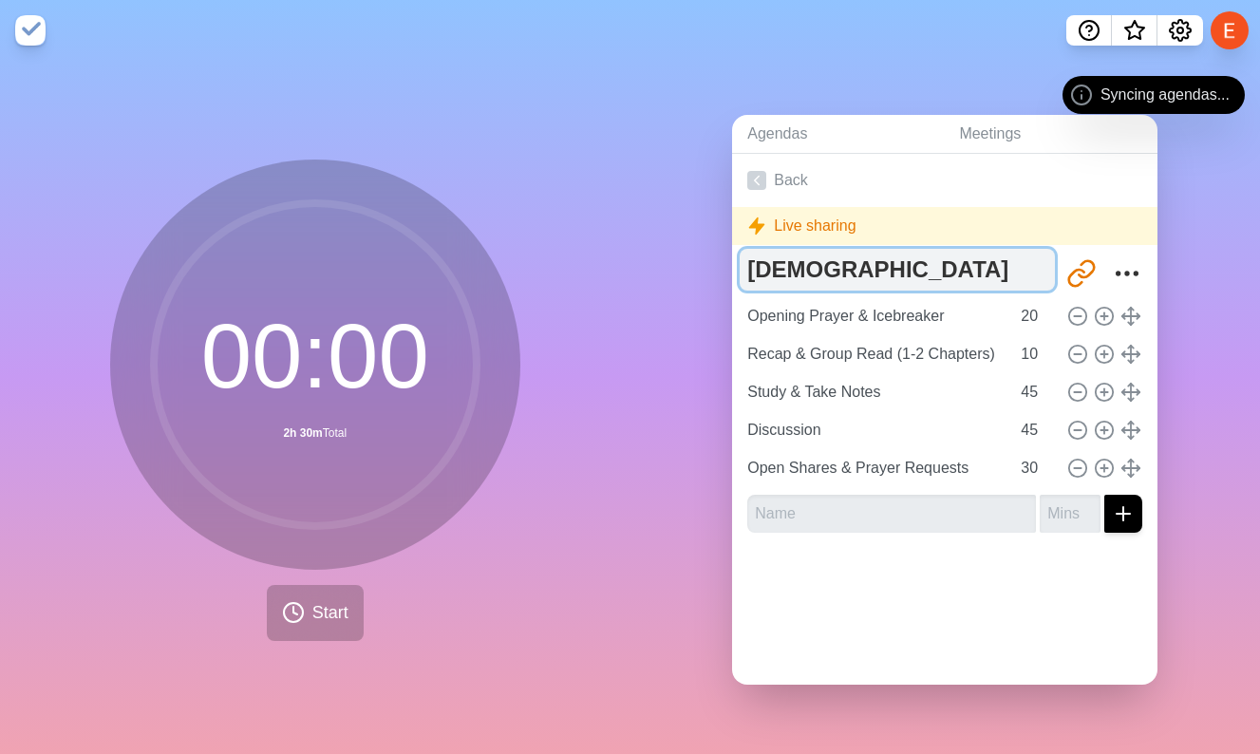
click at [958, 277] on textarea "[DEMOGRAPHIC_DATA] Study Meeting" at bounding box center [896, 270] width 315 height 42
type textarea "Baf"
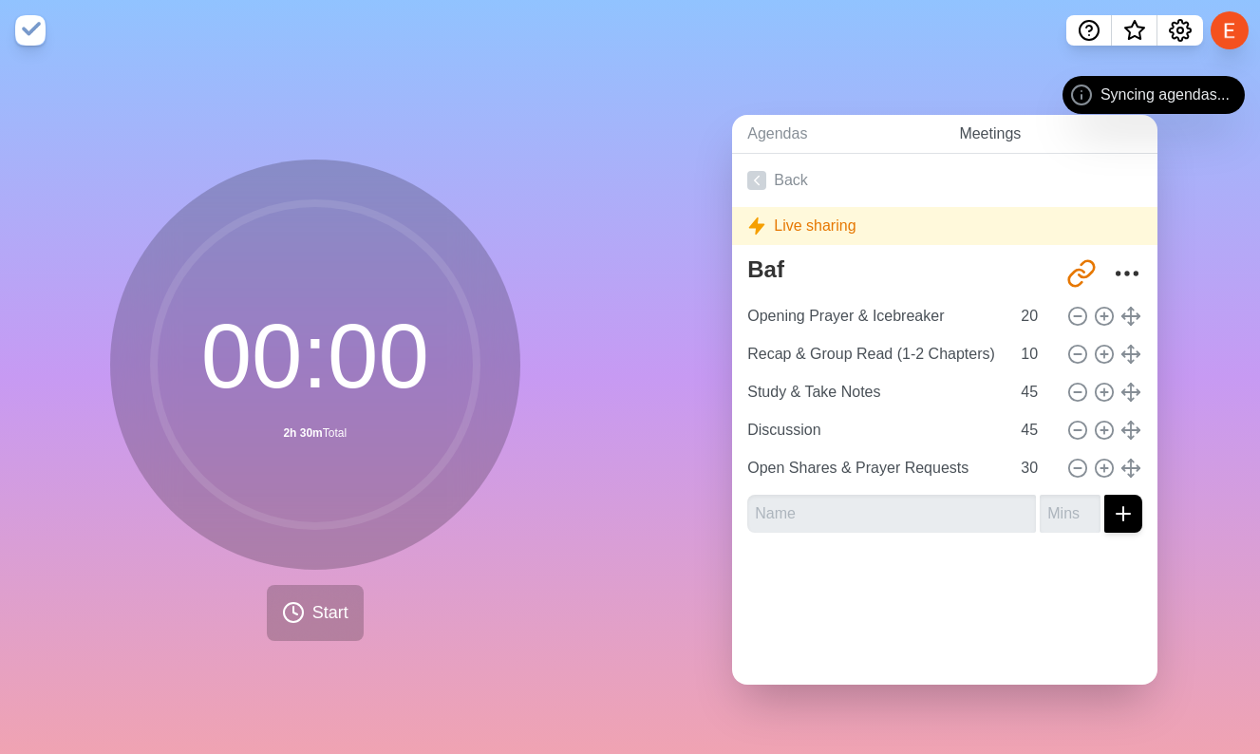
click at [1001, 141] on link "Meetings" at bounding box center [1051, 134] width 214 height 39
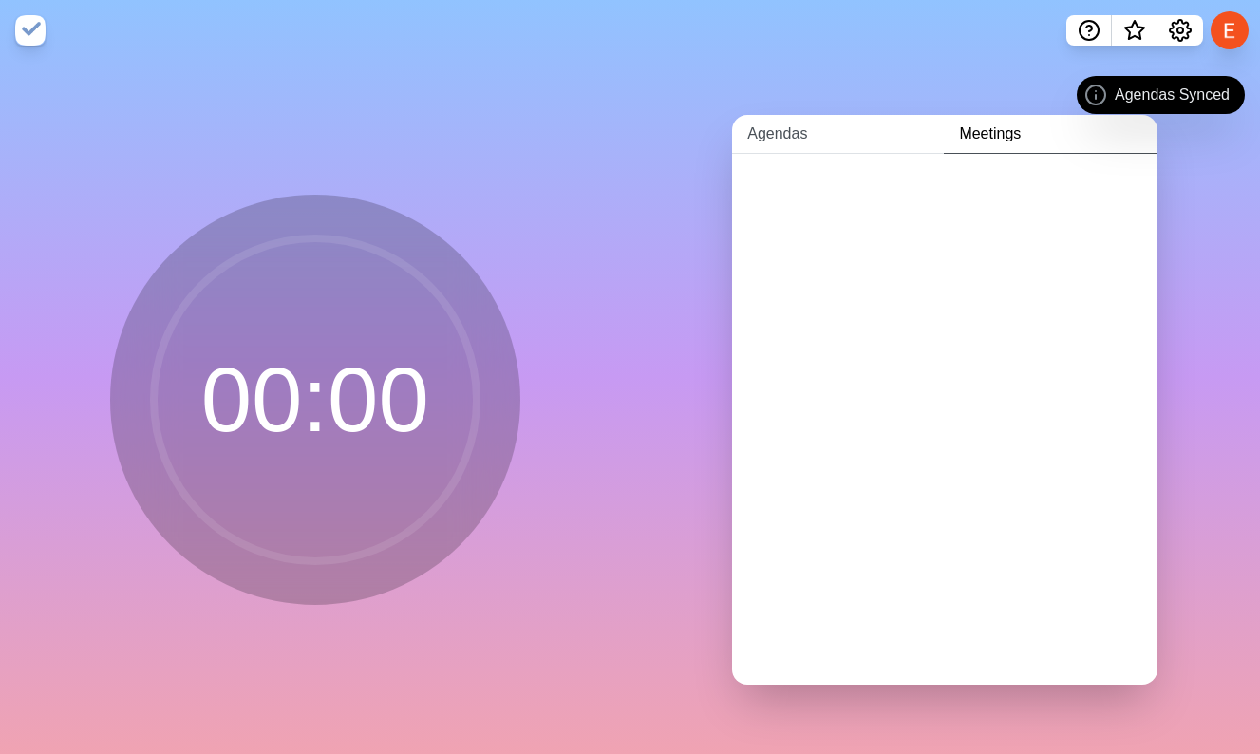
click at [809, 135] on link "Agendas" at bounding box center [838, 134] width 212 height 39
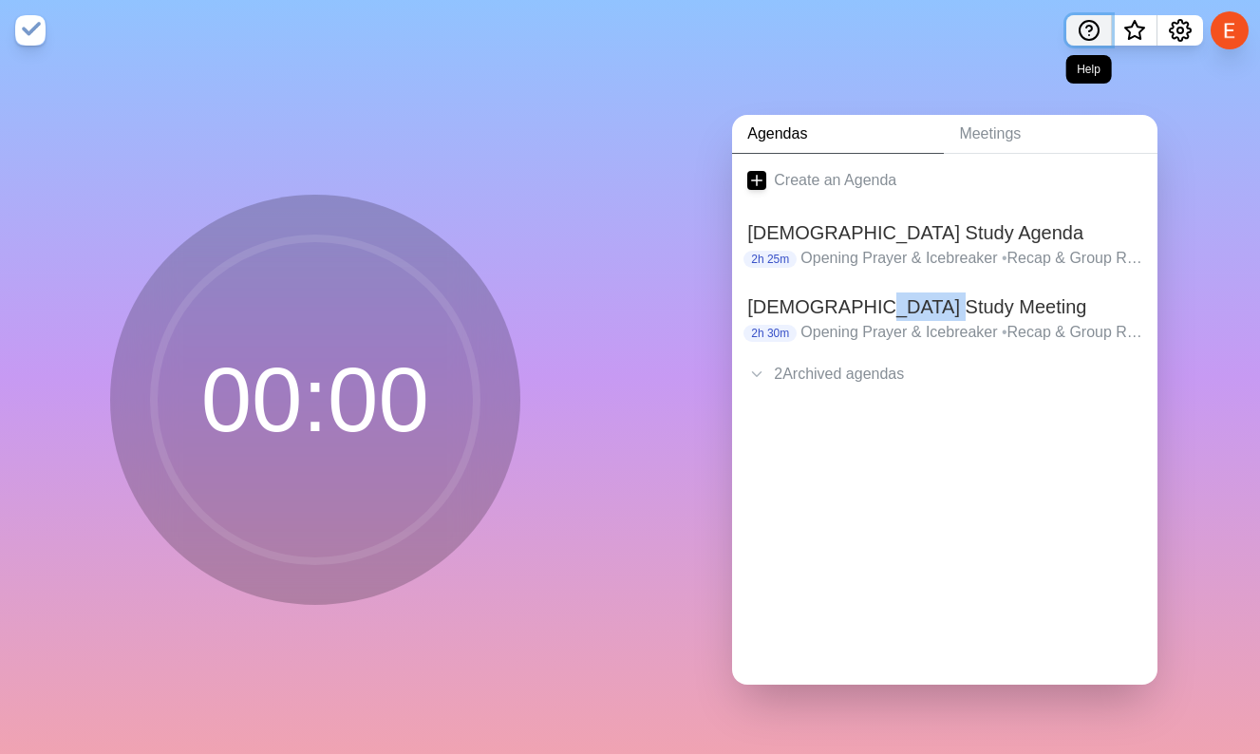
click at [1095, 26] on circle "Help" at bounding box center [1088, 30] width 19 height 19
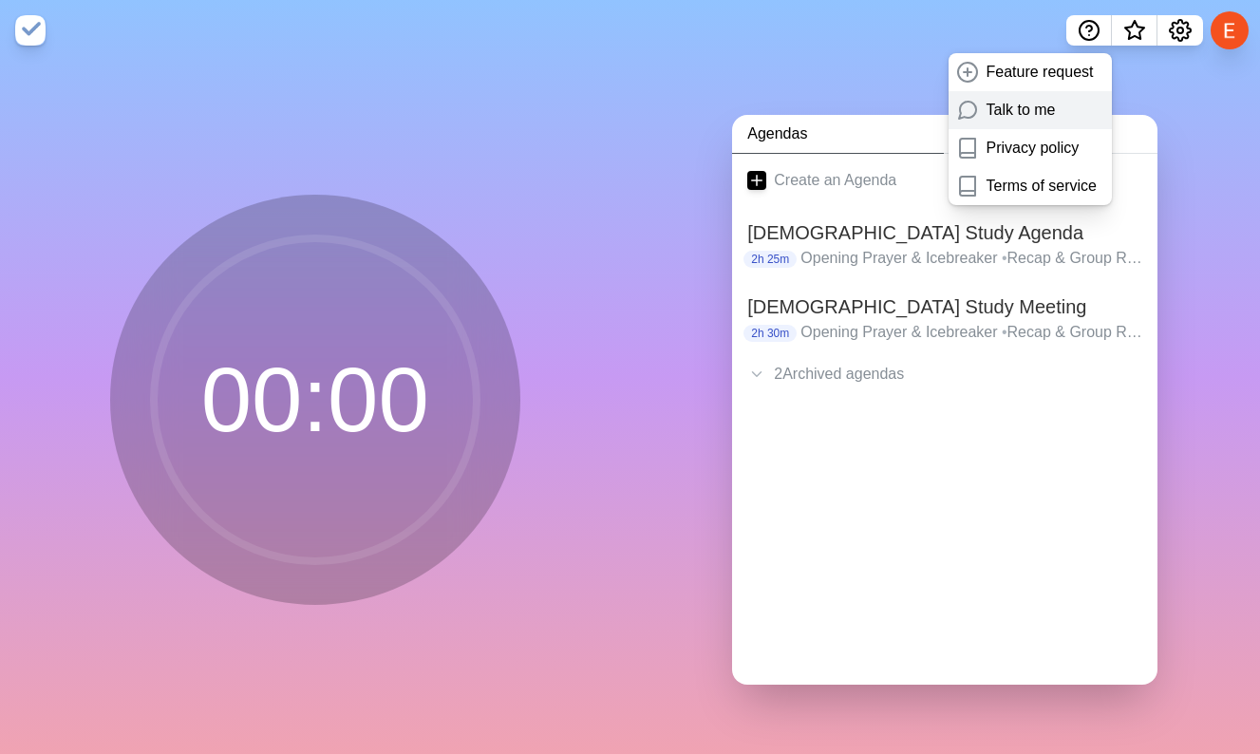
click at [1060, 104] on div "Talk to me" at bounding box center [1029, 110] width 163 height 38
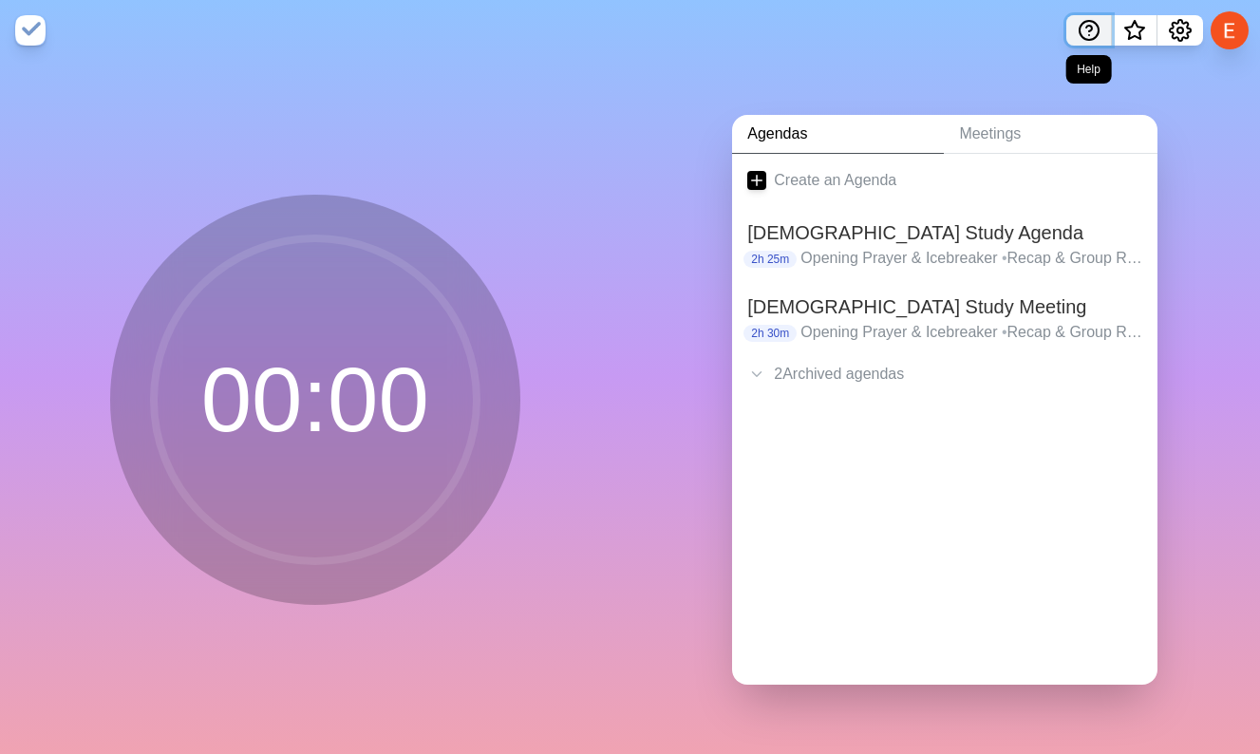
click at [1086, 33] on icon "Help" at bounding box center [1088, 30] width 23 height 23
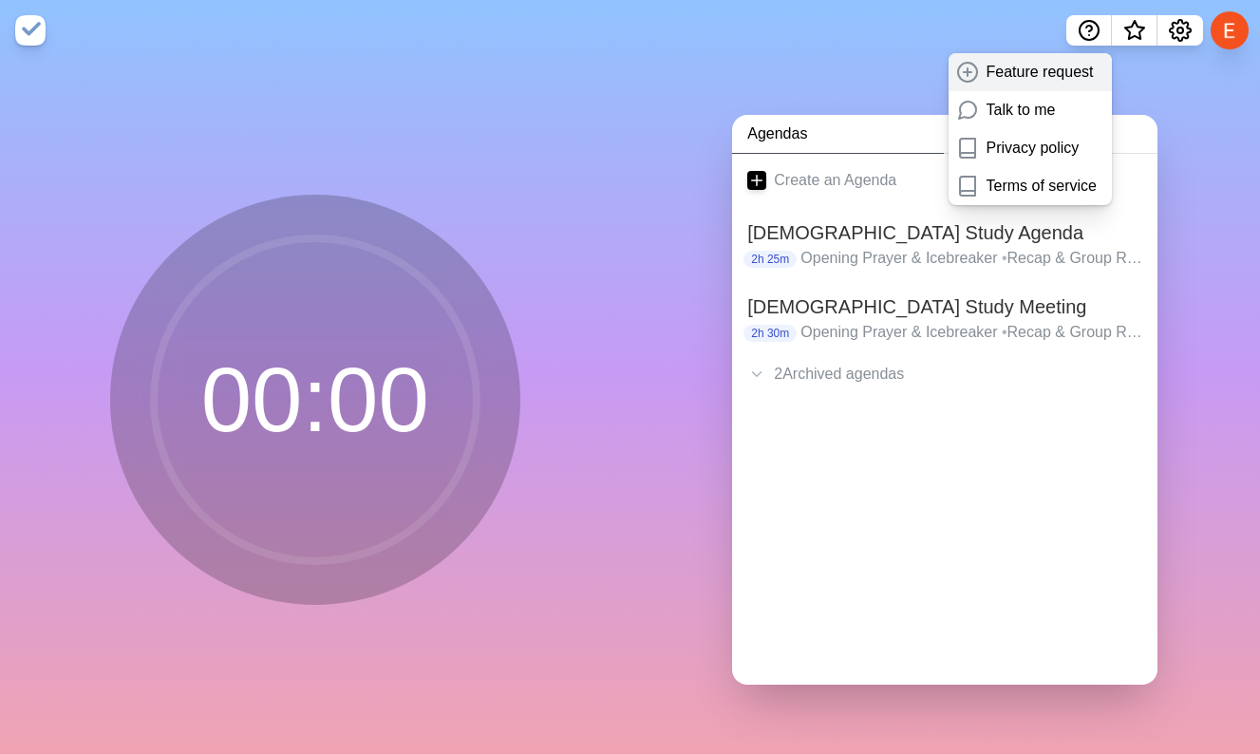
click at [1057, 71] on p "Feature request" at bounding box center [1039, 72] width 107 height 23
click at [976, 109] on span at bounding box center [974, 110] width 23 height 23
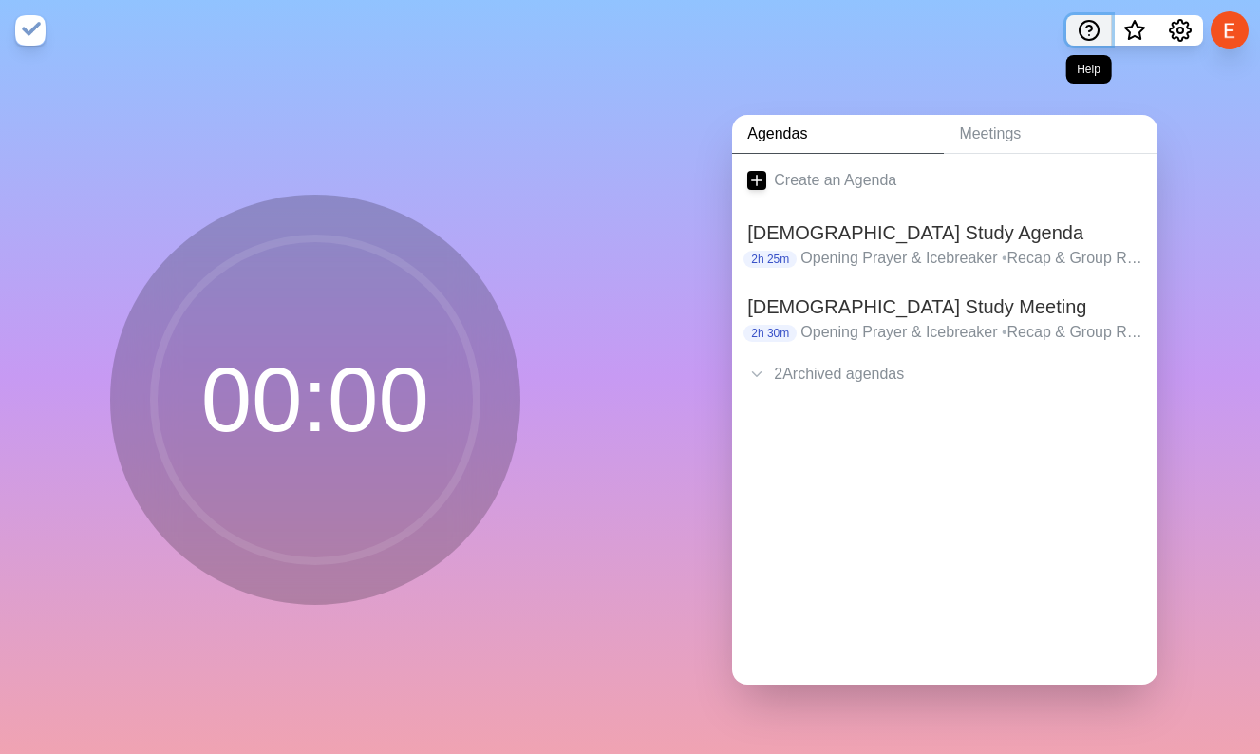
click at [1077, 27] on icon "Help" at bounding box center [1088, 30] width 23 height 23
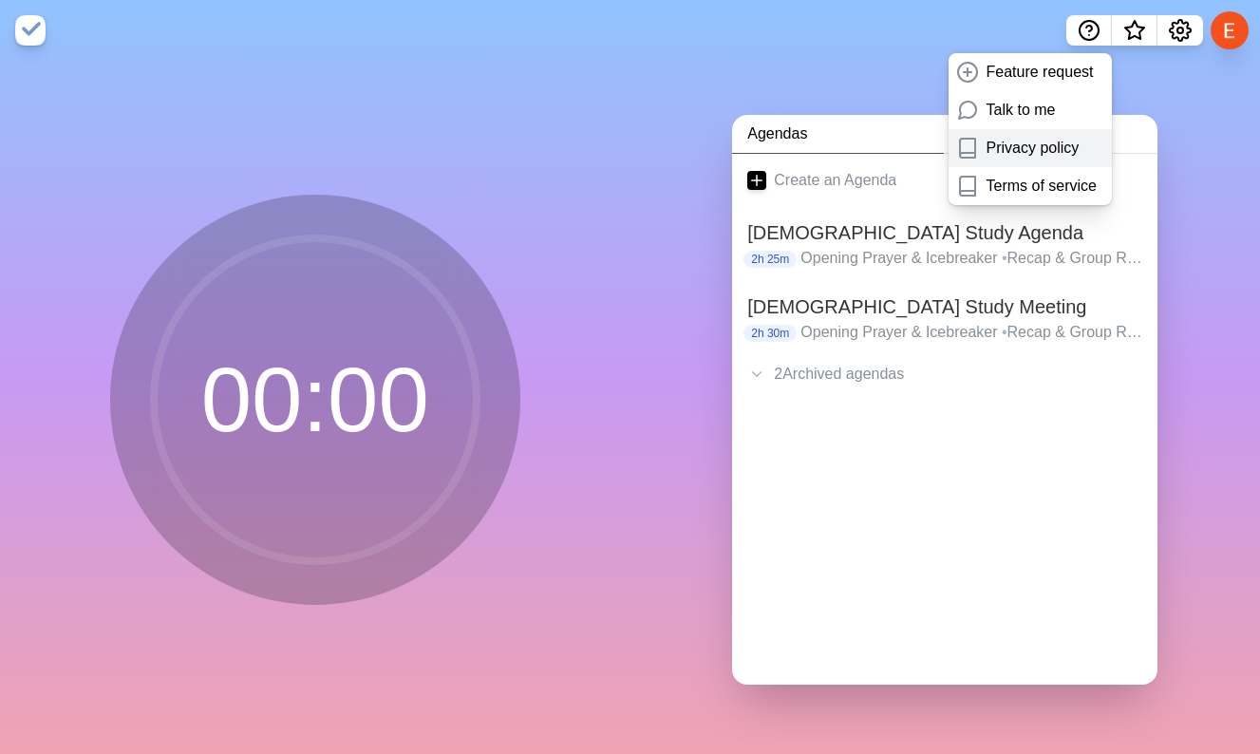
click at [1051, 159] on p "Privacy policy" at bounding box center [1032, 148] width 93 height 23
click at [852, 69] on div "Agendas Meetings Create an Agenda [DEMOGRAPHIC_DATA] Study Agenda 2h 25m Openin…" at bounding box center [945, 407] width 630 height 693
click at [890, 332] on p "Opening Prayer & Icebreaker • Recap & Group Read (1-2 Chapters) • Study & Take …" at bounding box center [971, 332] width 342 height 23
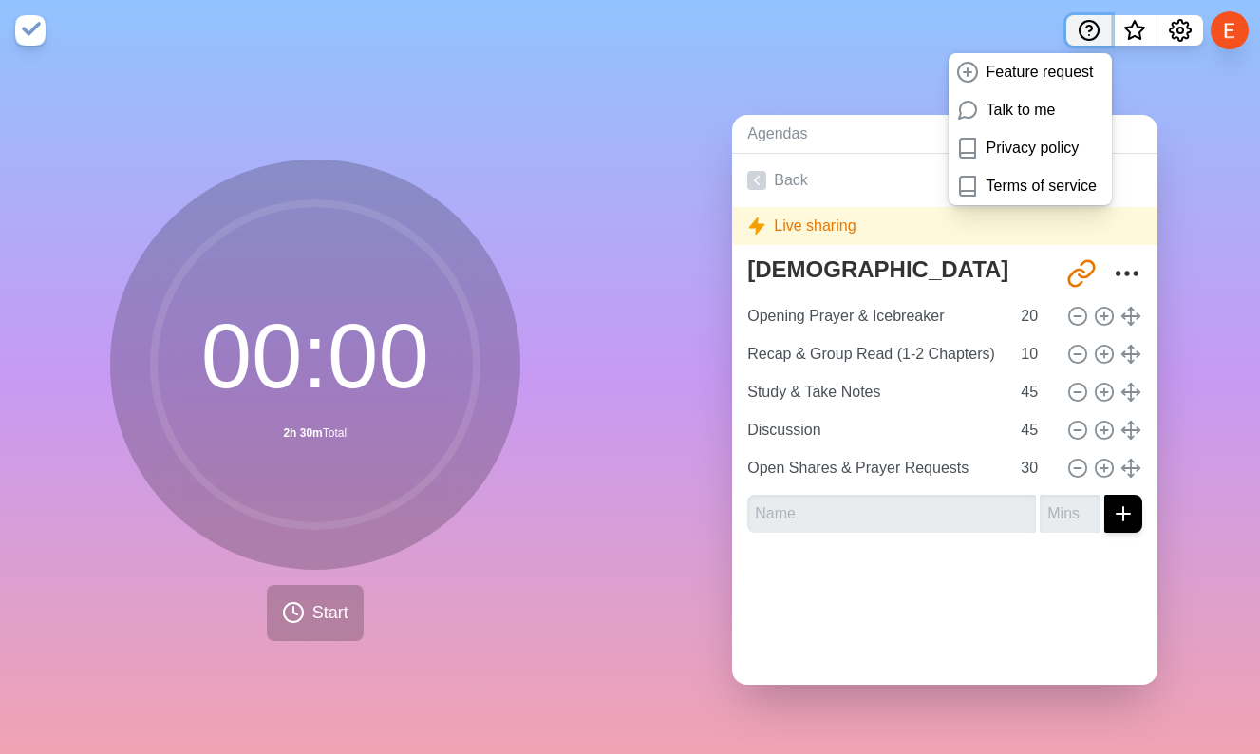
click at [1080, 26] on icon "Help" at bounding box center [1088, 30] width 23 height 23
click at [1082, 33] on icon "Help" at bounding box center [1088, 30] width 23 height 23
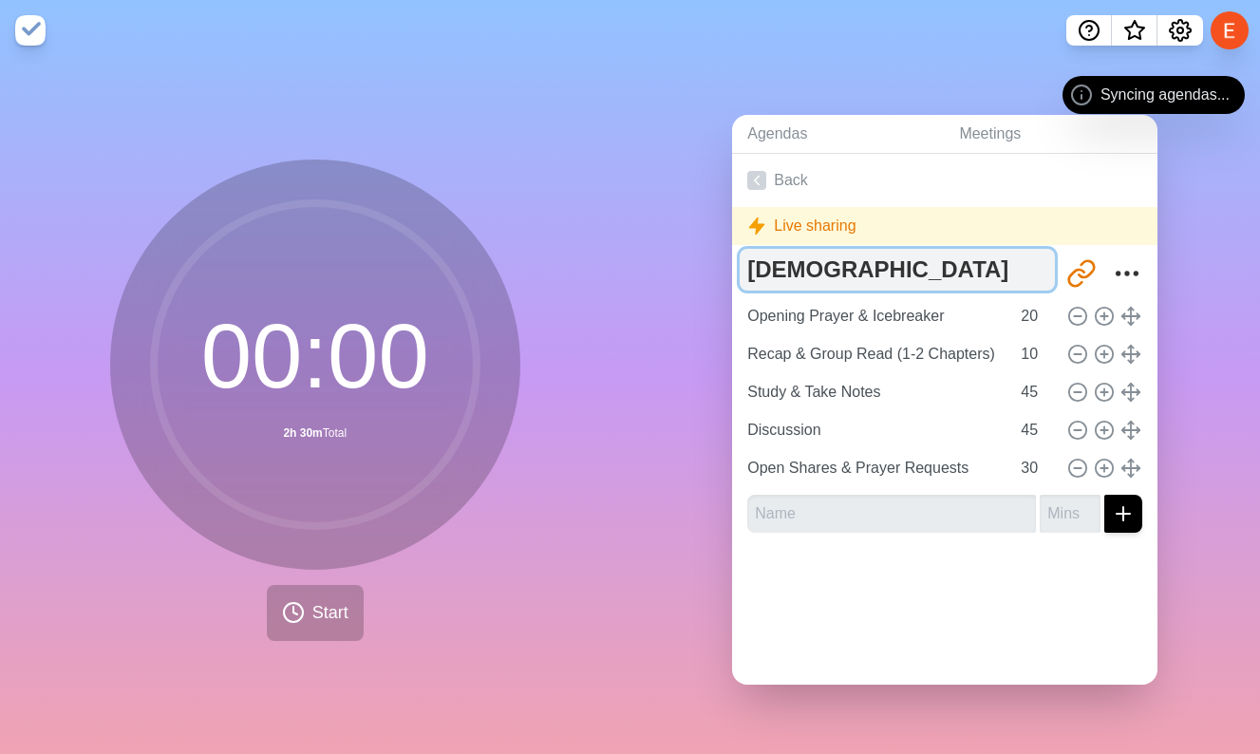
click at [804, 269] on textarea "[DEMOGRAPHIC_DATA] Study Meeting" at bounding box center [896, 270] width 315 height 42
